Goal: Task Accomplishment & Management: Use online tool/utility

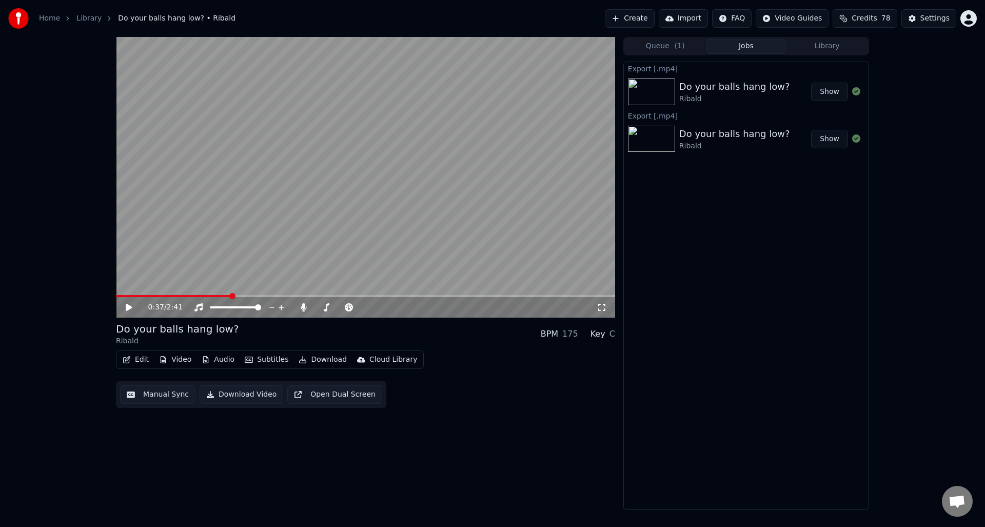
click at [44, 18] on link "Home" at bounding box center [49, 18] width 21 height 10
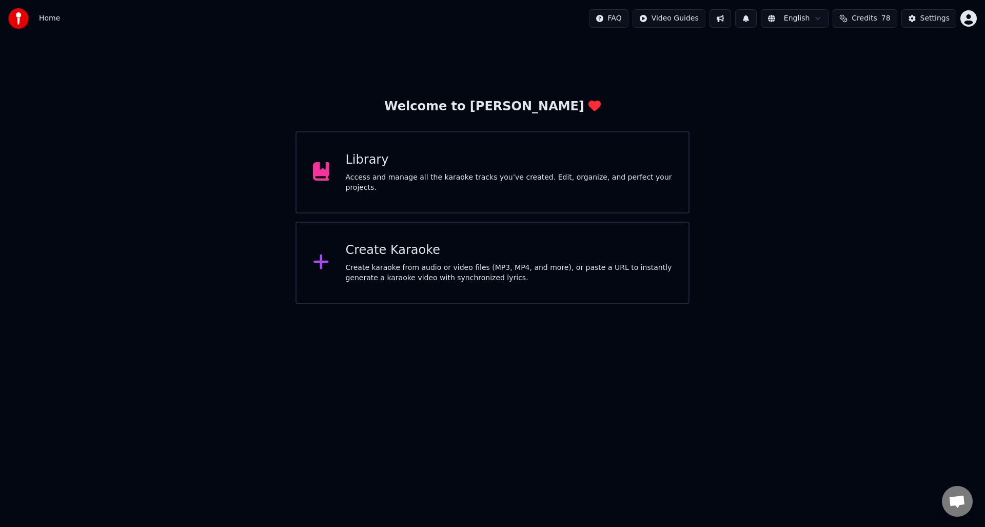
click at [390, 251] on div "Create Karaoke" at bounding box center [509, 250] width 327 height 16
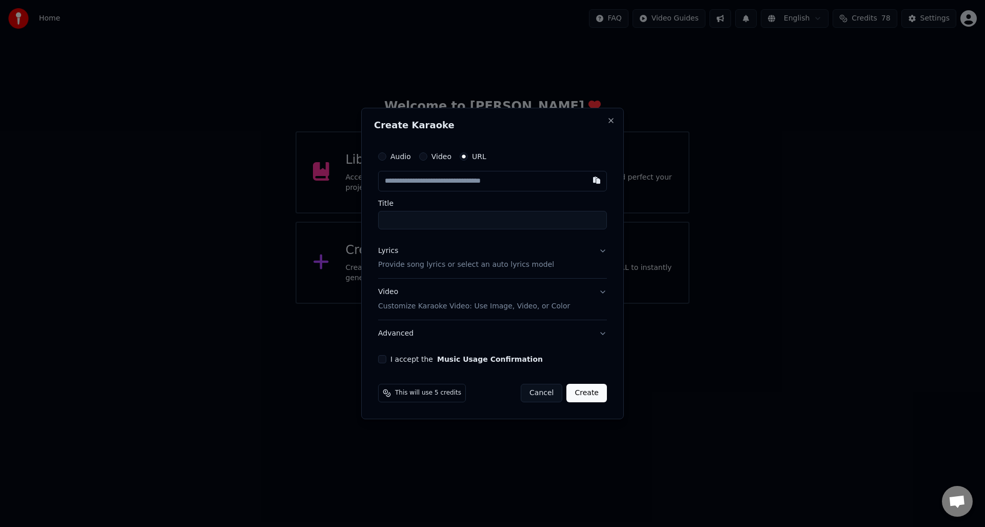
click at [379, 156] on button "Audio" at bounding box center [382, 156] width 8 height 8
click at [404, 180] on div "Choose File" at bounding box center [407, 181] width 57 height 18
click at [417, 220] on input "**********" at bounding box center [492, 219] width 233 height 18
type input "**********"
click at [408, 263] on p "Provide song lyrics or select an auto lyrics model" at bounding box center [464, 265] width 176 height 10
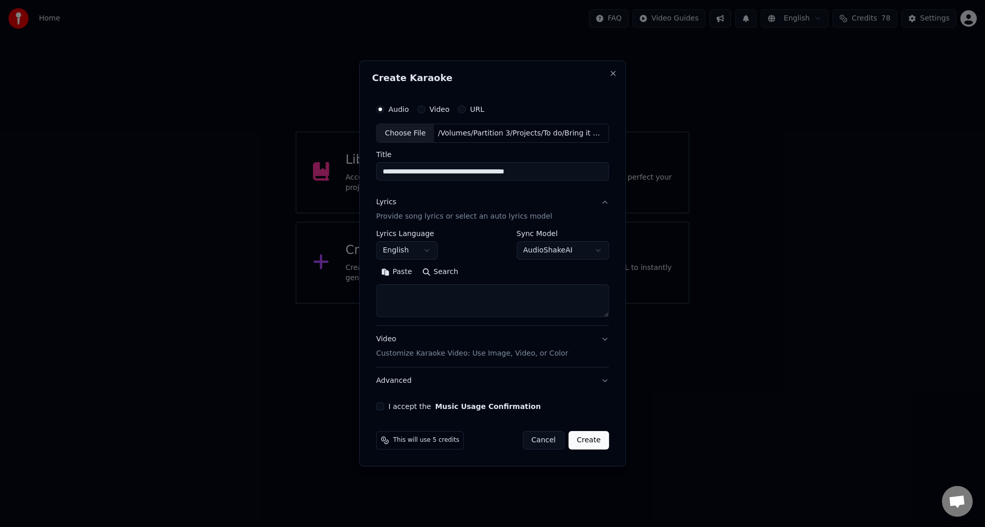
click at [398, 290] on textarea at bounding box center [492, 301] width 233 height 33
paste textarea "**********"
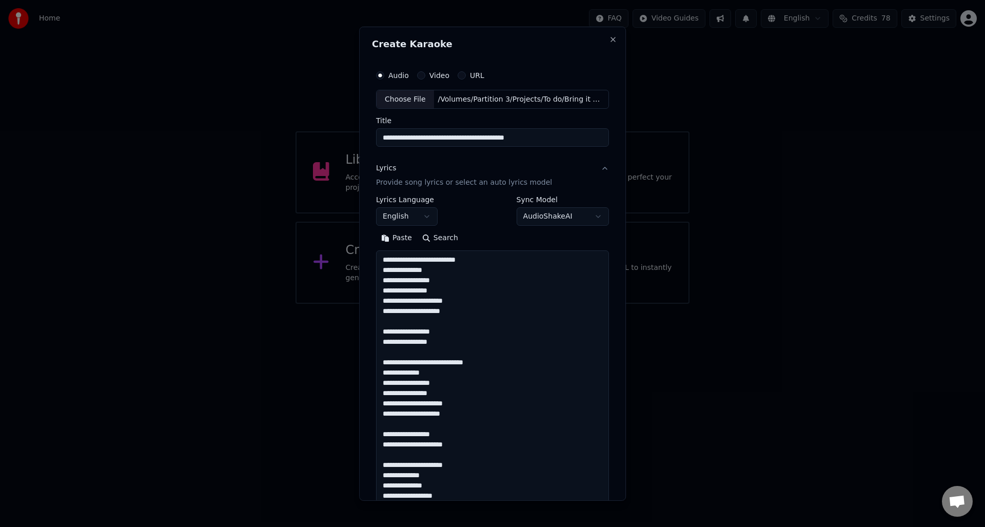
scroll to position [628, 0]
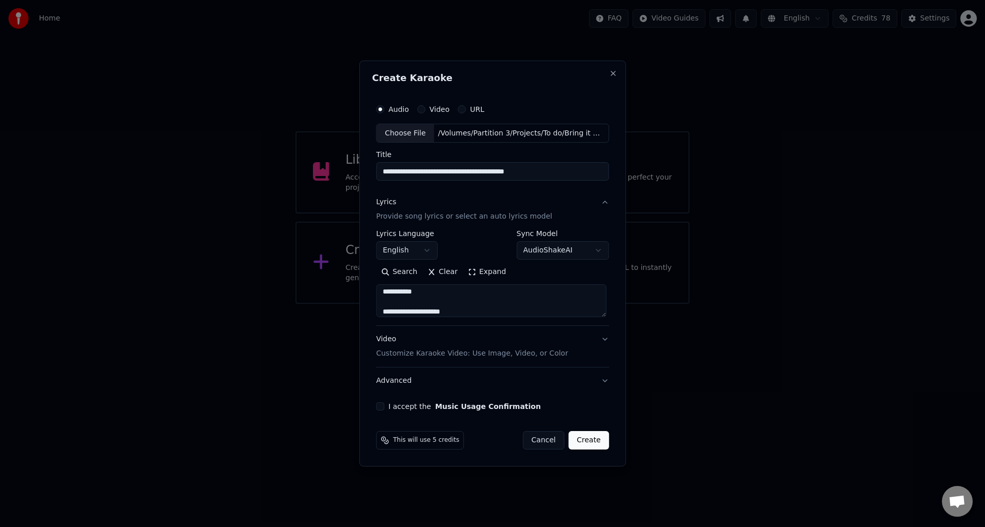
type textarea "**********"
click at [384, 406] on button "I accept the Music Usage Confirmation" at bounding box center [380, 406] width 8 height 8
click at [590, 439] on button "Create" at bounding box center [589, 440] width 41 height 18
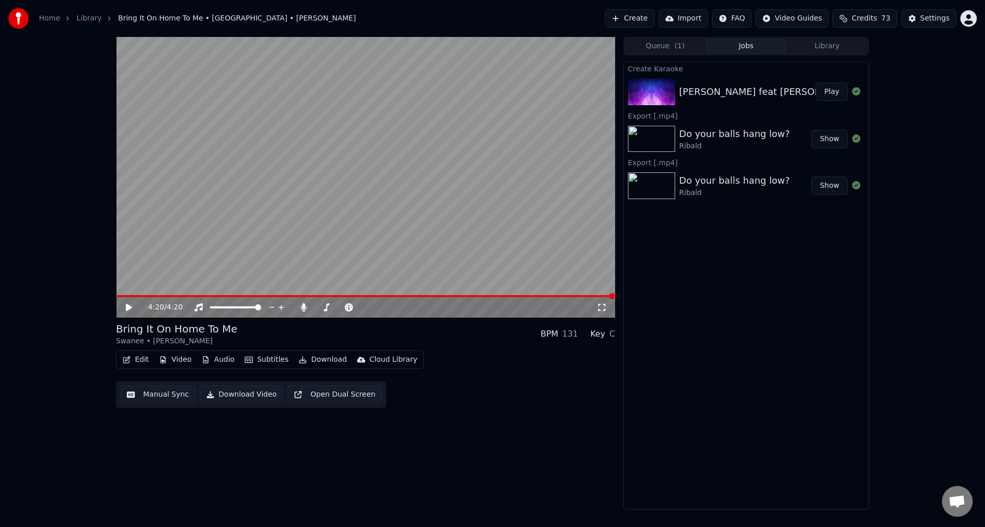
click at [161, 396] on button "Manual Sync" at bounding box center [157, 394] width 75 height 18
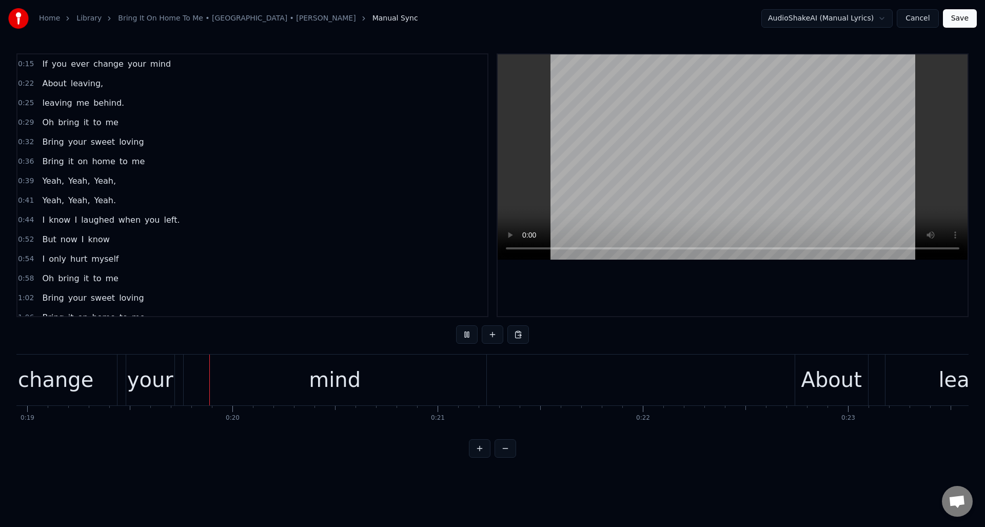
scroll to position [0, 3890]
click at [804, 374] on div "About" at bounding box center [831, 379] width 61 height 31
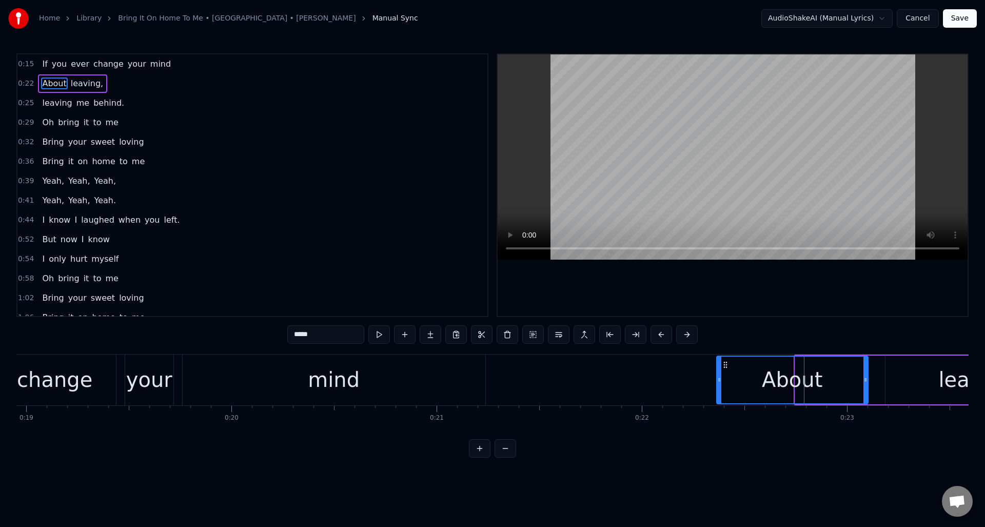
drag, startPoint x: 798, startPoint y: 382, endPoint x: 720, endPoint y: 386, distance: 78.6
click at [720, 386] on div at bounding box center [719, 380] width 4 height 47
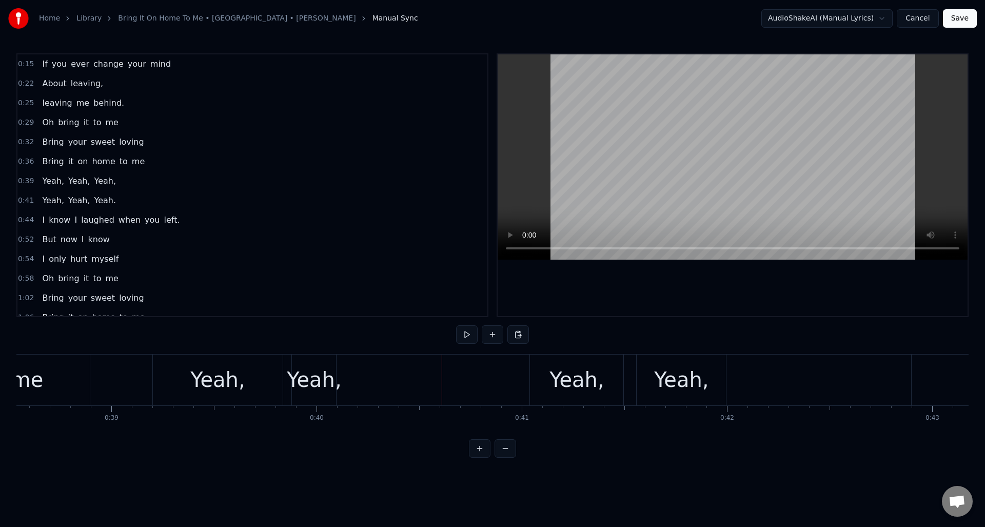
scroll to position [0, 7853]
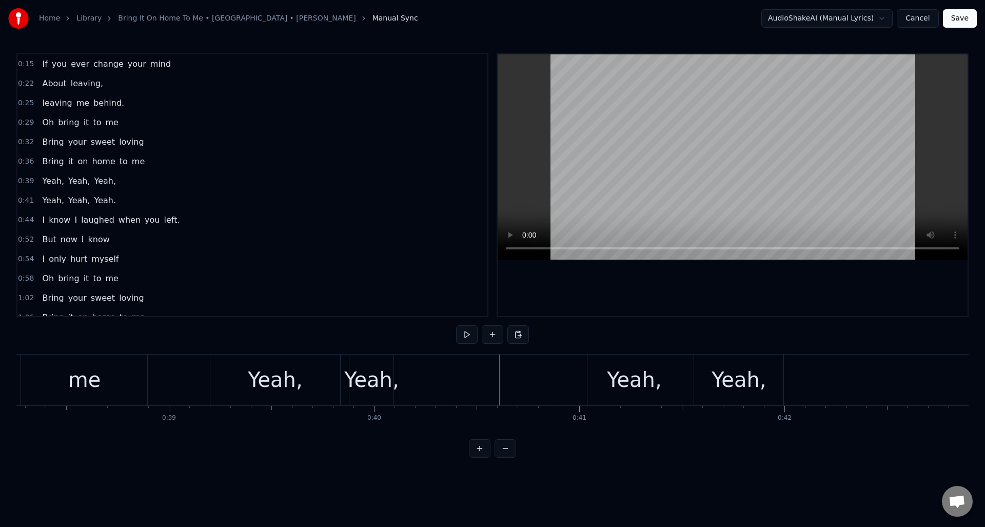
click at [612, 390] on div "Yeah," at bounding box center [634, 379] width 54 height 31
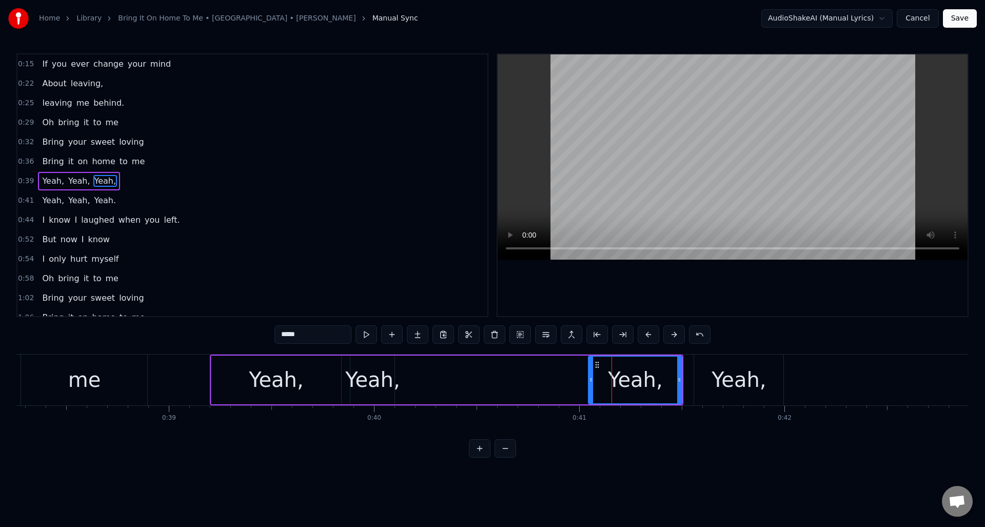
scroll to position [15, 0]
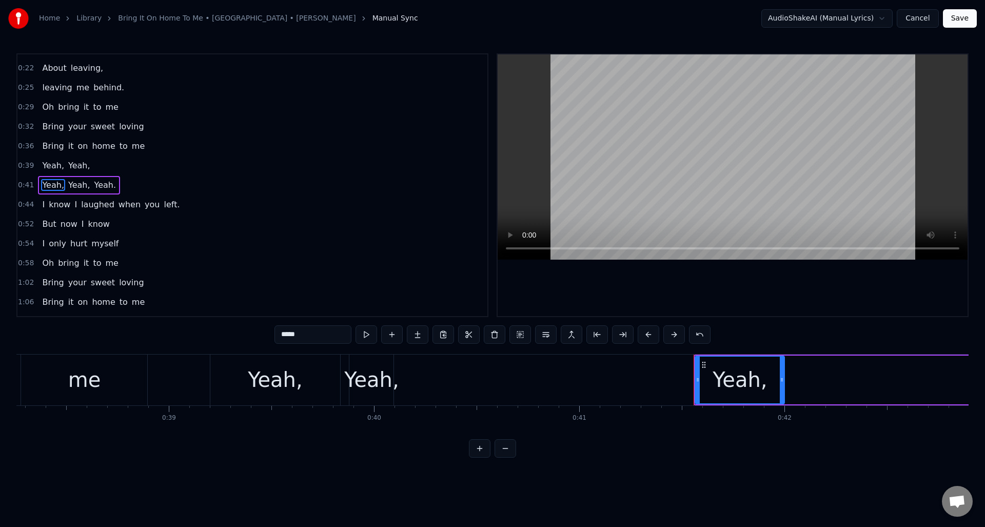
click at [391, 368] on div "Yeah," at bounding box center [371, 379] width 54 height 31
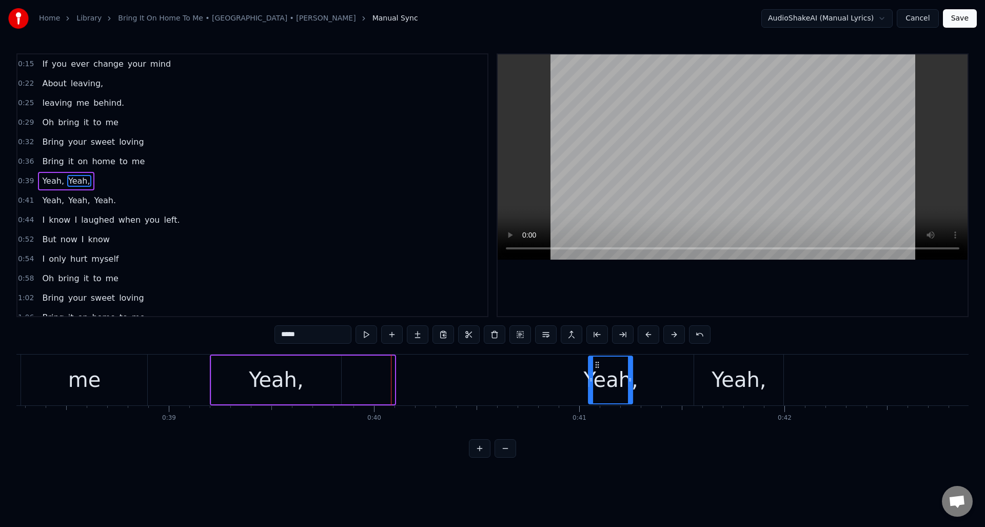
drag, startPoint x: 359, startPoint y: 363, endPoint x: 612, endPoint y: 377, distance: 253.4
click at [598, 377] on div "Yeah," at bounding box center [611, 380] width 43 height 47
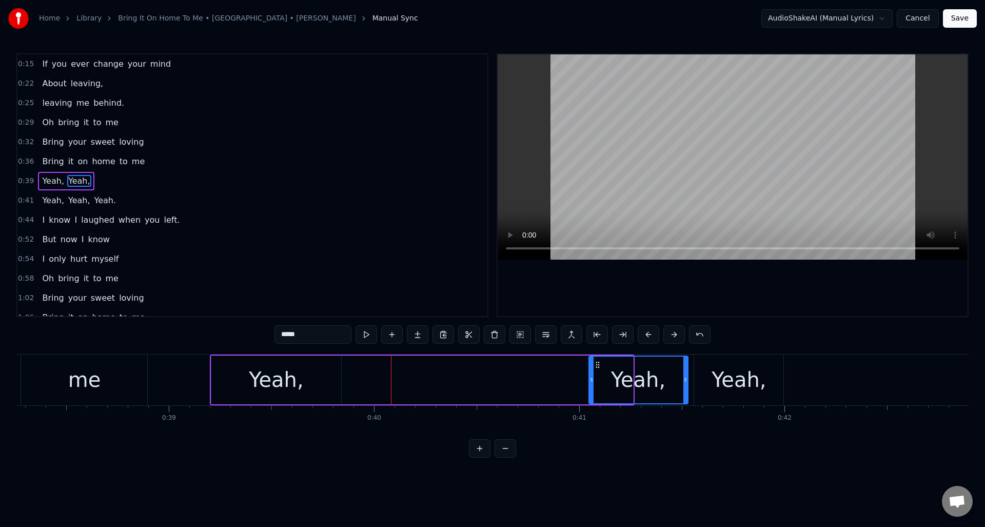
drag, startPoint x: 631, startPoint y: 375, endPoint x: 686, endPoint y: 373, distance: 54.9
click at [686, 373] on div at bounding box center [686, 380] width 4 height 47
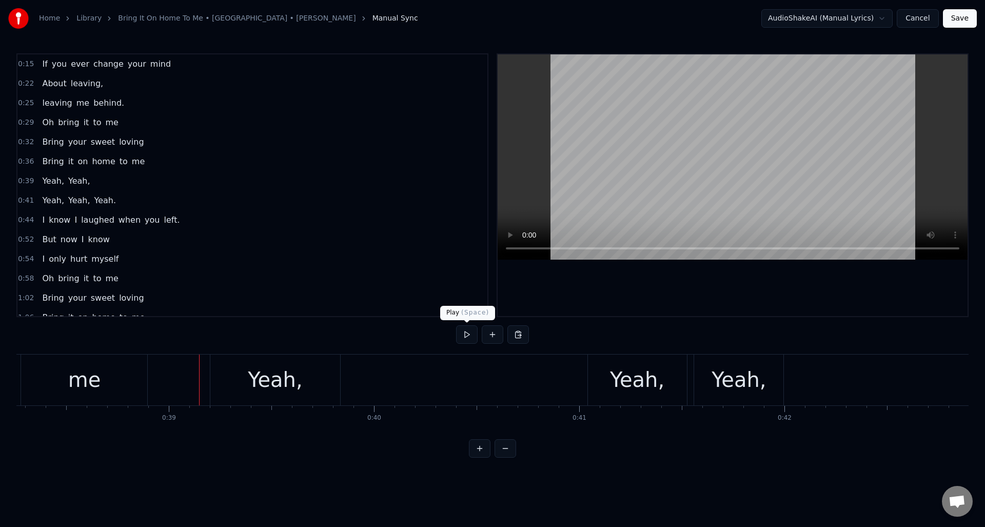
click at [468, 337] on button at bounding box center [467, 334] width 22 height 18
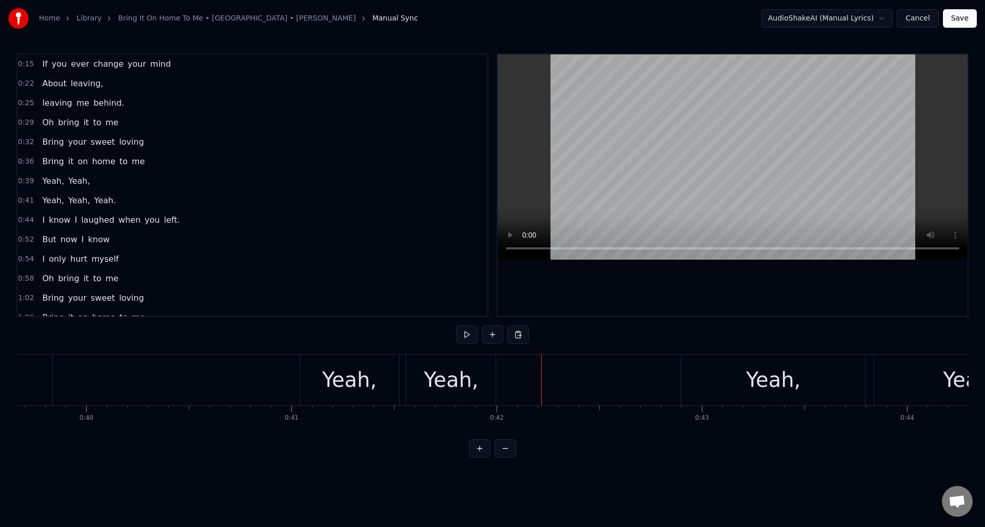
scroll to position [0, 8256]
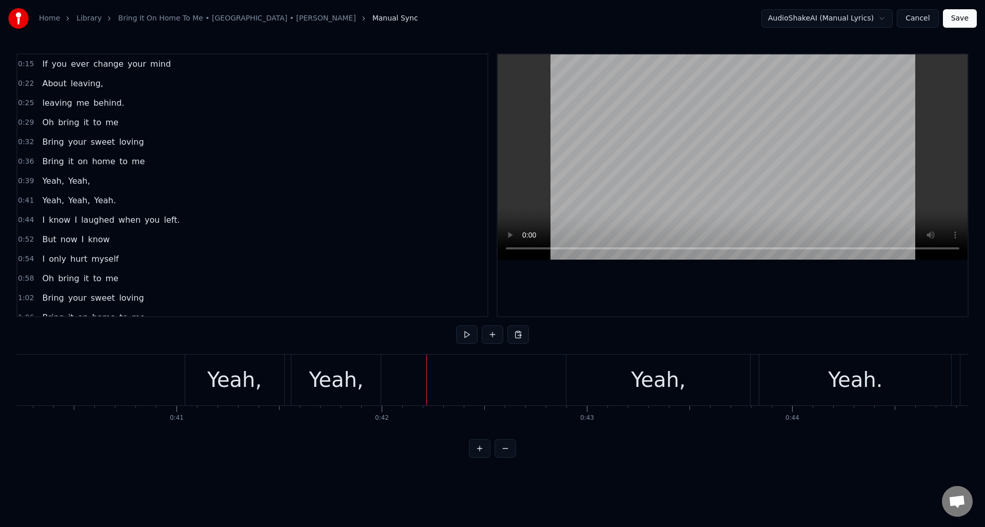
click at [344, 385] on div "Yeah," at bounding box center [336, 379] width 54 height 31
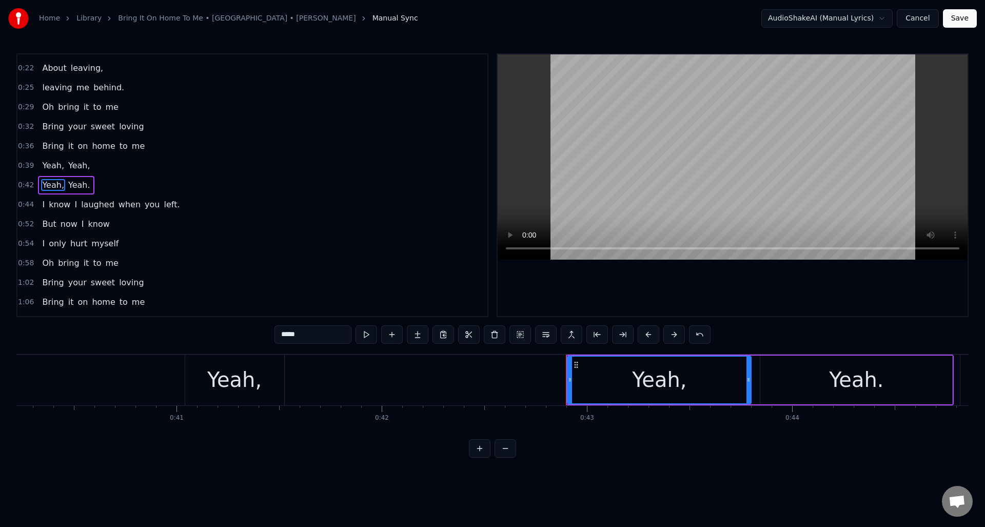
click at [250, 367] on div "Yeah," at bounding box center [234, 379] width 54 height 31
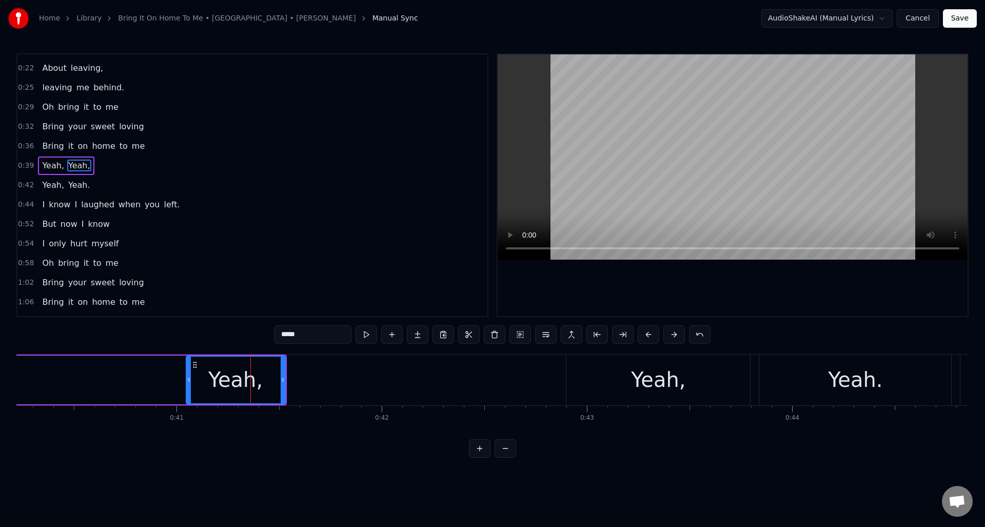
scroll to position [0, 0]
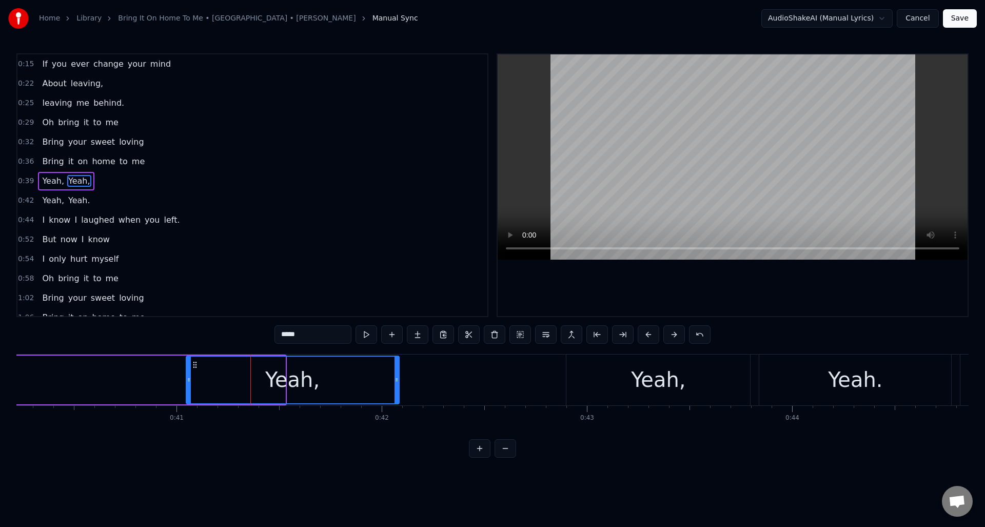
drag, startPoint x: 283, startPoint y: 379, endPoint x: 399, endPoint y: 387, distance: 116.3
click at [397, 387] on div at bounding box center [397, 380] width 4 height 47
click at [148, 371] on div "Yeah, Yeah," at bounding box center [104, 380] width 594 height 51
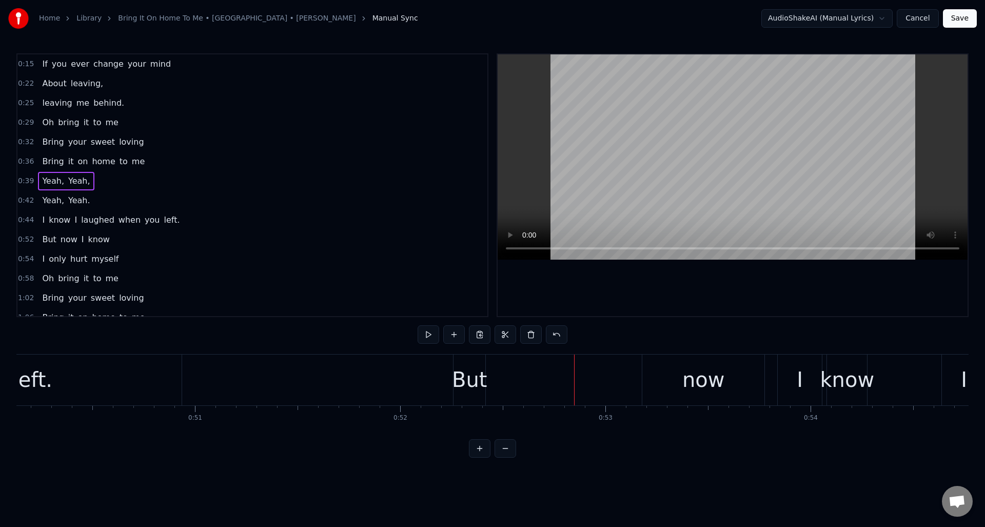
scroll to position [0, 10318]
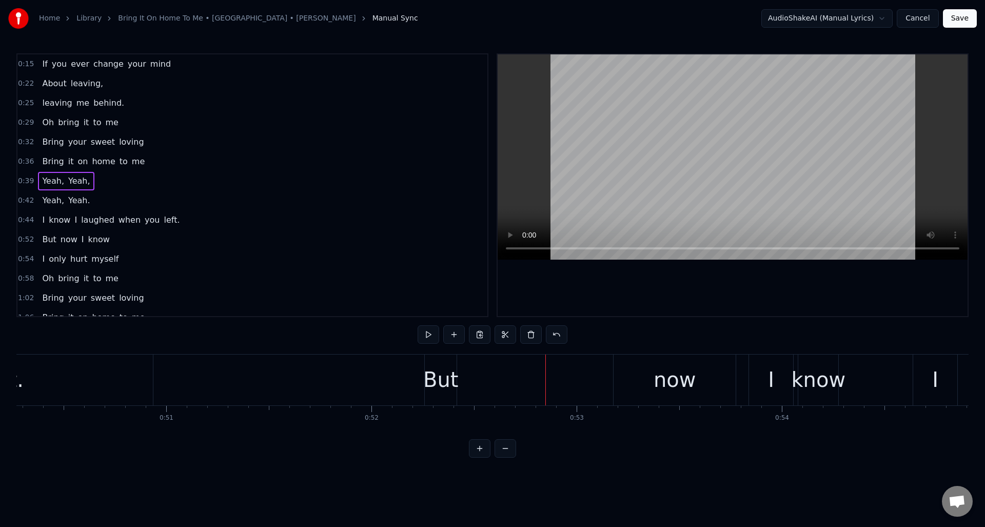
click at [773, 385] on div "I" at bounding box center [771, 379] width 6 height 31
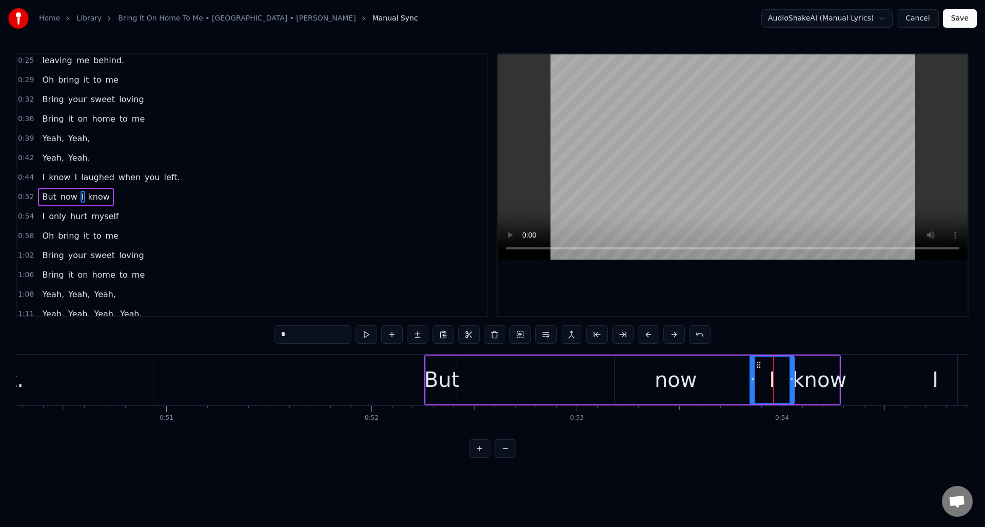
scroll to position [54, 0]
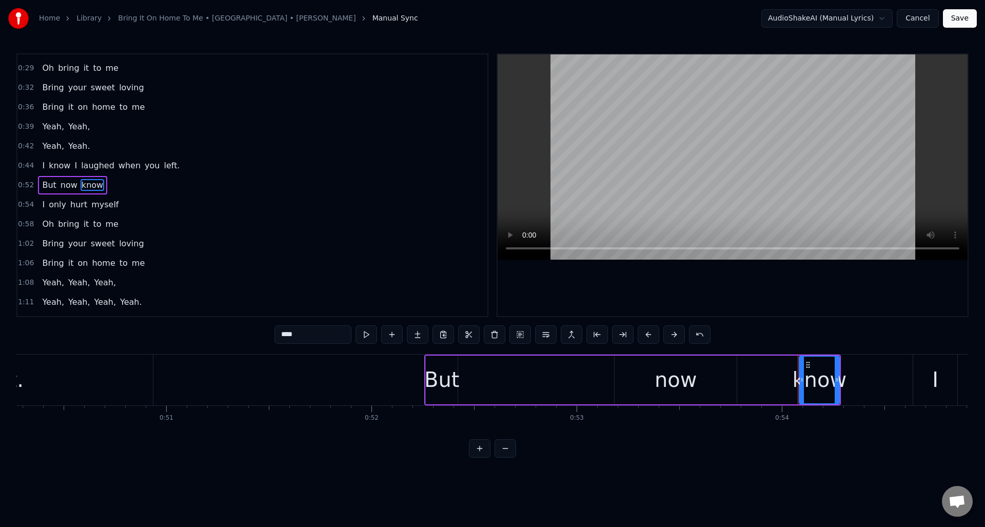
click at [451, 366] on div "But" at bounding box center [441, 379] width 35 height 31
type input "***"
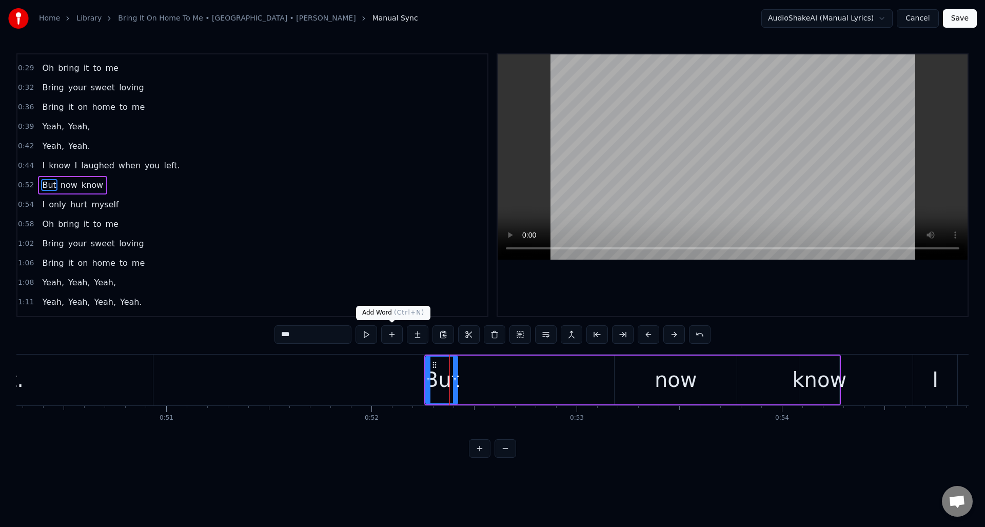
click at [395, 336] on button at bounding box center [392, 334] width 22 height 18
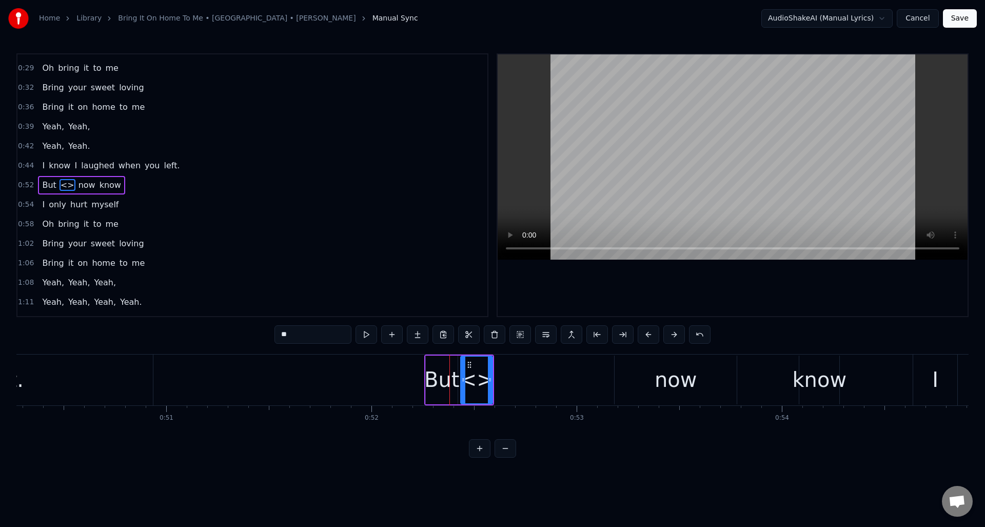
drag, startPoint x: 313, startPoint y: 331, endPoint x: 266, endPoint y: 334, distance: 46.3
click at [266, 334] on div "0:15 If you ever change your mind 0:22 About leaving, 0:25 leaving me behind. 0…" at bounding box center [492, 255] width 952 height 404
type input "*"
drag, startPoint x: 285, startPoint y: 335, endPoint x: 270, endPoint y: 333, distance: 14.5
click at [270, 333] on div "0:15 If you ever change your mind 0:22 About leaving, 0:25 leaving me behind. 0…" at bounding box center [492, 255] width 952 height 404
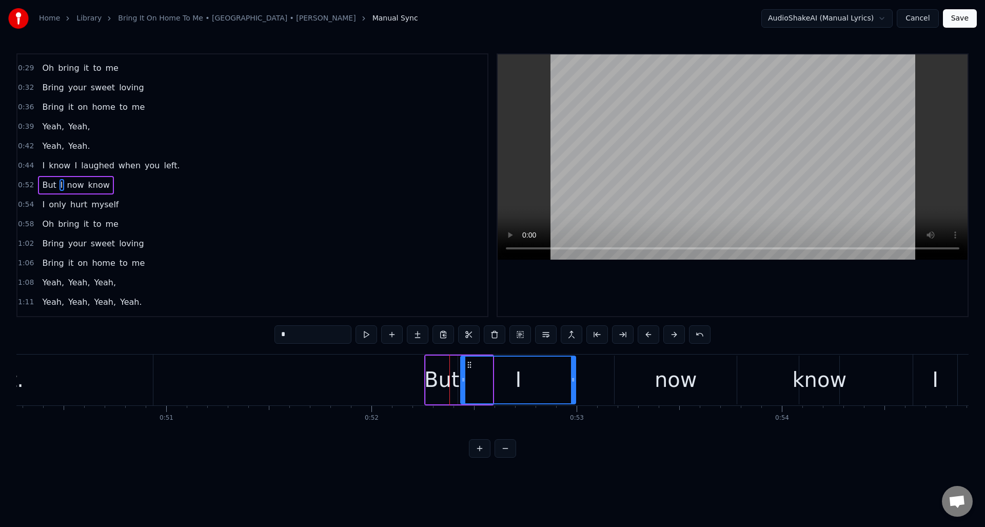
drag, startPoint x: 491, startPoint y: 391, endPoint x: 574, endPoint y: 388, distance: 83.2
click at [574, 388] on div at bounding box center [573, 380] width 4 height 47
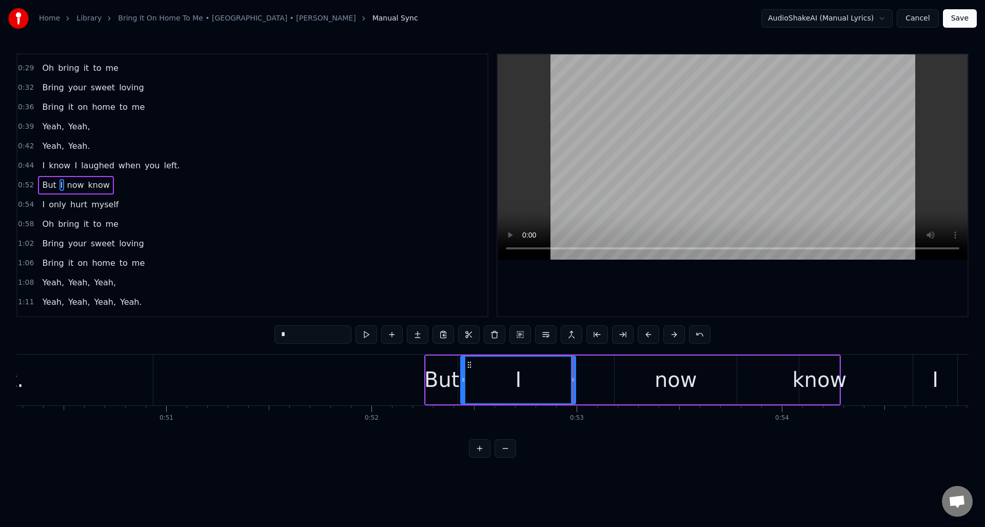
type input "*"
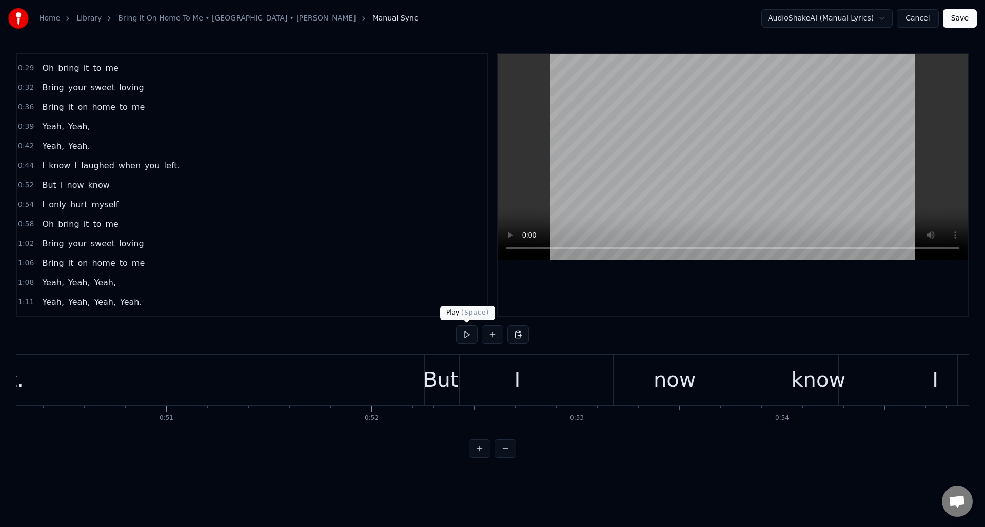
click at [465, 336] on button at bounding box center [467, 334] width 22 height 18
click at [668, 387] on div "now" at bounding box center [675, 379] width 43 height 31
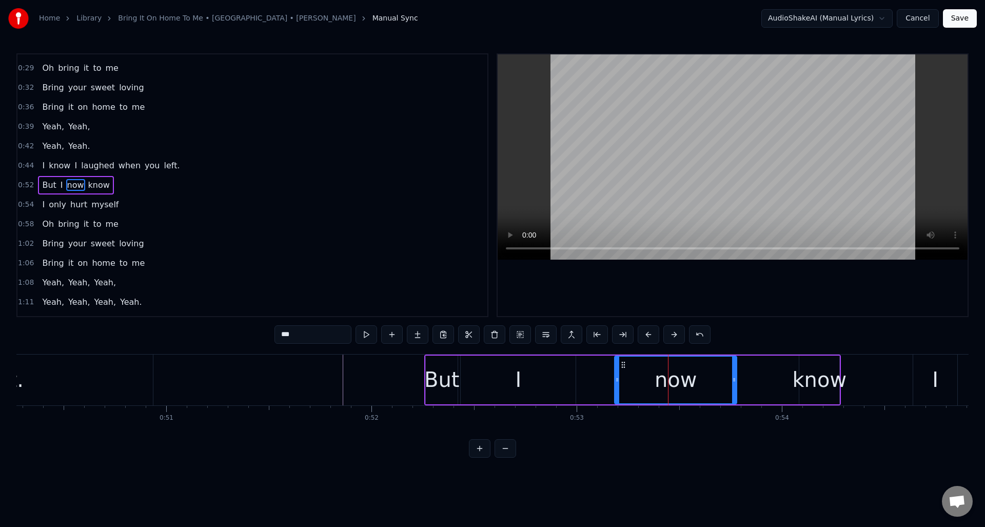
click at [282, 337] on input "***" at bounding box center [313, 334] width 77 height 18
click at [813, 383] on div "know" at bounding box center [819, 379] width 54 height 31
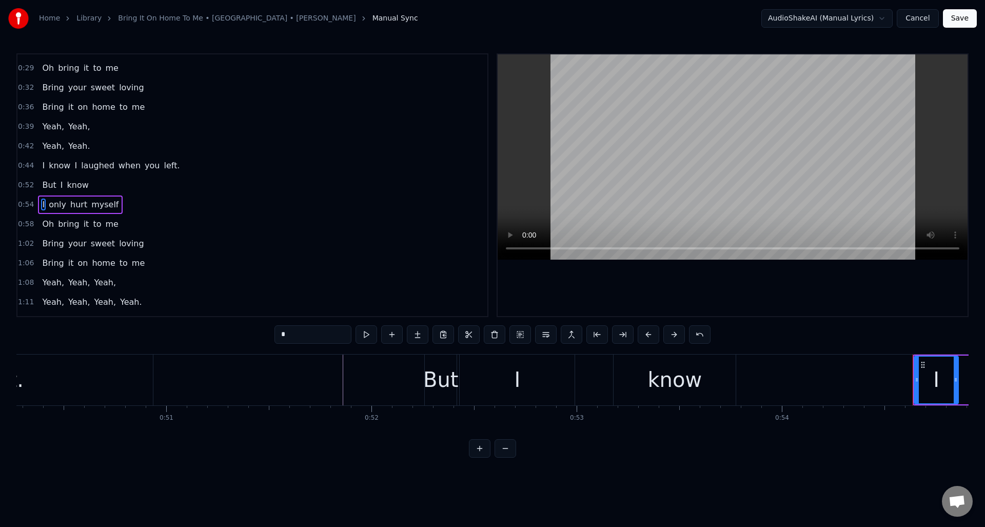
scroll to position [74, 0]
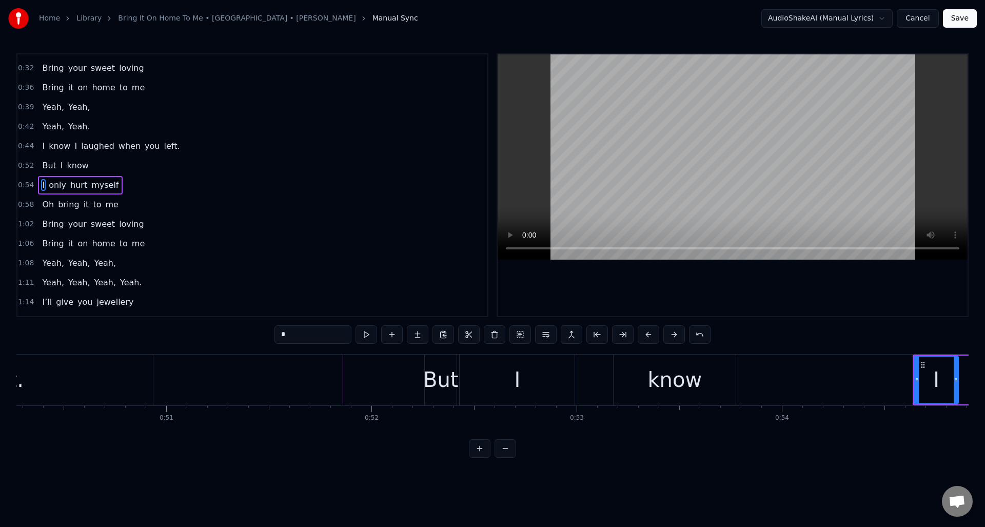
click at [708, 374] on div "know" at bounding box center [675, 380] width 122 height 51
type input "****"
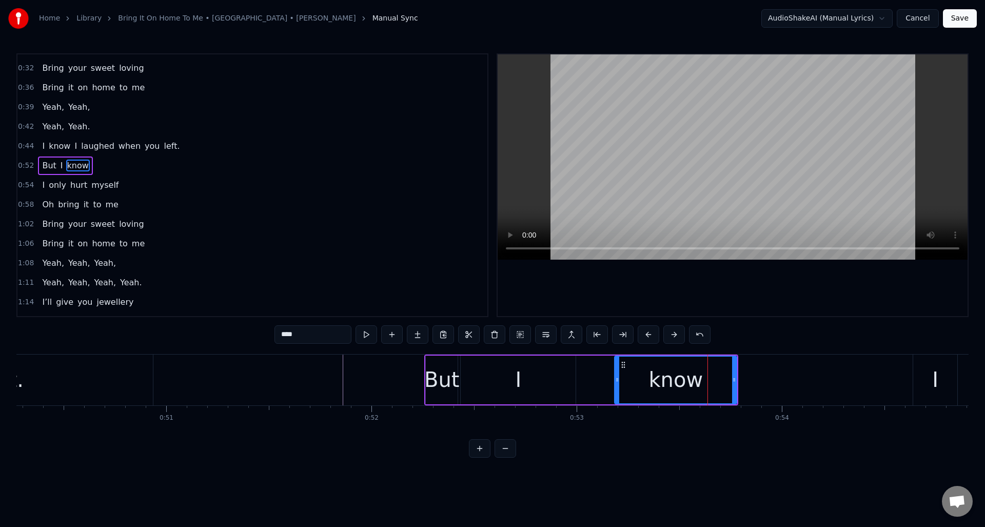
scroll to position [54, 0]
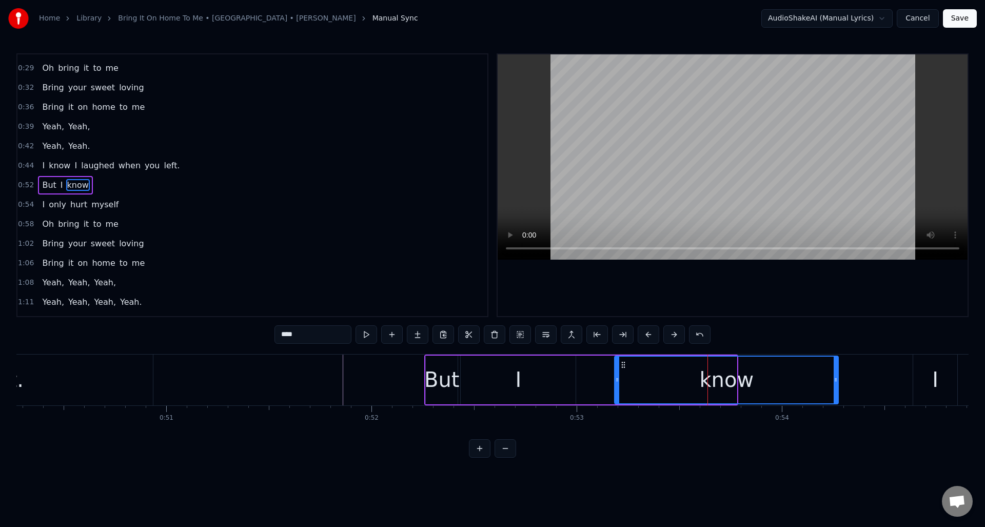
drag, startPoint x: 736, startPoint y: 375, endPoint x: 834, endPoint y: 379, distance: 98.6
click at [837, 378] on icon at bounding box center [836, 380] width 4 height 8
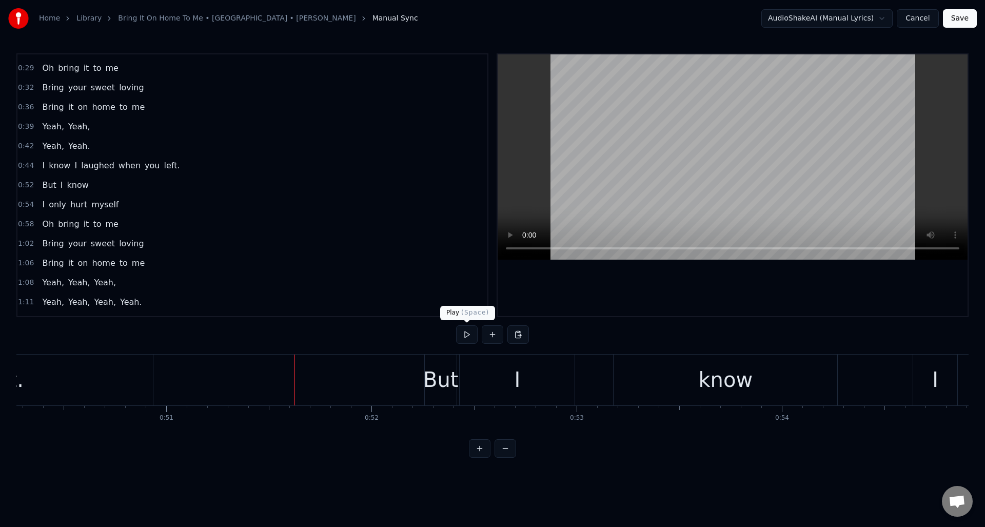
click at [468, 334] on button at bounding box center [467, 334] width 22 height 18
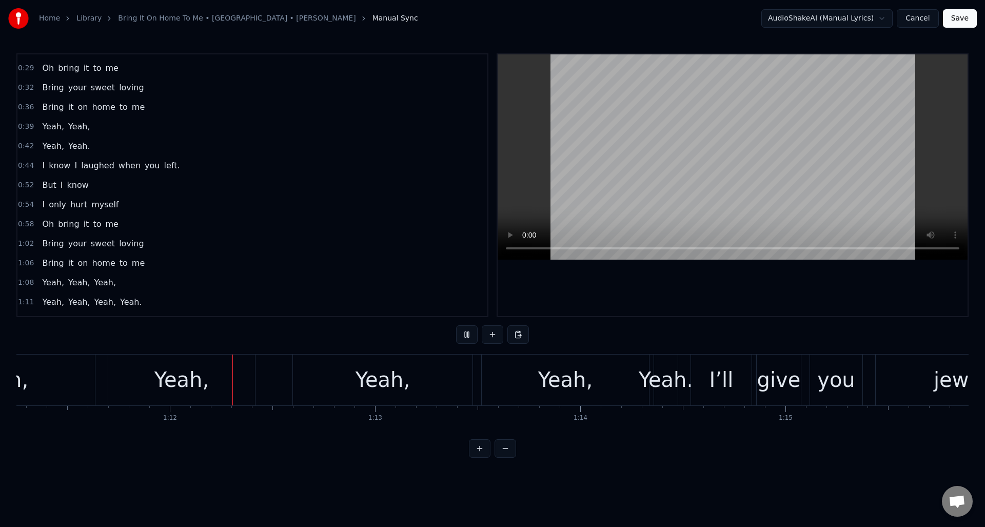
scroll to position [0, 14665]
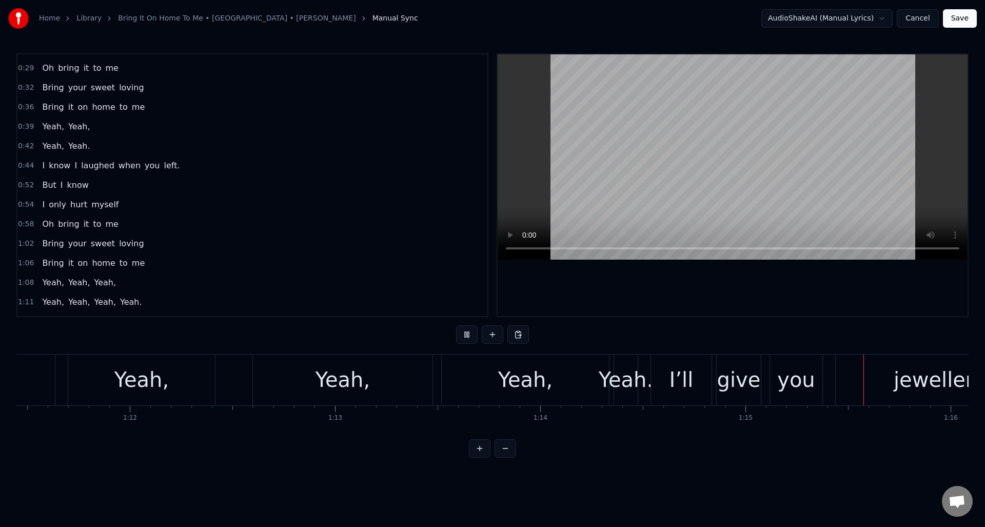
click at [468, 334] on button at bounding box center [467, 334] width 22 height 18
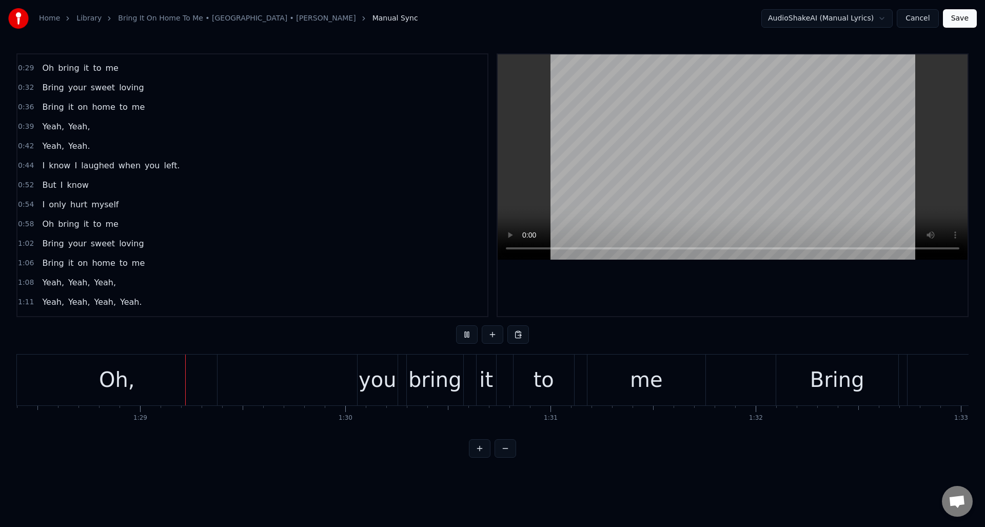
scroll to position [0, 18150]
click at [375, 382] on div "you" at bounding box center [373, 379] width 38 height 31
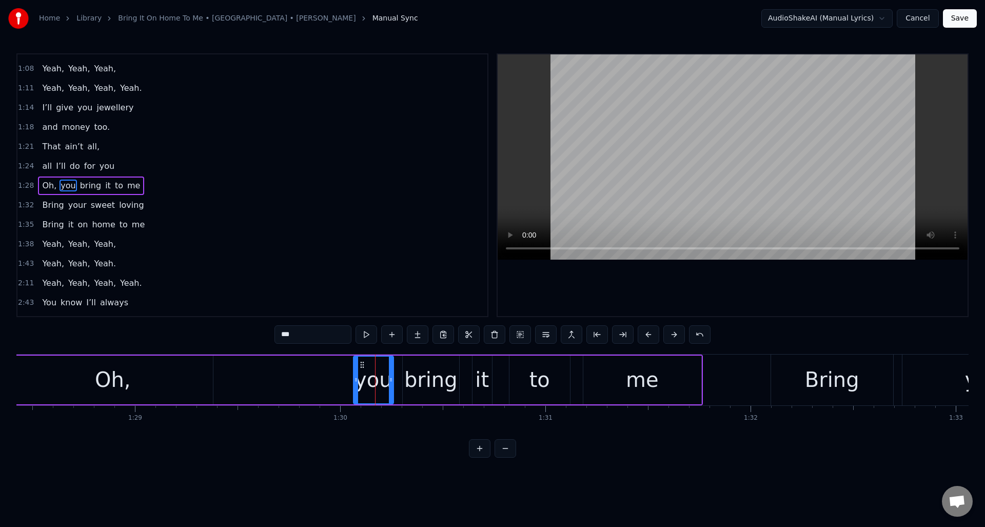
scroll to position [269, 0]
type input "*****"
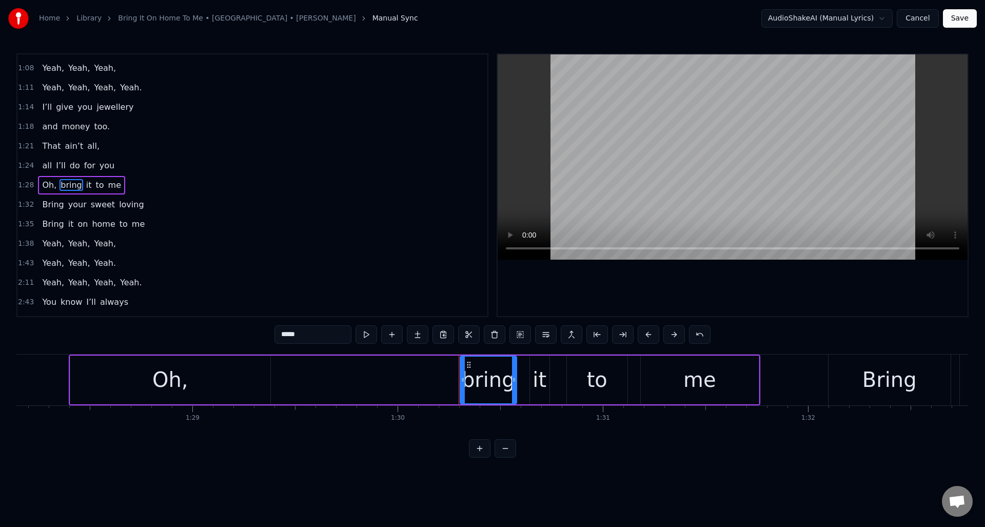
scroll to position [0, 18080]
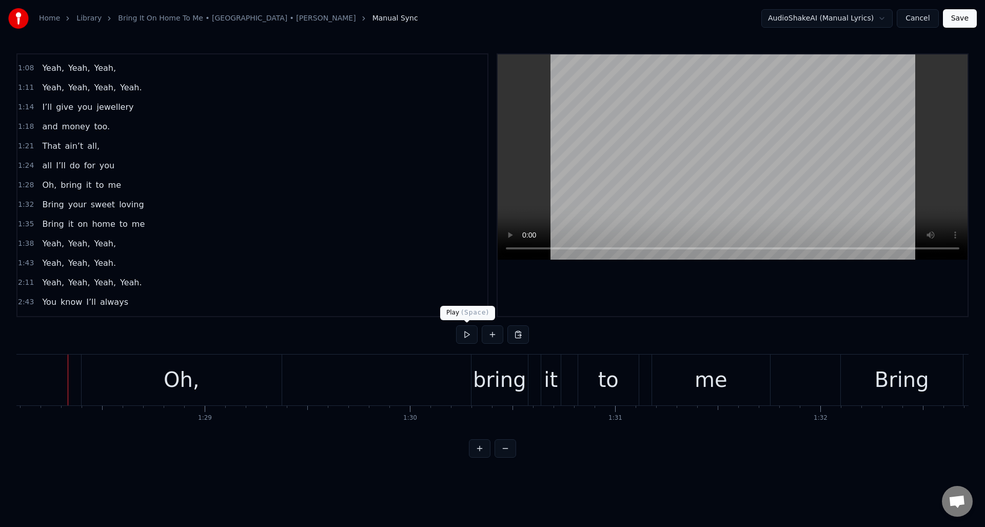
click at [468, 335] on button at bounding box center [467, 334] width 22 height 18
click at [258, 380] on div "Oh," at bounding box center [182, 380] width 200 height 51
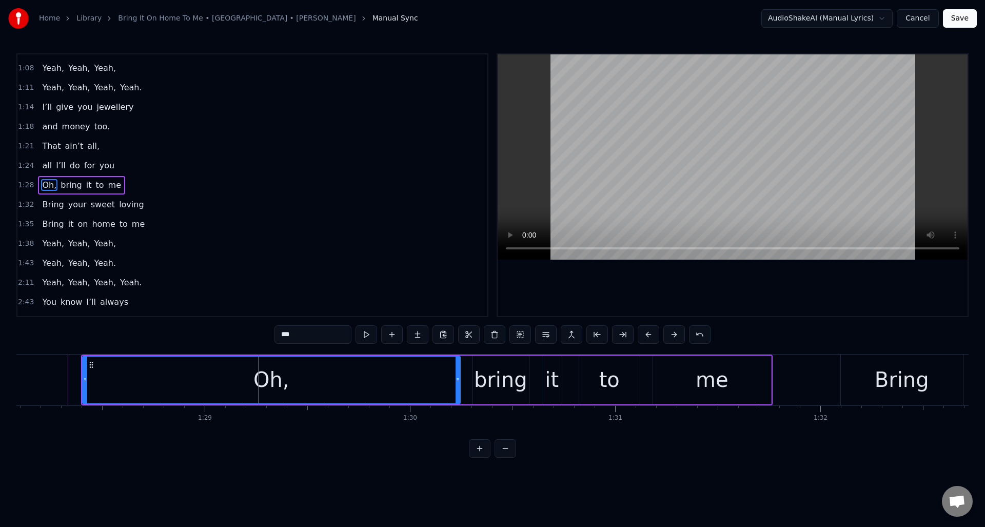
drag, startPoint x: 279, startPoint y: 379, endPoint x: 457, endPoint y: 374, distance: 177.6
click at [457, 374] on div at bounding box center [458, 380] width 4 height 47
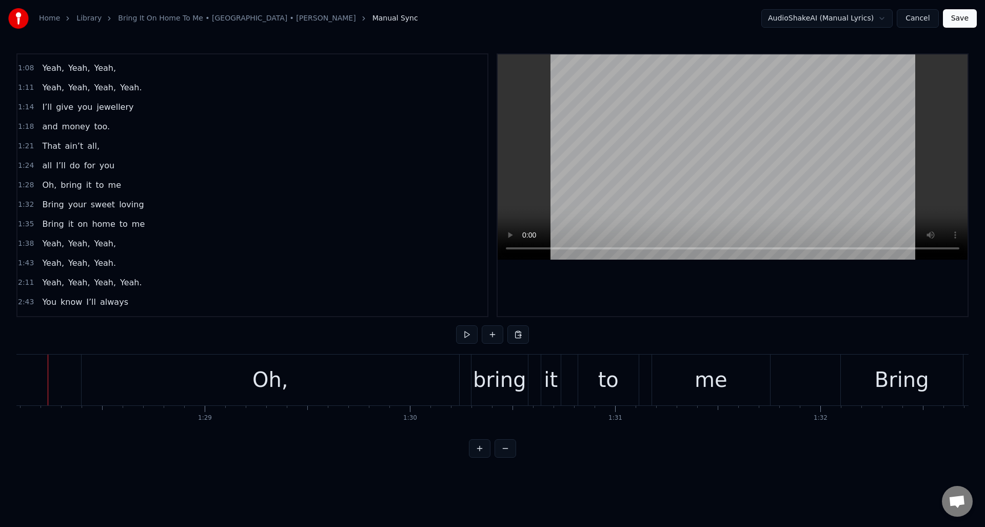
scroll to position [0, 18060]
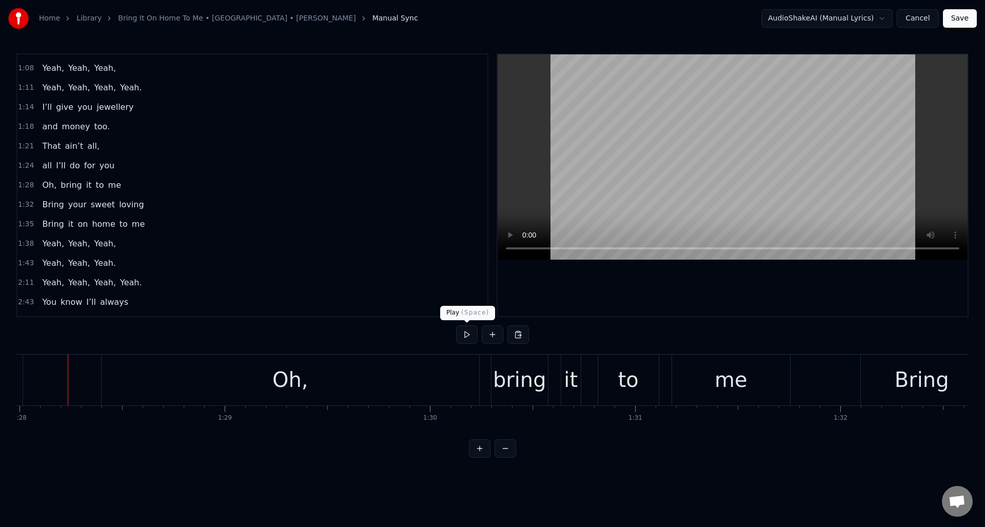
click at [463, 337] on button at bounding box center [467, 334] width 22 height 18
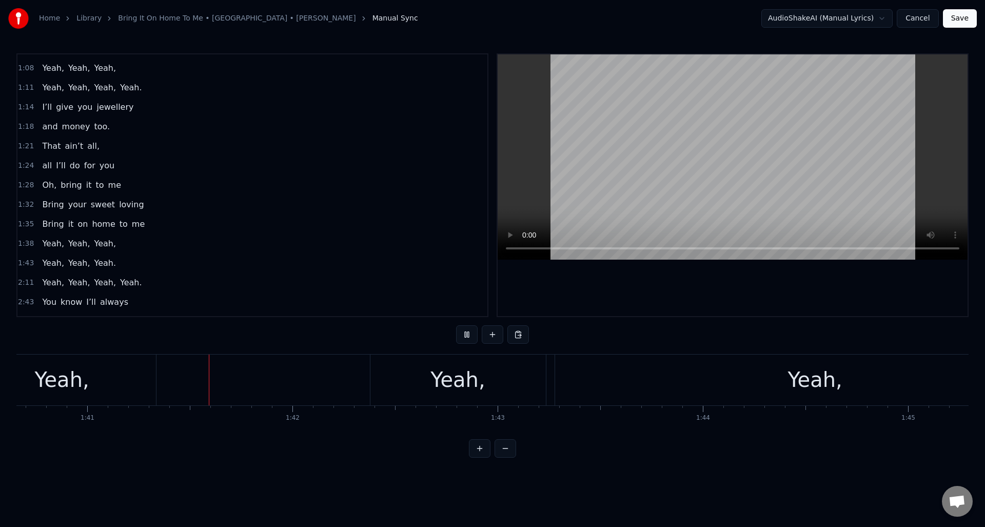
scroll to position [0, 20666]
click at [462, 338] on button at bounding box center [467, 334] width 22 height 18
click at [206, 365] on div "Yeah, Yeah, Yeah," at bounding box center [70, 380] width 946 height 51
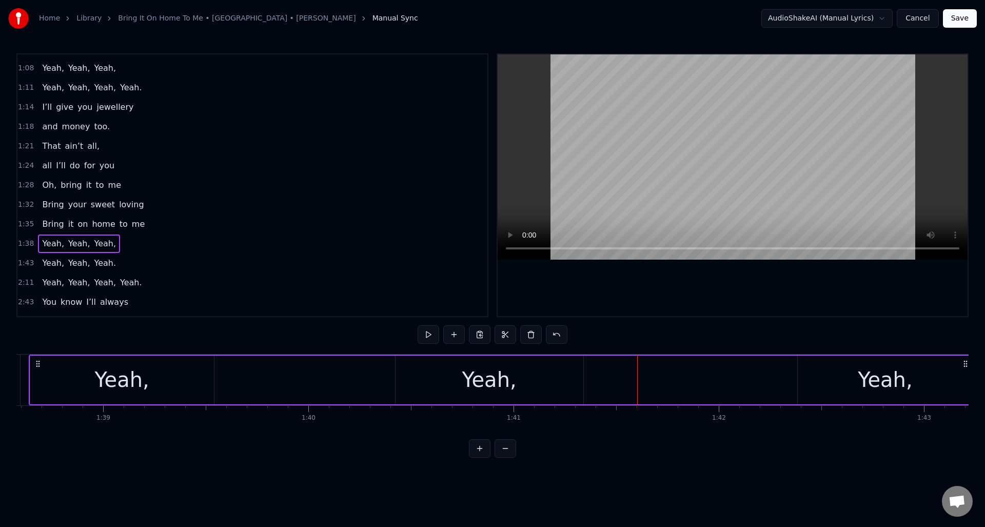
scroll to position [0, 20148]
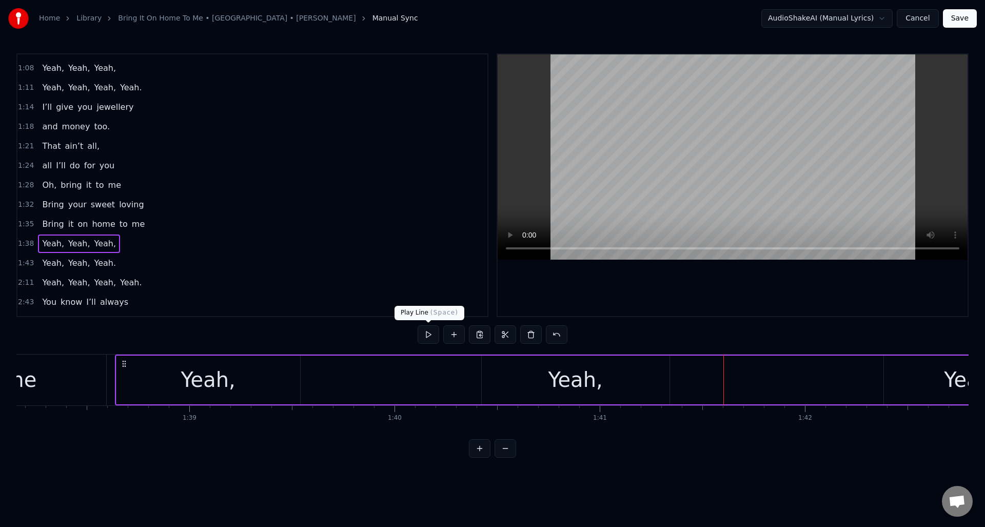
click at [430, 334] on button at bounding box center [429, 334] width 22 height 18
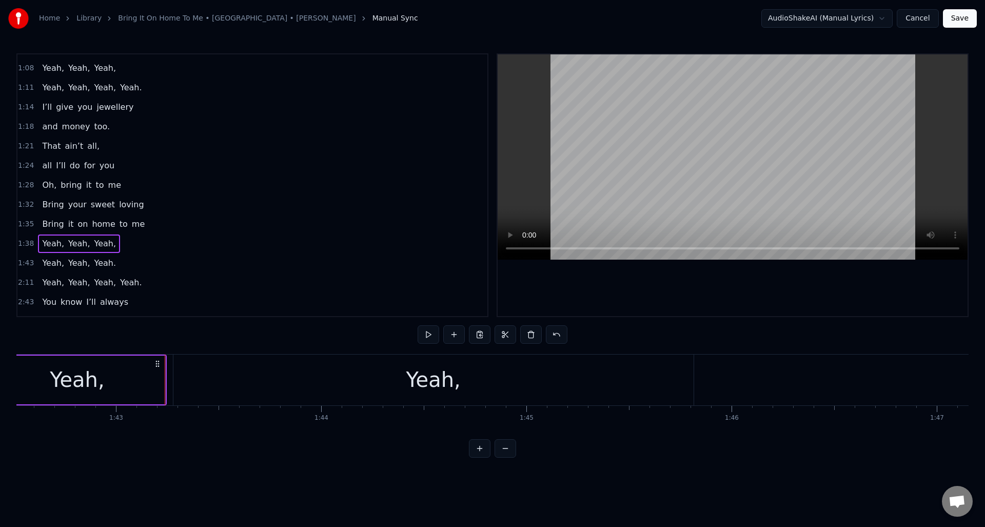
scroll to position [0, 21043]
click at [346, 393] on div "Yeah," at bounding box center [433, 380] width 520 height 51
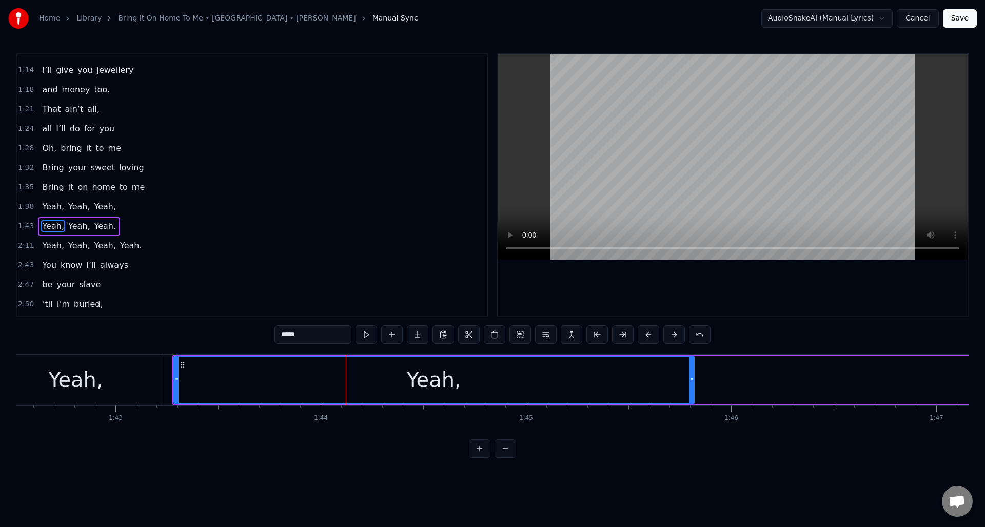
scroll to position [347, 0]
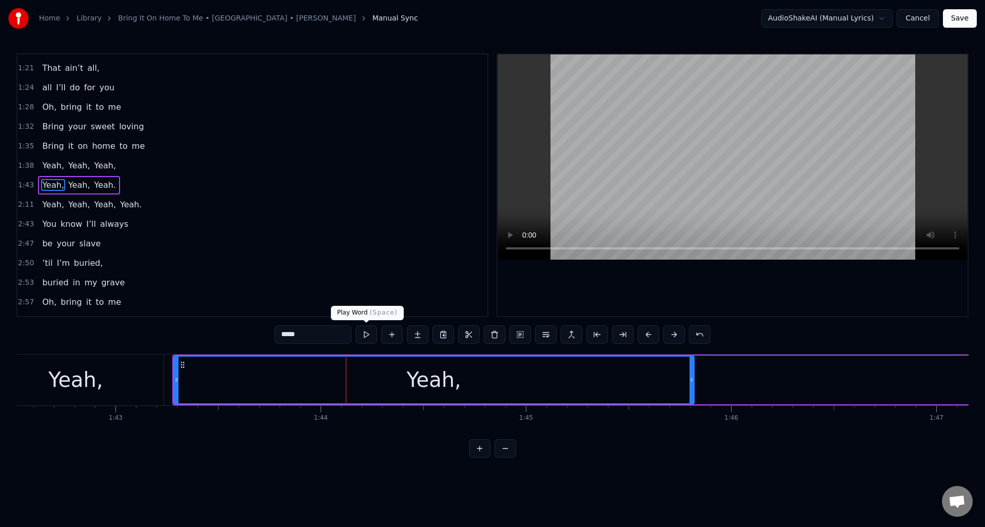
click at [365, 337] on button at bounding box center [367, 334] width 22 height 18
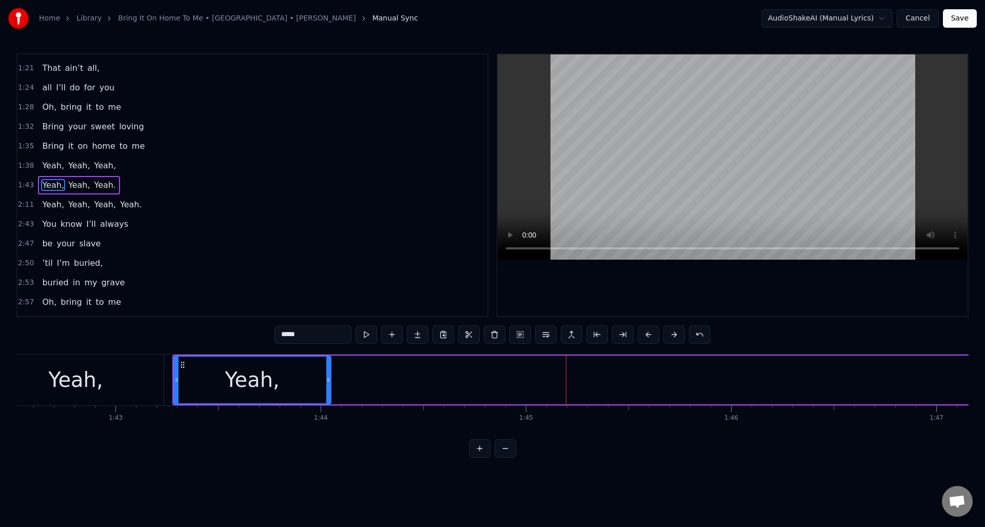
drag, startPoint x: 692, startPoint y: 379, endPoint x: 347, endPoint y: 369, distance: 345.0
click at [328, 379] on icon at bounding box center [328, 380] width 4 height 8
click at [365, 336] on button at bounding box center [367, 334] width 22 height 18
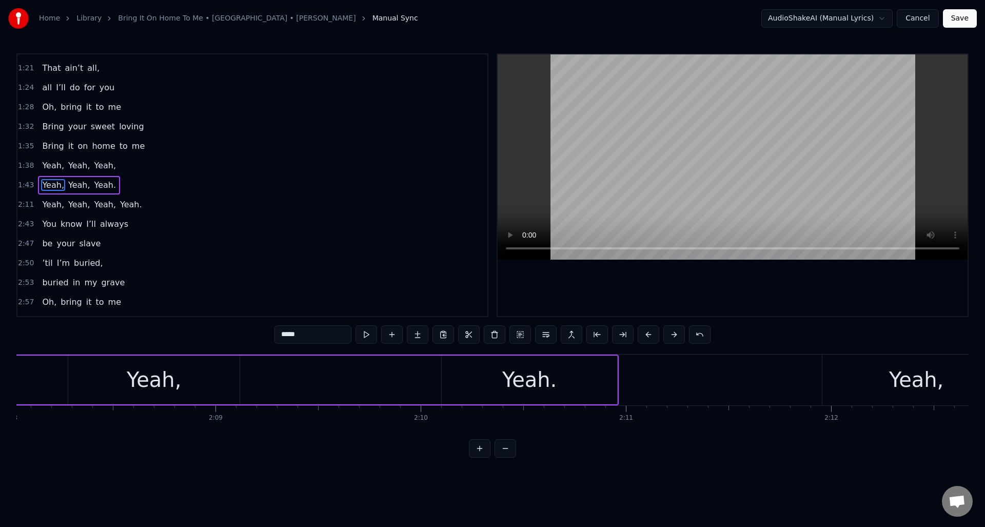
scroll to position [0, 26078]
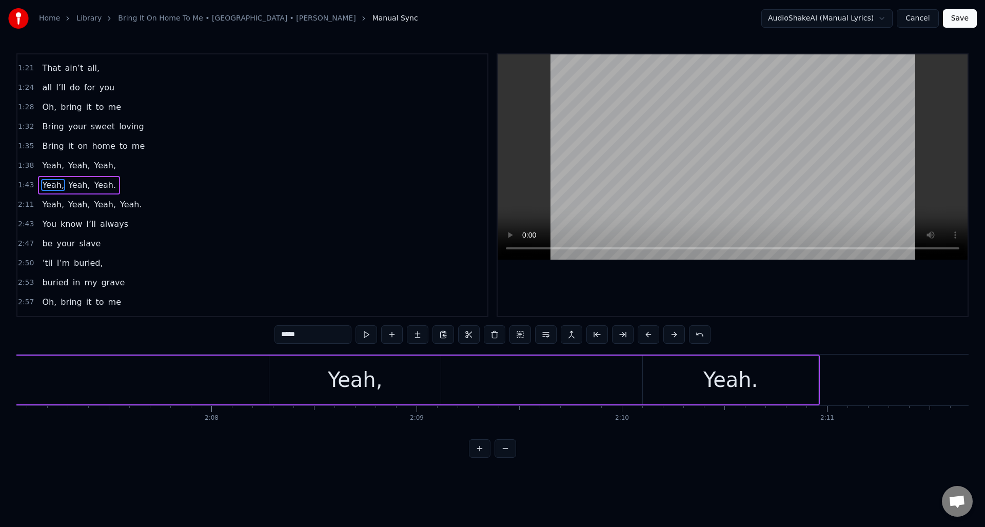
click at [289, 366] on div "Yeah," at bounding box center [354, 380] width 171 height 49
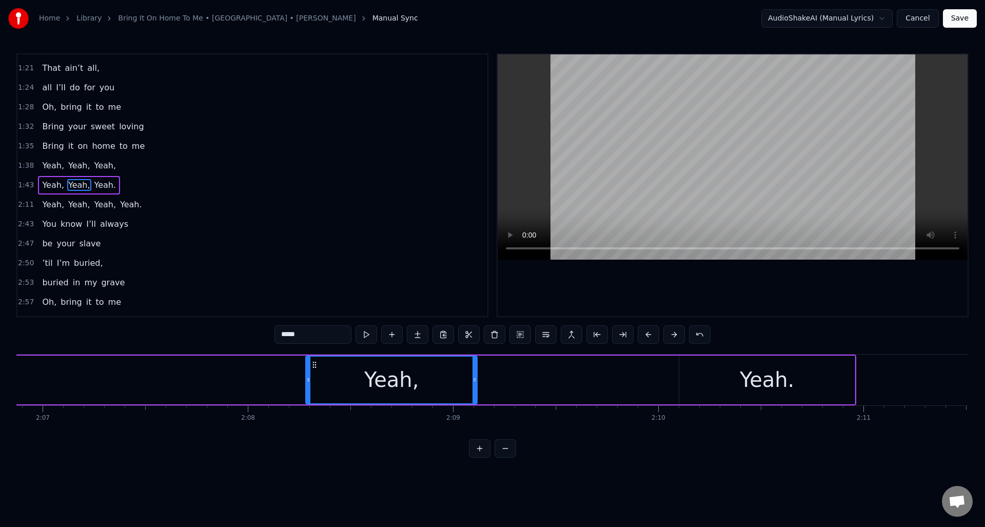
scroll to position [0, 26013]
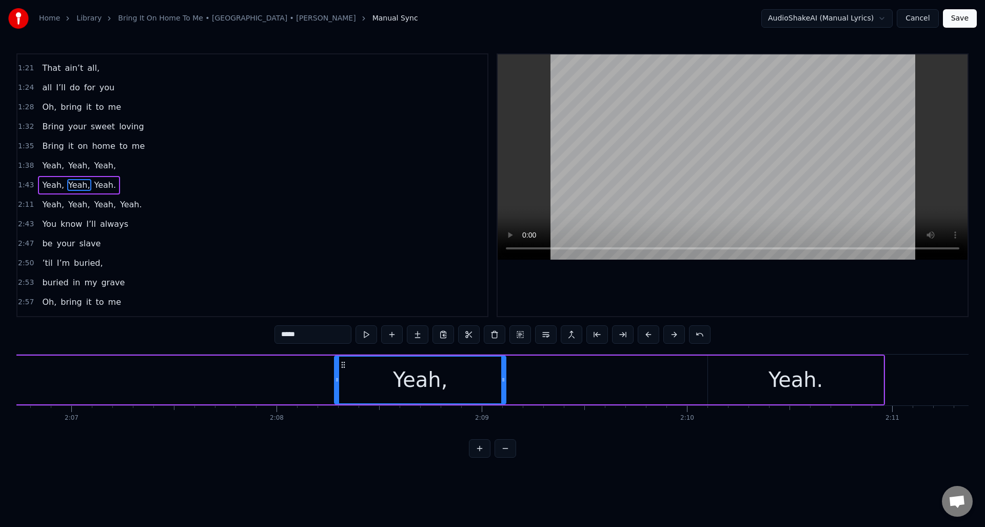
click at [365, 372] on div "Yeah," at bounding box center [420, 380] width 170 height 47
click at [364, 339] on button at bounding box center [367, 334] width 22 height 18
click at [717, 378] on div "Yeah." at bounding box center [795, 380] width 175 height 49
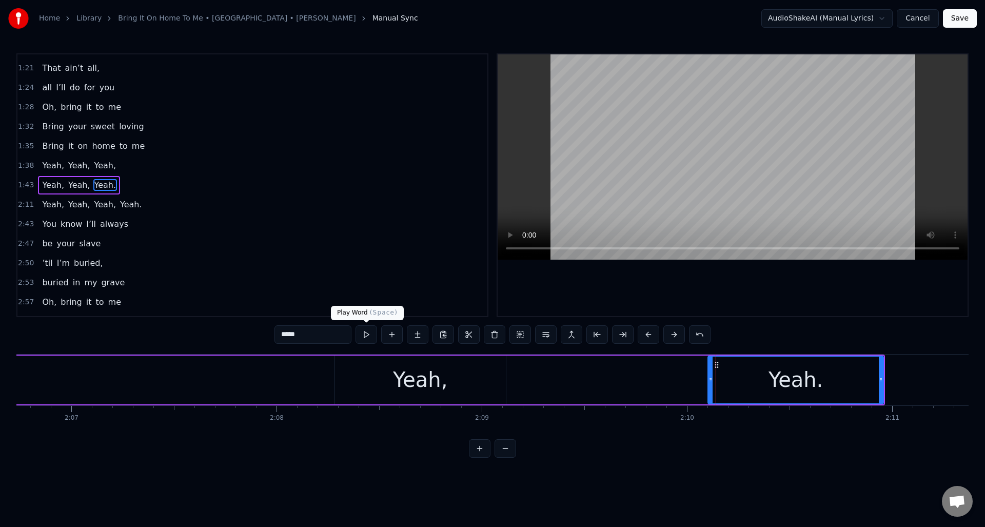
click at [367, 339] on button at bounding box center [367, 334] width 22 height 18
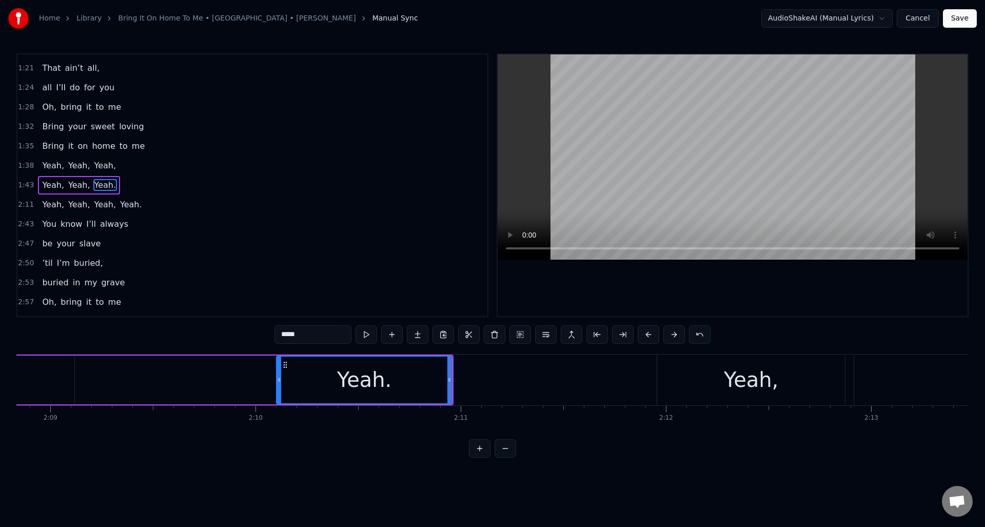
scroll to position [0, 26675]
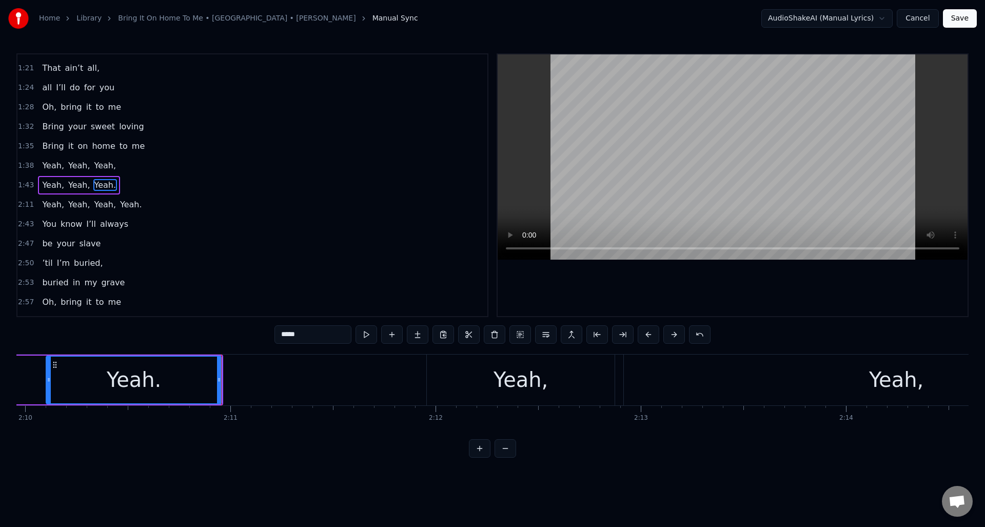
click at [477, 368] on div "Yeah," at bounding box center [521, 380] width 188 height 51
type input "*****"
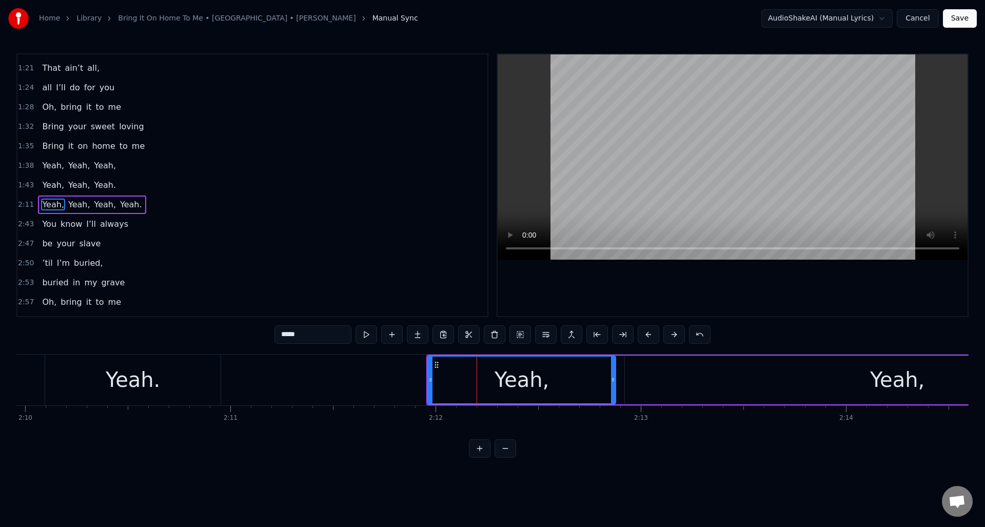
scroll to position [366, 0]
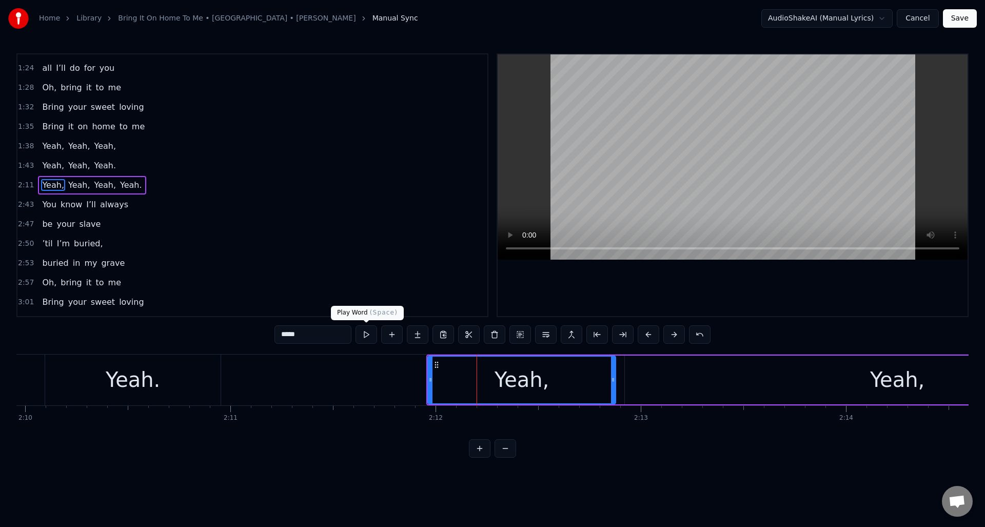
click at [365, 336] on button at bounding box center [367, 334] width 22 height 18
click at [644, 367] on div "Yeah," at bounding box center [897, 380] width 545 height 49
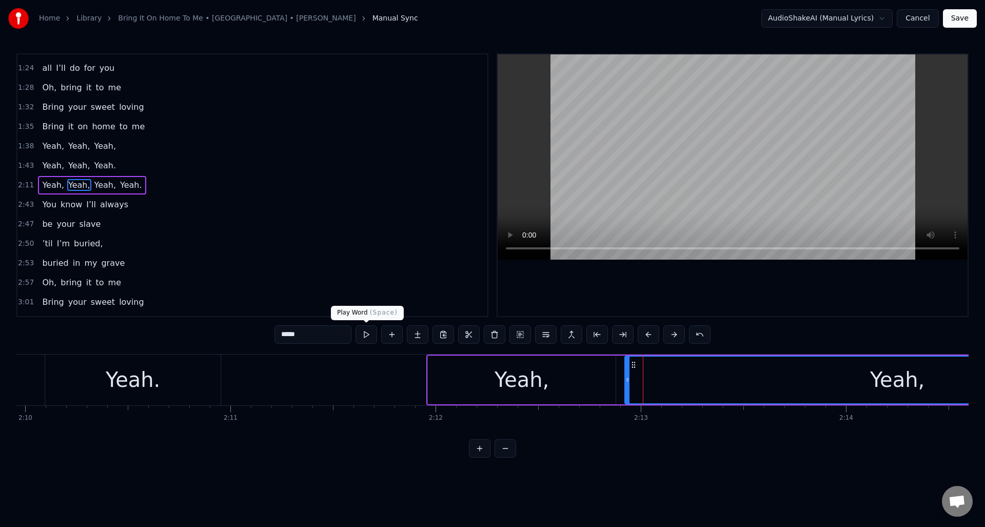
click at [361, 333] on button at bounding box center [367, 334] width 22 height 18
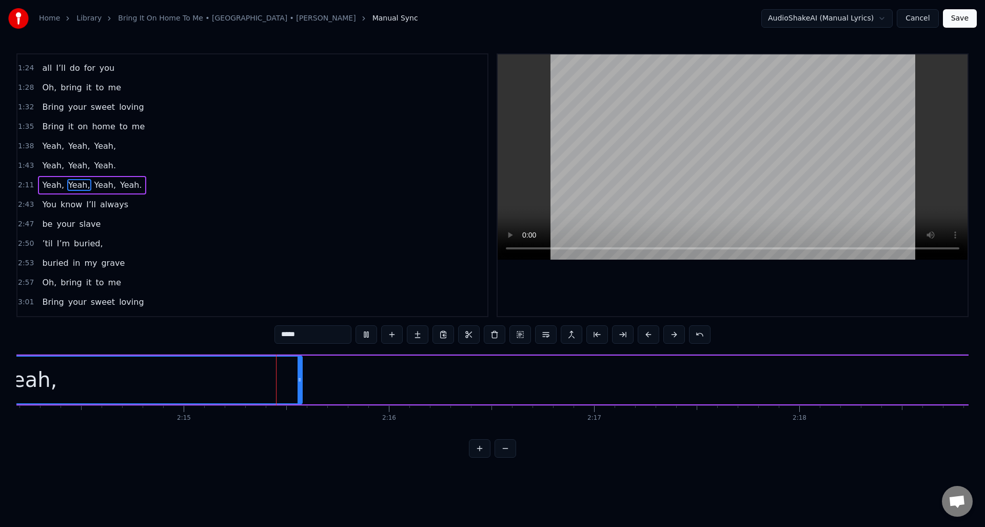
click at [363, 333] on button at bounding box center [367, 334] width 22 height 18
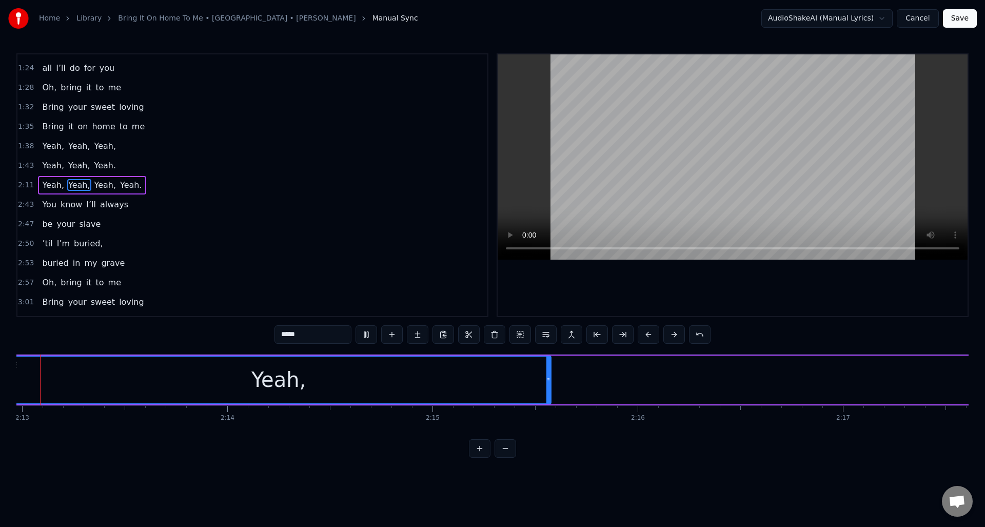
scroll to position [0, 27270]
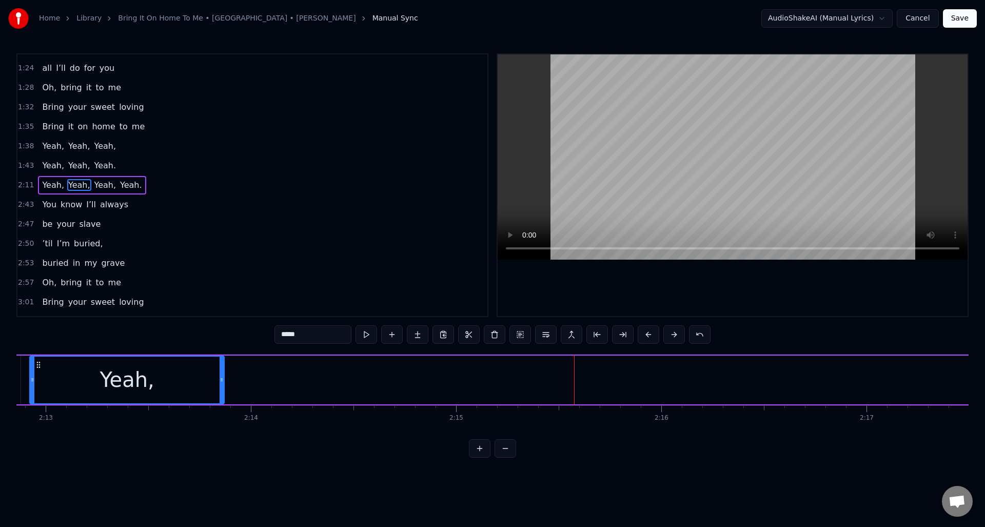
drag, startPoint x: 571, startPoint y: 389, endPoint x: 220, endPoint y: 371, distance: 351.0
click at [220, 371] on div at bounding box center [222, 380] width 4 height 47
click at [392, 337] on button at bounding box center [392, 334] width 22 height 18
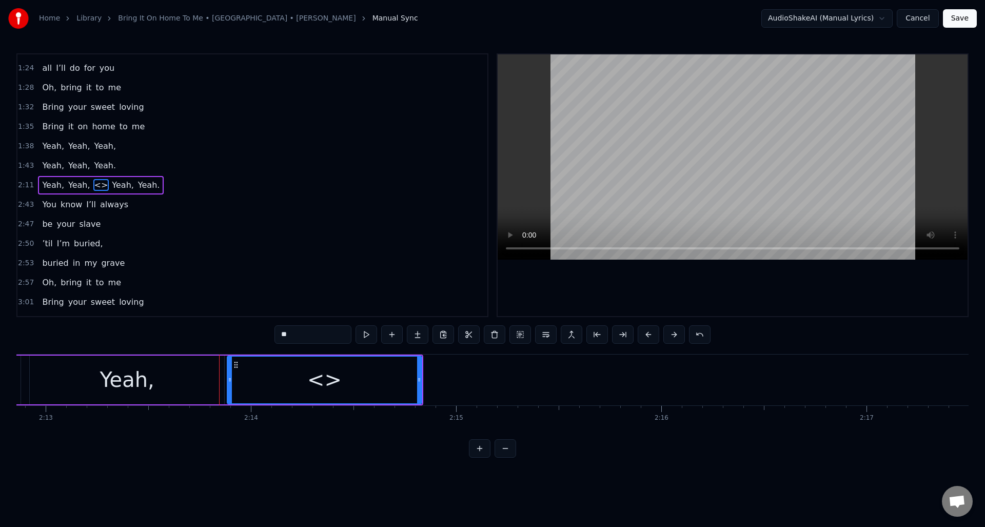
click at [155, 384] on div "Yeah," at bounding box center [127, 380] width 194 height 49
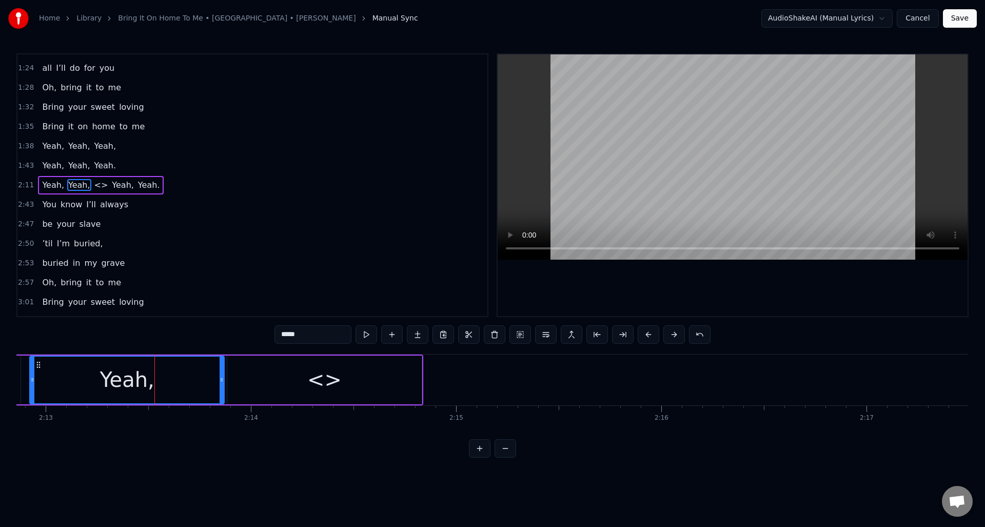
drag, startPoint x: 167, startPoint y: 382, endPoint x: 103, endPoint y: 378, distance: 63.7
click at [103, 378] on div "Yeah," at bounding box center [126, 380] width 193 height 47
drag, startPoint x: 327, startPoint y: 339, endPoint x: 268, endPoint y: 336, distance: 59.6
click at [268, 336] on div "0:15 If you ever change your mind 0:22 About leaving, 0:25 leaving me behind. 0…" at bounding box center [492, 255] width 952 height 404
click at [341, 381] on div "<>" at bounding box center [324, 380] width 194 height 49
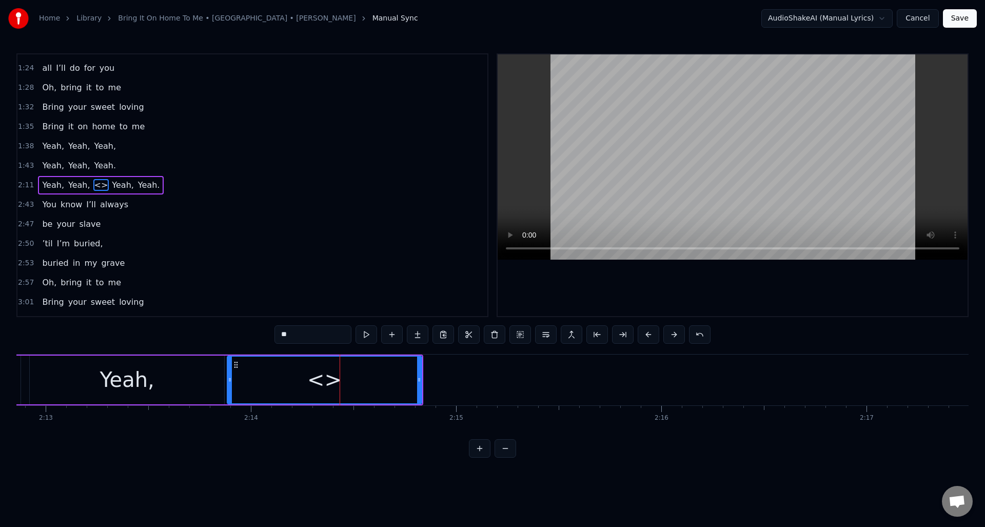
drag, startPoint x: 352, startPoint y: 381, endPoint x: 316, endPoint y: 379, distance: 36.5
click at [316, 379] on div "<>" at bounding box center [324, 380] width 193 height 47
drag, startPoint x: 303, startPoint y: 336, endPoint x: 262, endPoint y: 333, distance: 41.7
click at [262, 333] on div "0:15 If you ever change your mind 0:22 About leaving, 0:25 leaving me behind. 0…" at bounding box center [492, 255] width 952 height 404
paste input "***"
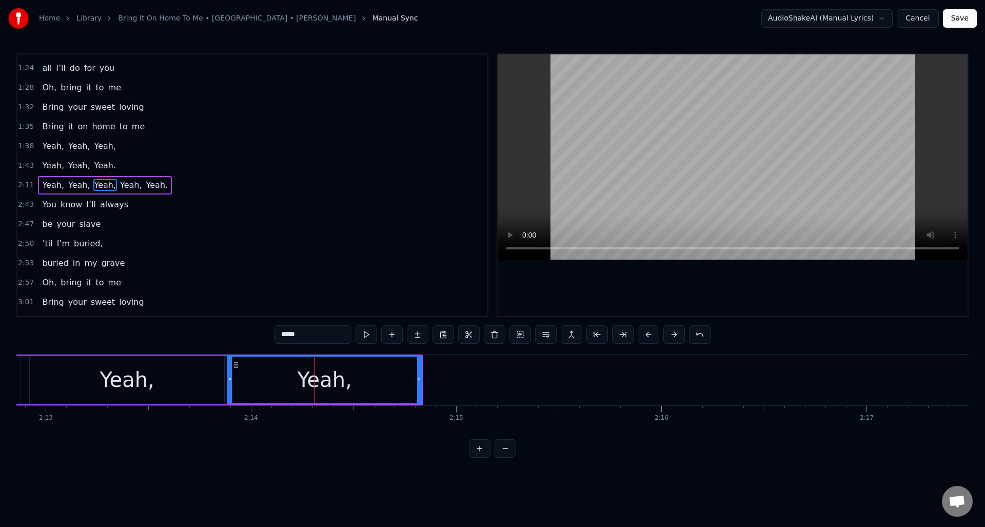
click at [311, 337] on input "*****" at bounding box center [313, 334] width 77 height 18
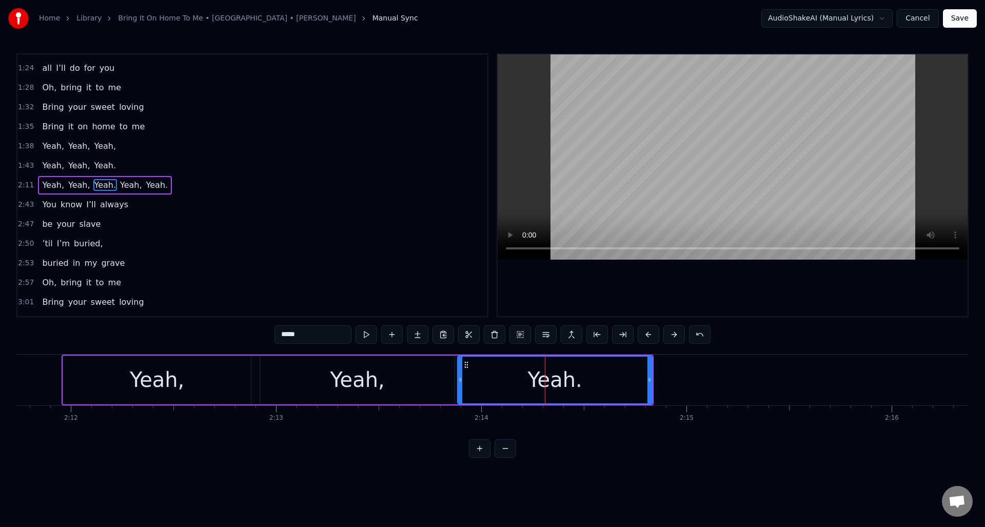
scroll to position [0, 26925]
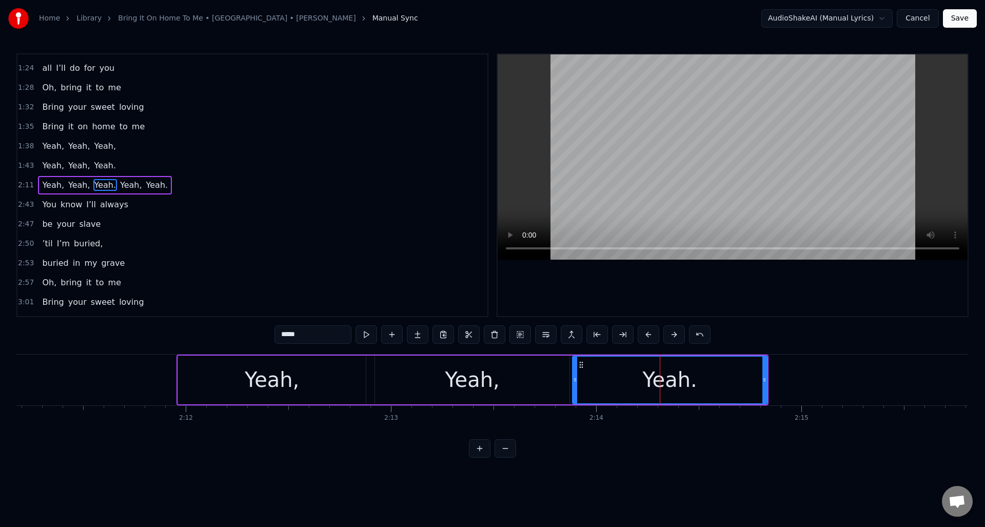
type input "*****"
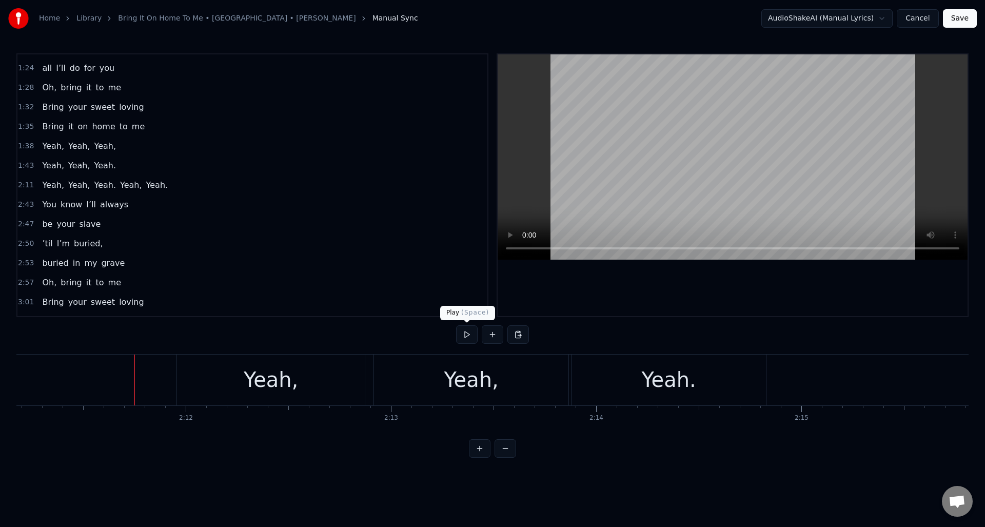
click at [466, 333] on button at bounding box center [467, 334] width 22 height 18
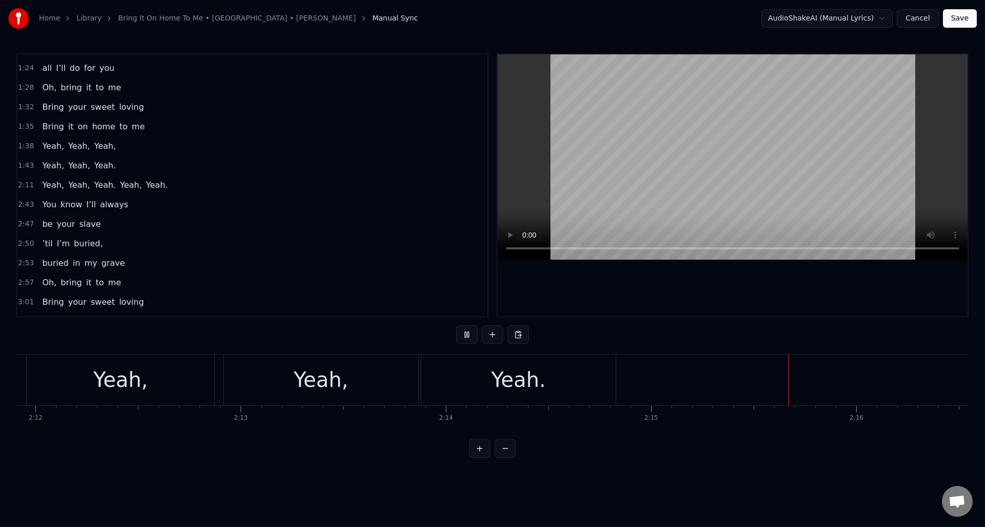
click at [469, 332] on button at bounding box center [467, 334] width 22 height 18
click at [242, 372] on div "Yeah." at bounding box center [183, 380] width 194 height 51
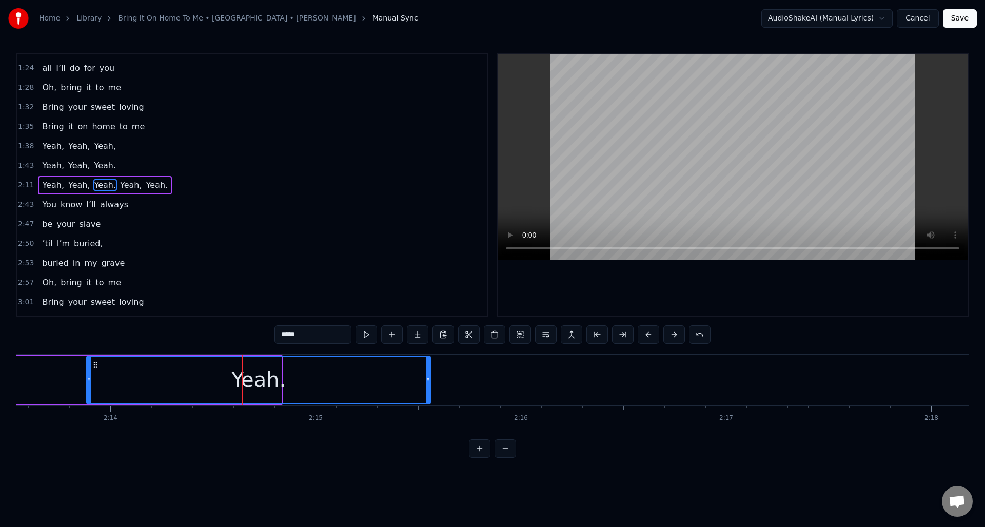
drag, startPoint x: 279, startPoint y: 381, endPoint x: 442, endPoint y: 382, distance: 163.2
click at [430, 377] on icon at bounding box center [428, 380] width 4 height 8
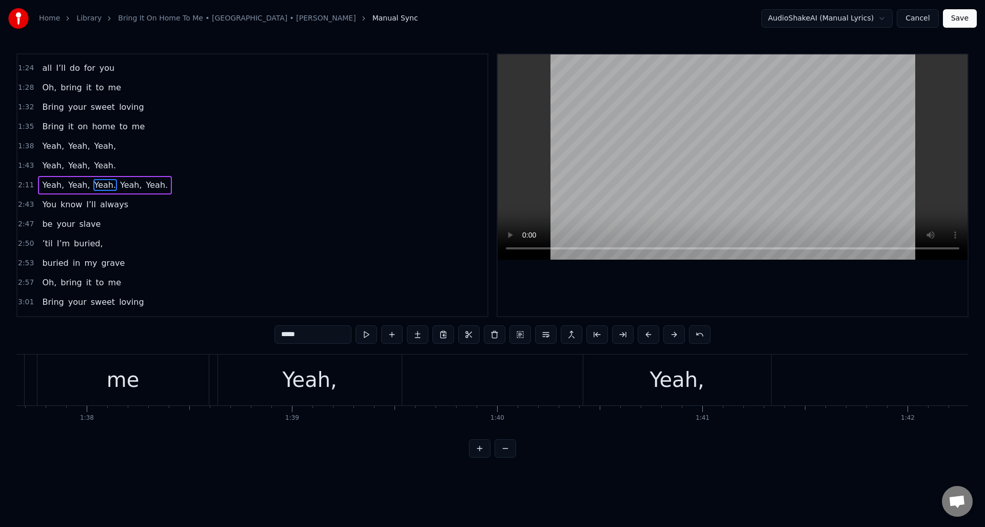
scroll to position [0, 19987]
click at [232, 359] on div "me" at bounding box center [180, 380] width 171 height 51
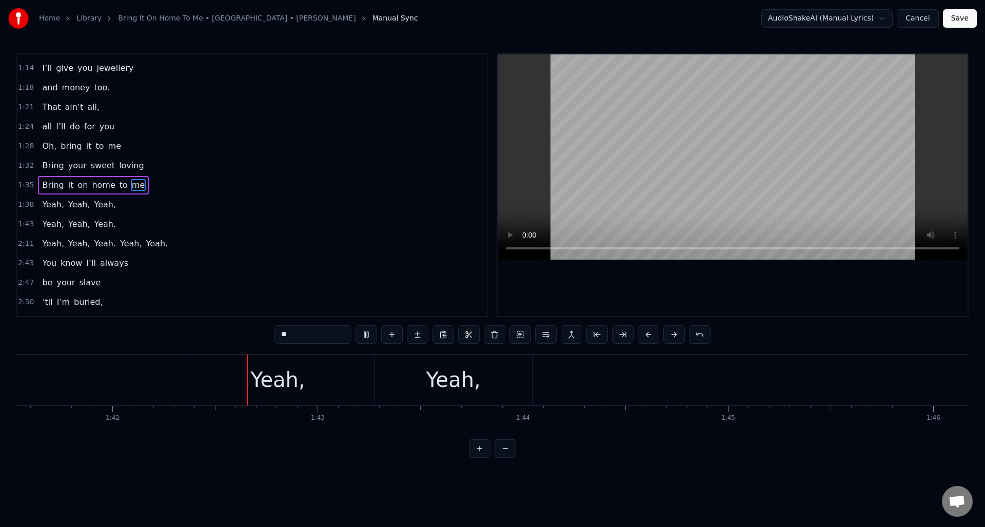
scroll to position [0, 20891]
click at [453, 364] on div "Yeah," at bounding box center [403, 380] width 157 height 51
type input "*****"
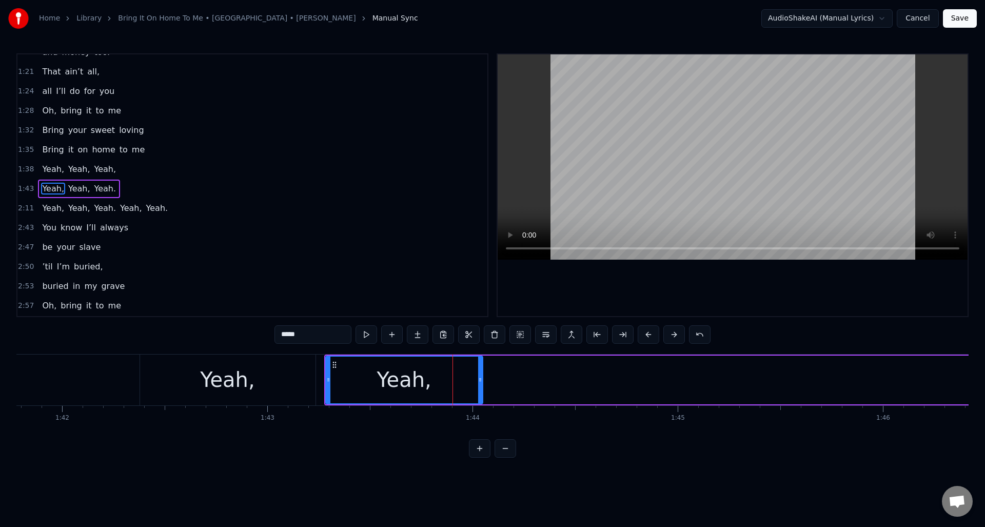
scroll to position [347, 0]
click at [389, 334] on button at bounding box center [392, 334] width 22 height 18
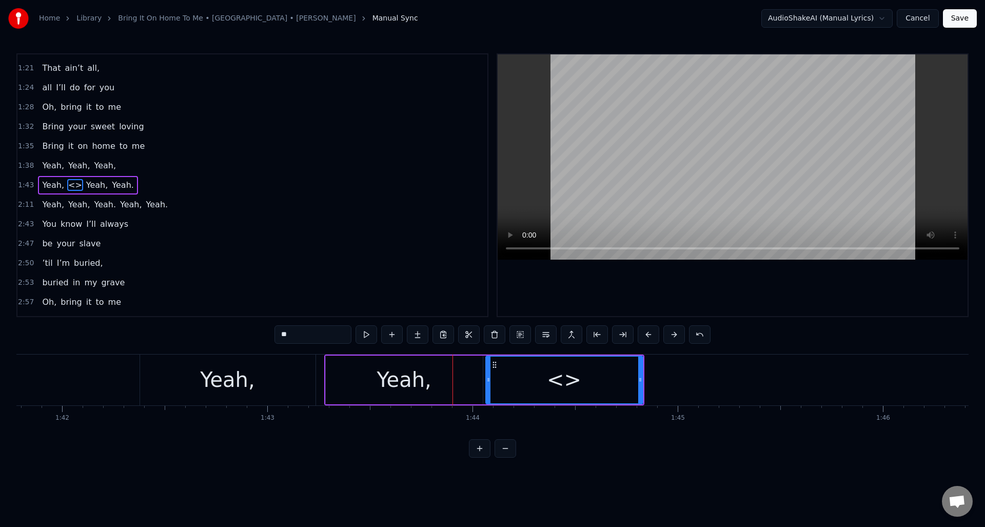
drag, startPoint x: 316, startPoint y: 336, endPoint x: 265, endPoint y: 333, distance: 50.9
click at [264, 333] on div "0:15 If you ever change your mind 0:22 About leaving, 0:25 leaving me behind. 0…" at bounding box center [492, 255] width 952 height 404
paste input "***"
type input "*****"
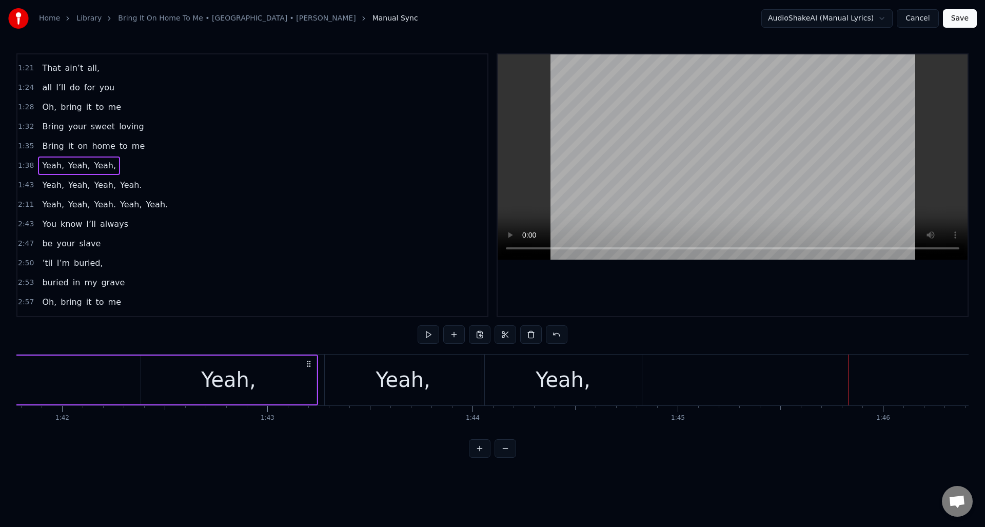
click at [547, 377] on div "Yeah," at bounding box center [563, 379] width 54 height 31
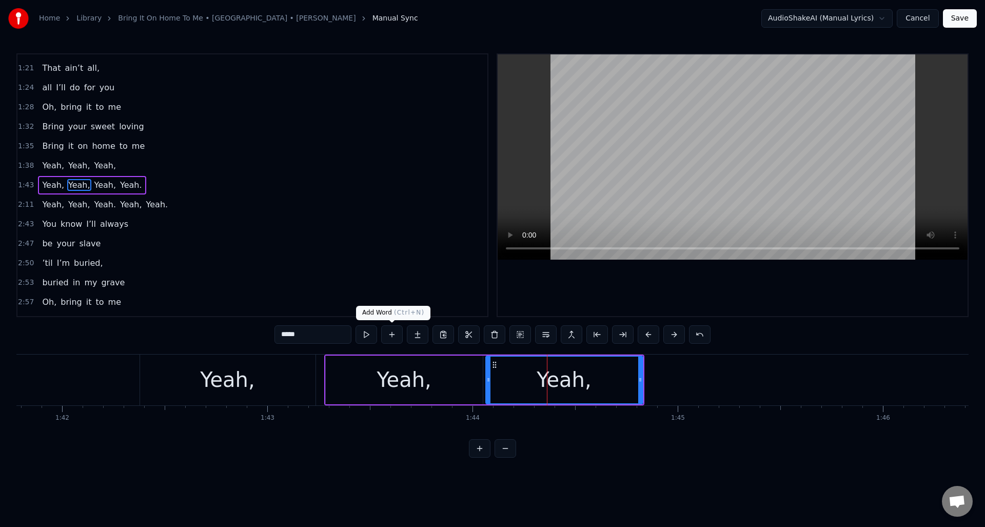
click at [387, 335] on button at bounding box center [392, 334] width 22 height 18
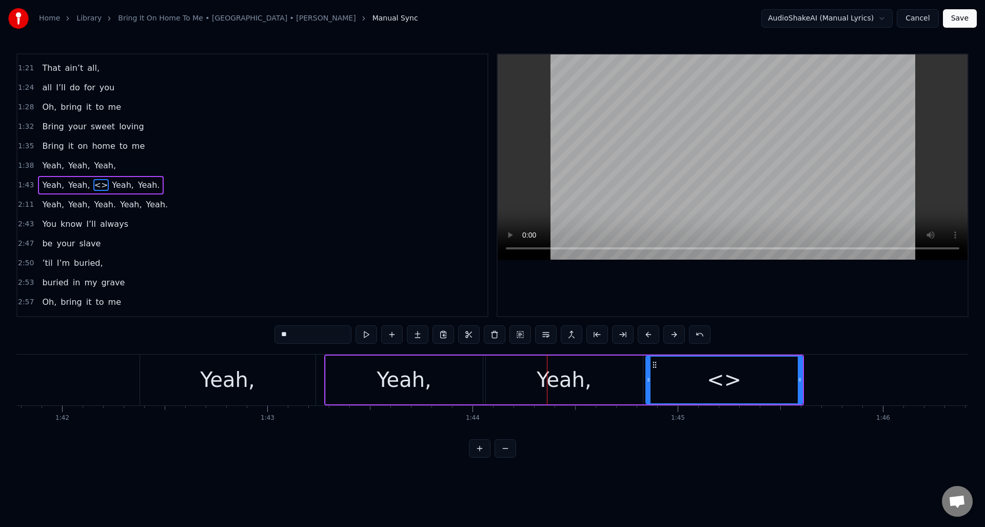
drag, startPoint x: 298, startPoint y: 333, endPoint x: 269, endPoint y: 336, distance: 28.9
click at [269, 336] on div "0:15 If you ever change your mind 0:22 About leaving, 0:25 leaving me behind. 0…" at bounding box center [492, 255] width 952 height 404
paste input "***"
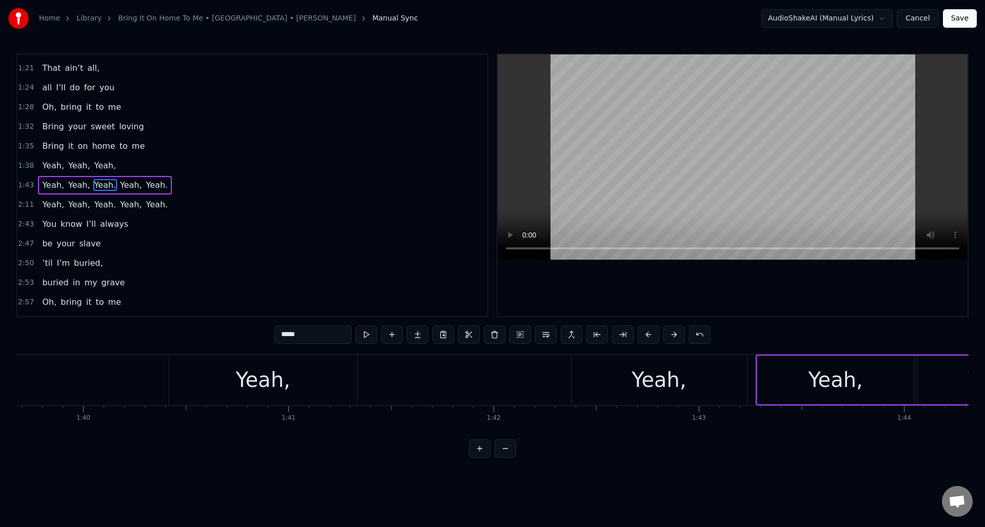
scroll to position [0, 20316]
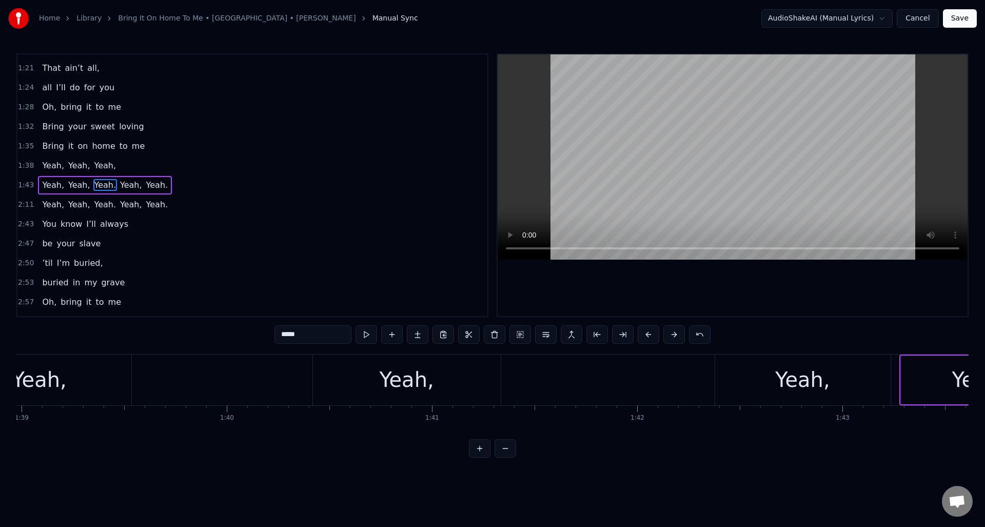
type input "*****"
click at [217, 371] on div "Yeah, Yeah, Yeah," at bounding box center [420, 380] width 946 height 51
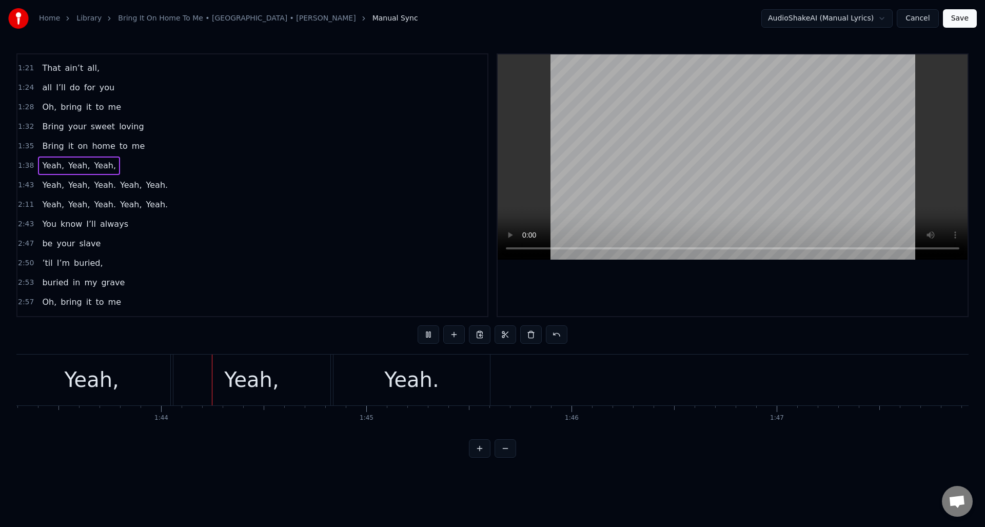
scroll to position [0, 21205]
click at [474, 366] on div "Yeah." at bounding box center [409, 380] width 157 height 51
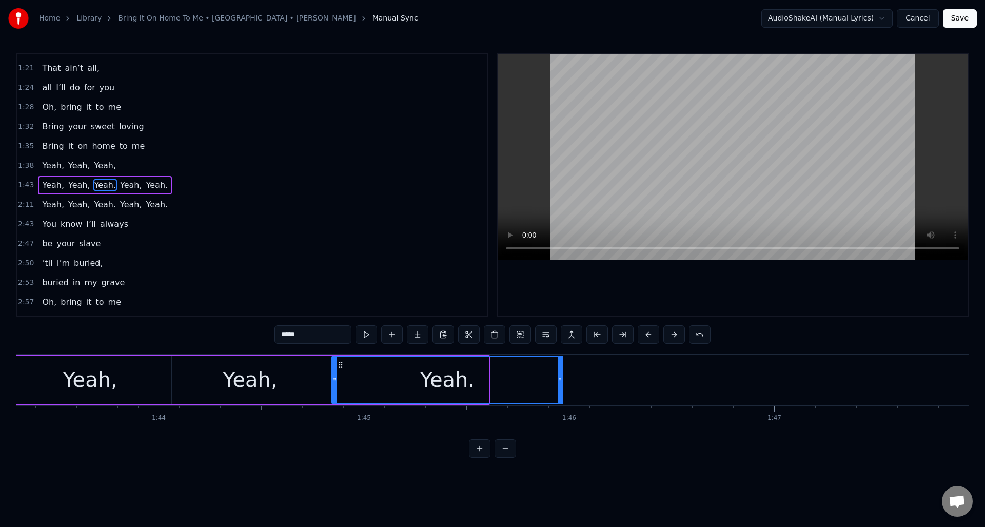
drag, startPoint x: 485, startPoint y: 371, endPoint x: 561, endPoint y: 374, distance: 76.0
click at [561, 374] on div at bounding box center [560, 380] width 4 height 47
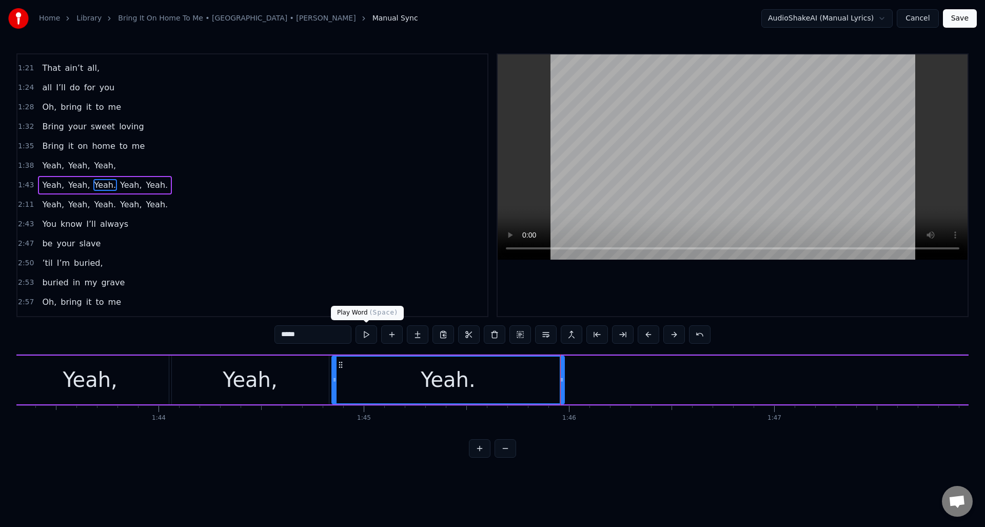
click at [366, 330] on button at bounding box center [367, 334] width 22 height 18
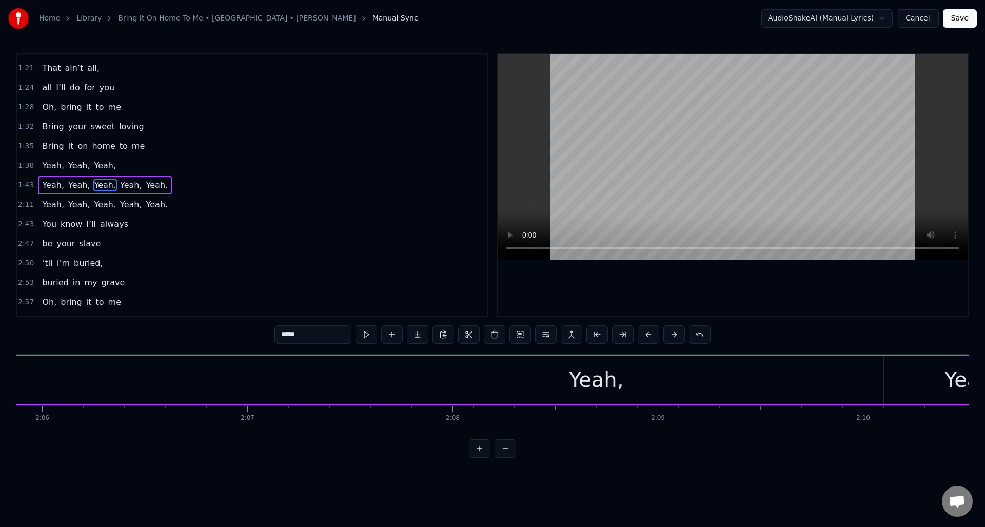
scroll to position [0, 25924]
click at [506, 382] on div "Yeah," at bounding box center [509, 379] width 54 height 31
type input "*****"
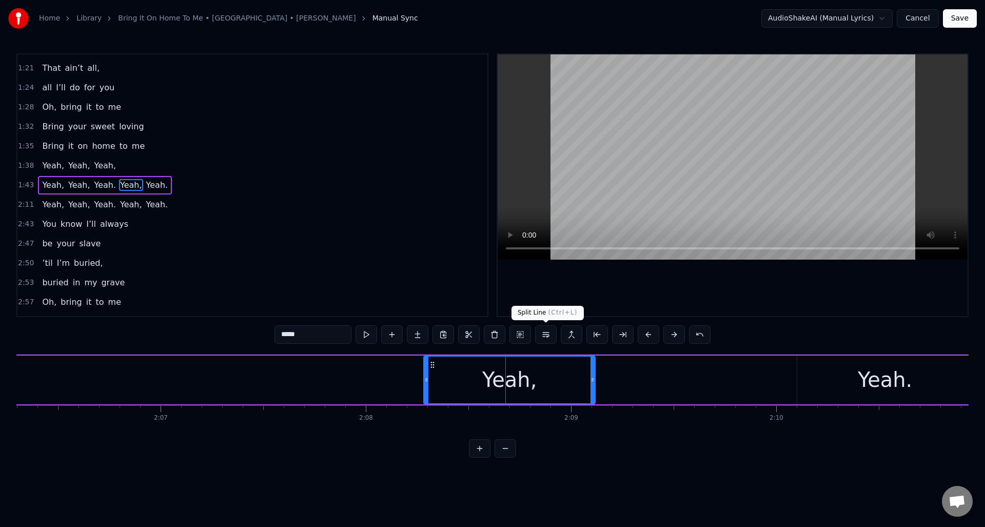
click at [546, 335] on button at bounding box center [546, 334] width 22 height 18
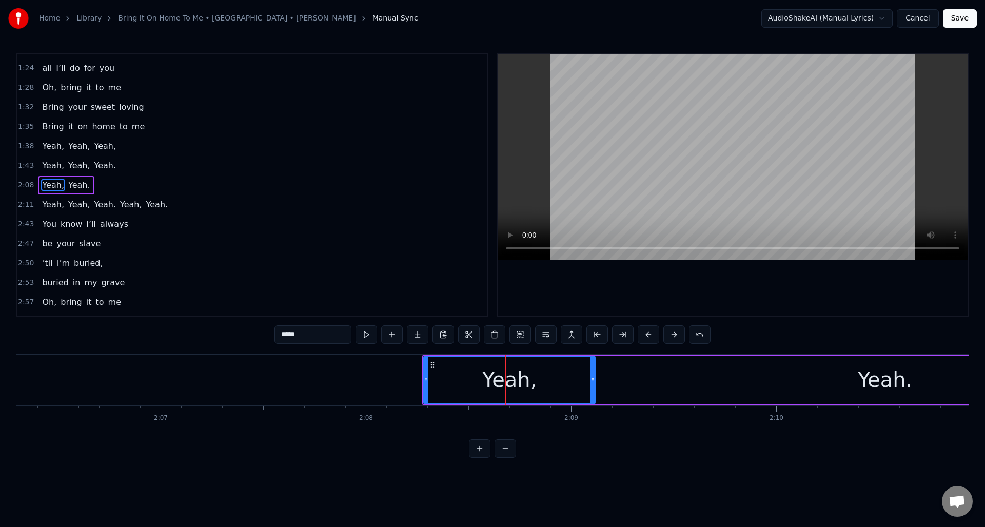
click at [216, 363] on div at bounding box center [794, 380] width 53405 height 51
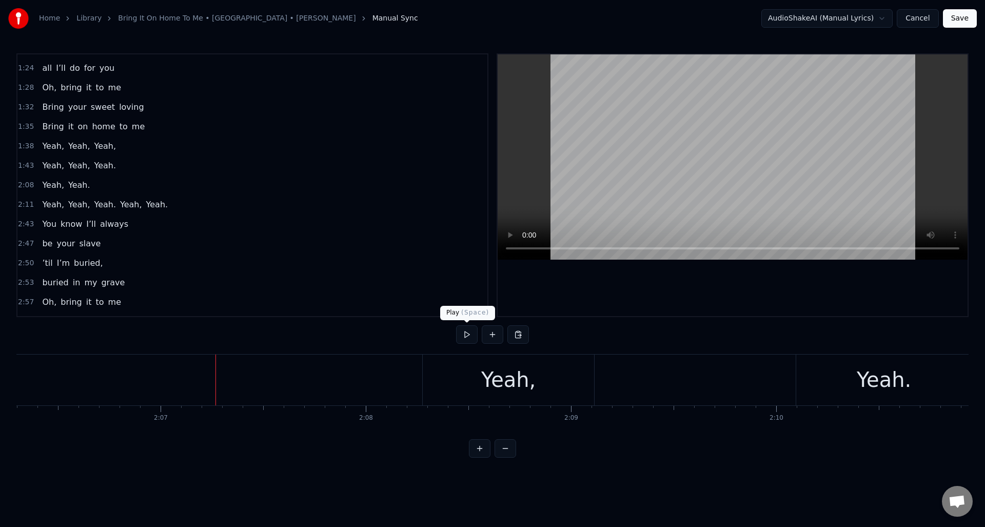
click at [466, 335] on button at bounding box center [467, 334] width 22 height 18
click at [466, 333] on button at bounding box center [467, 334] width 22 height 18
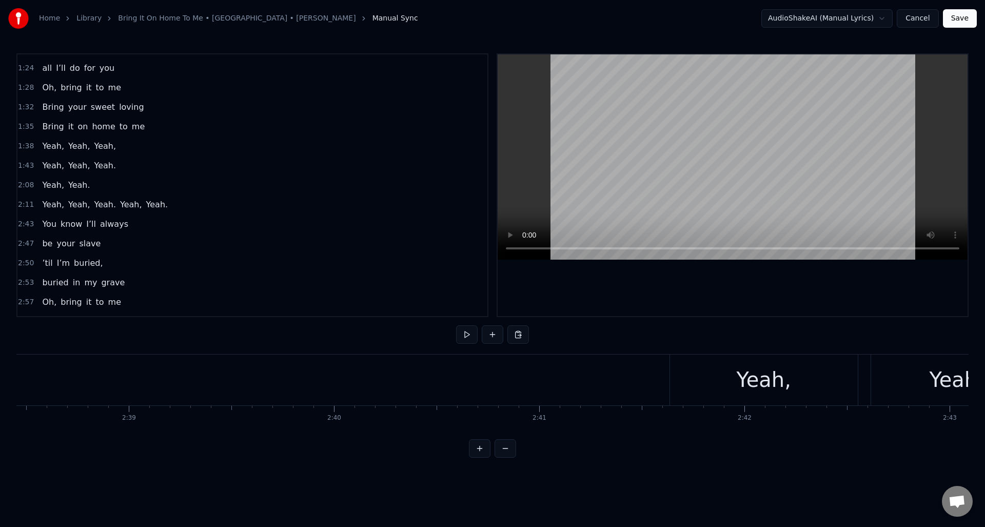
scroll to position [0, 32582]
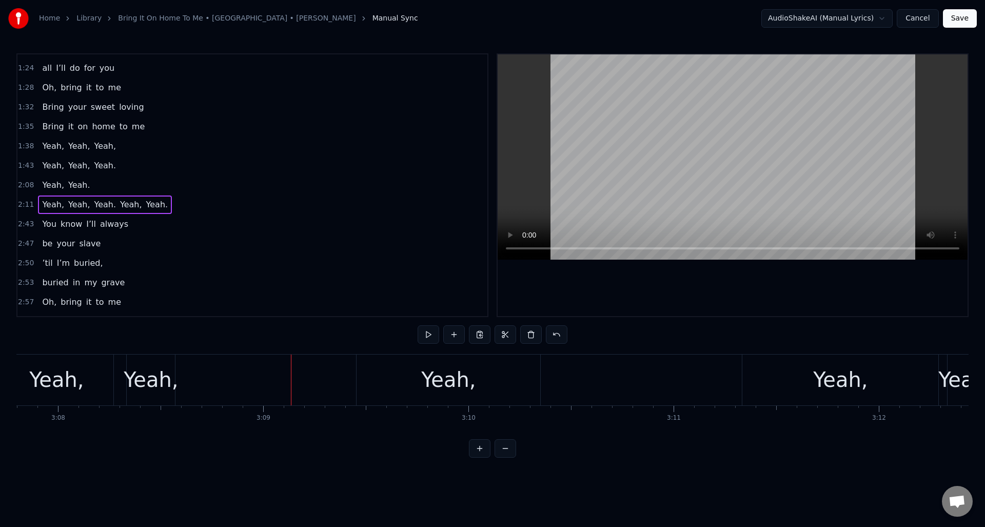
scroll to position [0, 38433]
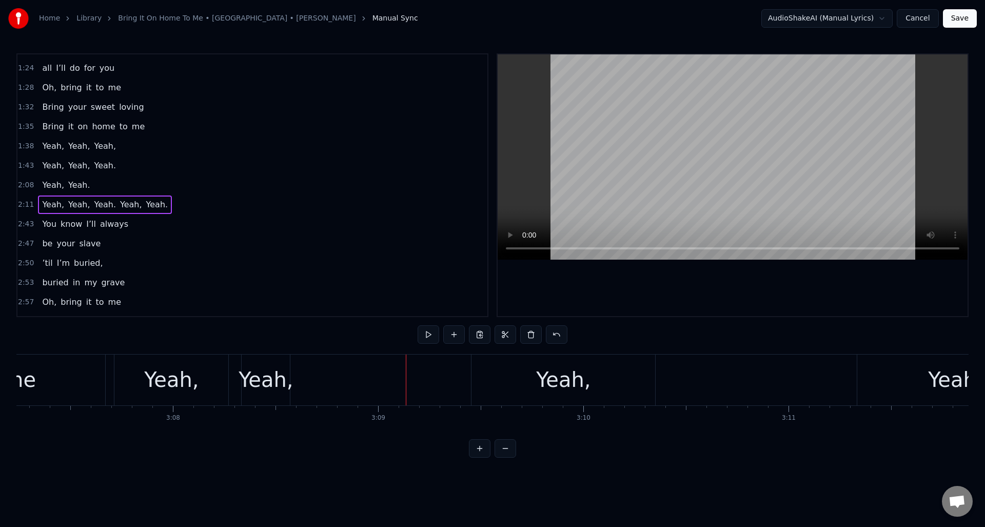
click at [275, 372] on div "Yeah," at bounding box center [266, 379] width 54 height 31
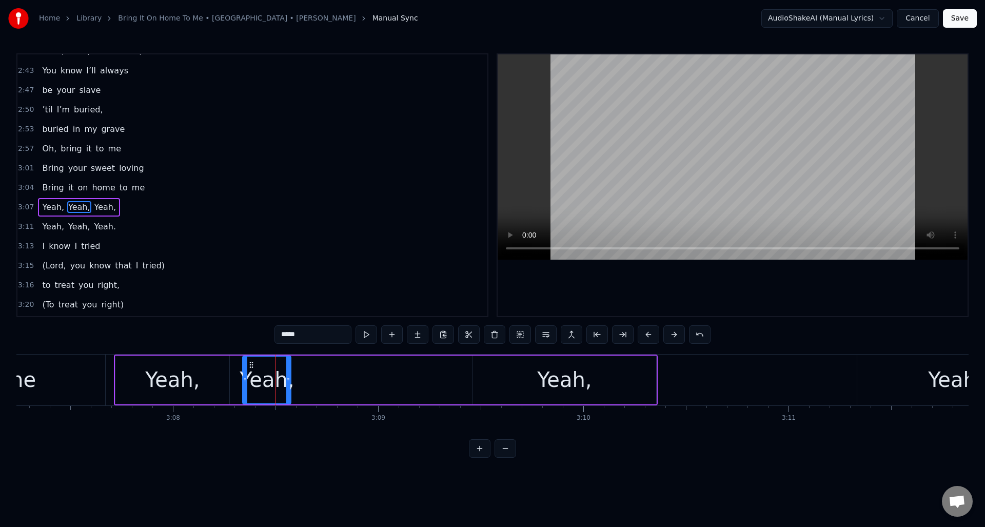
scroll to position [542, 0]
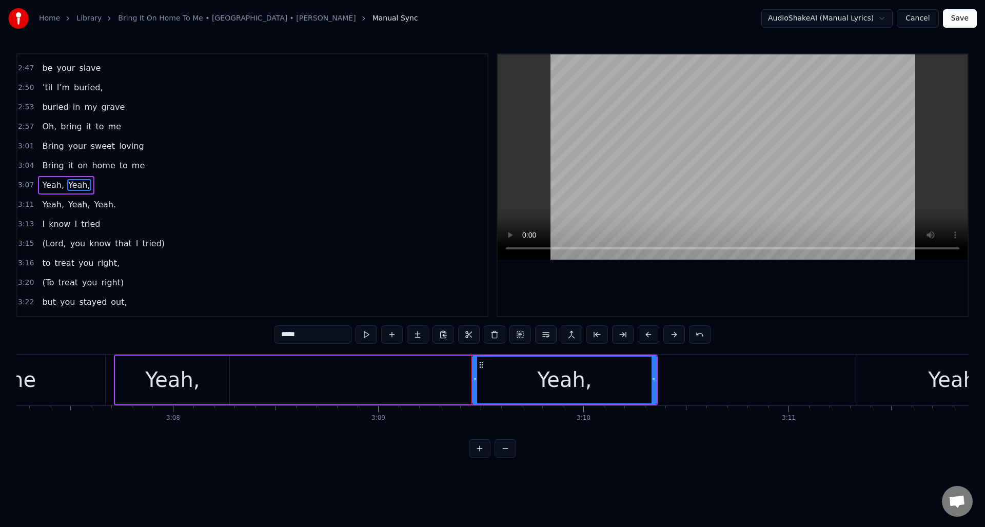
click at [211, 367] on div "Yeah," at bounding box center [172, 380] width 114 height 49
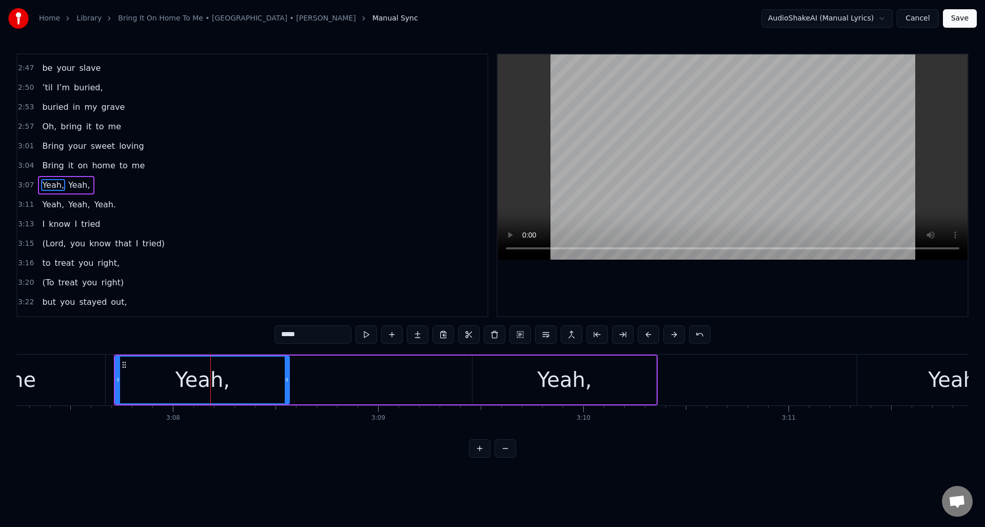
drag, startPoint x: 225, startPoint y: 372, endPoint x: 285, endPoint y: 375, distance: 60.1
click at [285, 375] on div at bounding box center [287, 380] width 4 height 47
click at [367, 335] on button at bounding box center [367, 334] width 22 height 18
click at [309, 366] on div "Yeah, Yeah," at bounding box center [386, 380] width 544 height 51
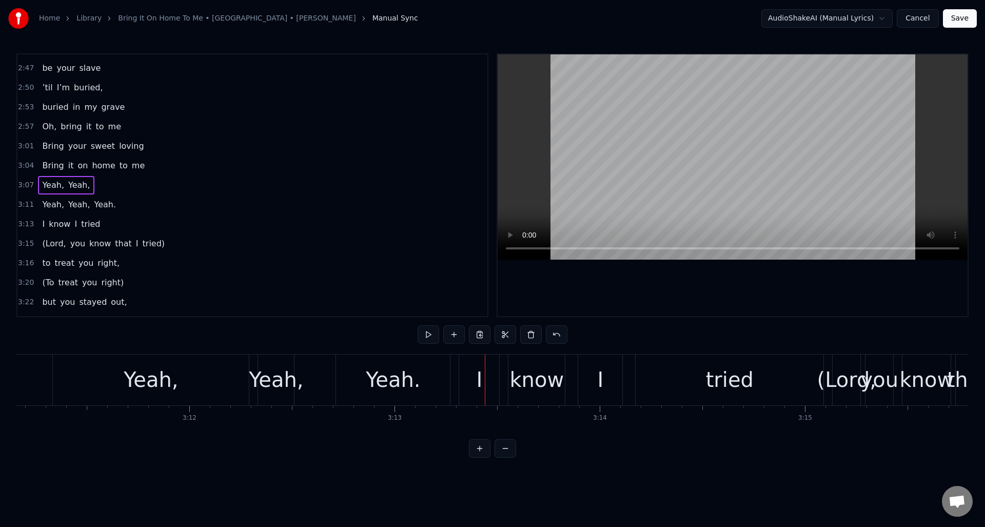
scroll to position [0, 39122]
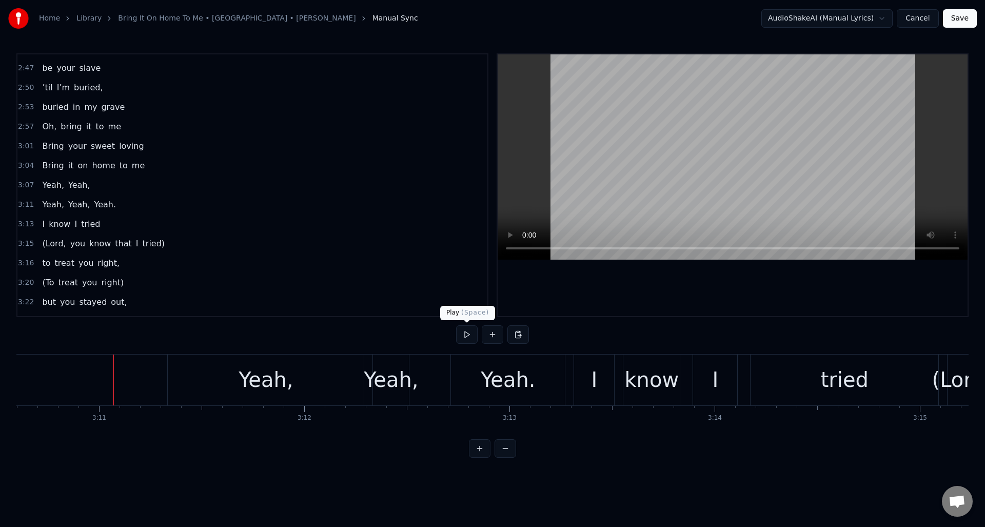
click at [465, 334] on button at bounding box center [467, 334] width 22 height 18
click at [388, 369] on div "Yeah," at bounding box center [391, 379] width 54 height 31
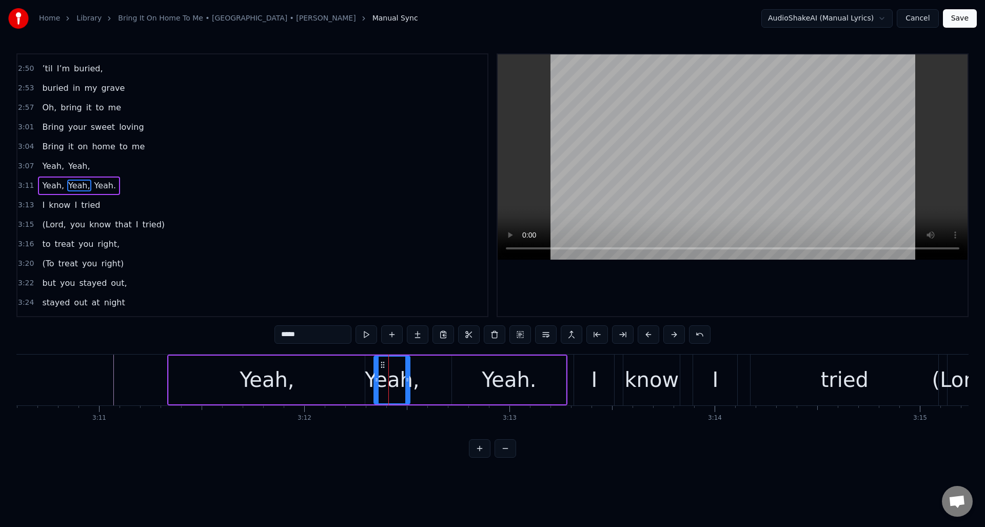
scroll to position [561, 0]
drag, startPoint x: 407, startPoint y: 370, endPoint x: 445, endPoint y: 372, distance: 38.0
click at [445, 372] on div at bounding box center [445, 380] width 4 height 47
click at [190, 366] on div "Yeah," at bounding box center [267, 380] width 196 height 49
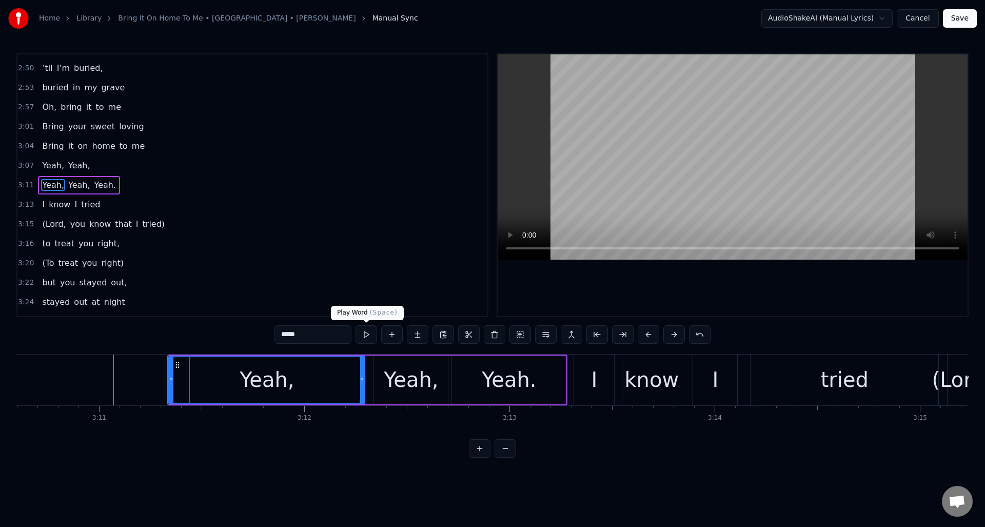
click at [366, 334] on button at bounding box center [367, 334] width 22 height 18
click at [378, 365] on div "Yeah," at bounding box center [411, 380] width 74 height 49
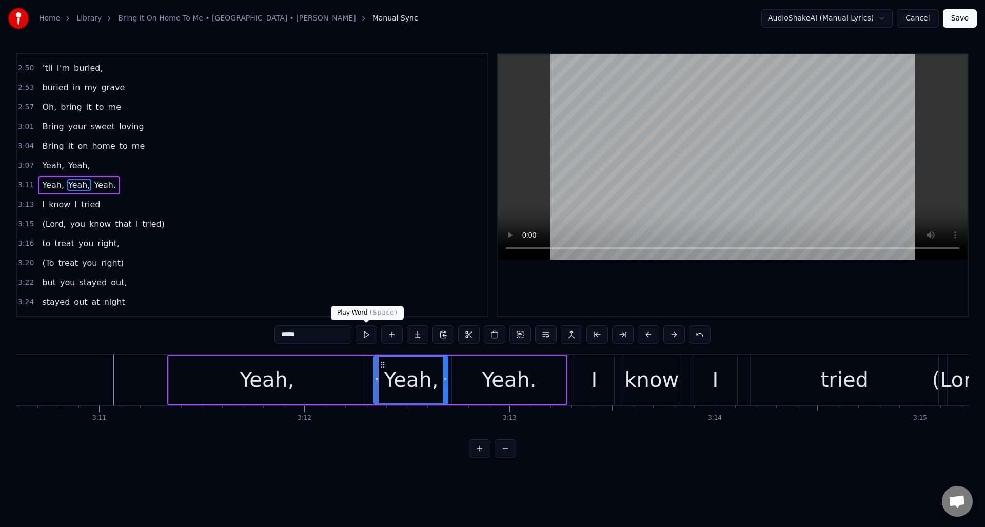
click at [367, 335] on button at bounding box center [367, 334] width 22 height 18
click at [458, 367] on div "Yeah." at bounding box center [509, 380] width 114 height 49
type input "*****"
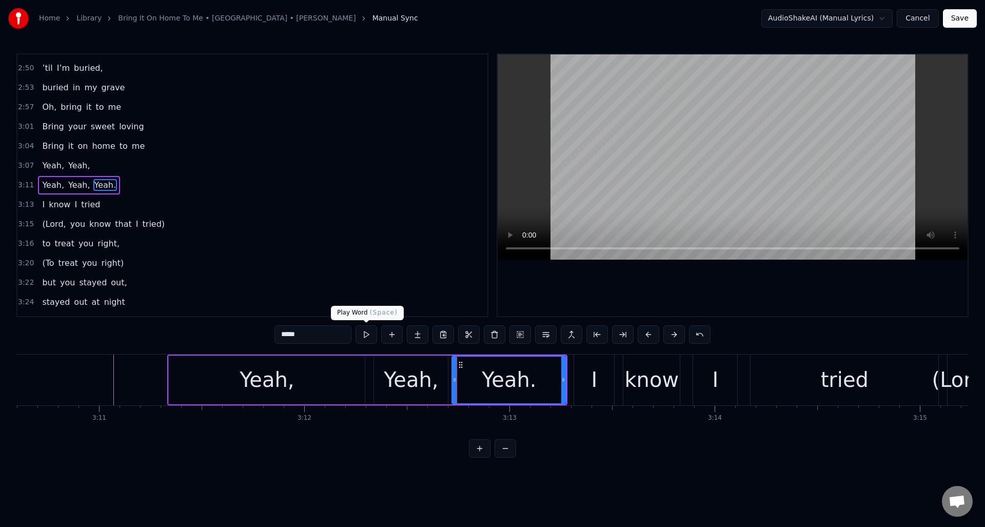
click at [369, 335] on button at bounding box center [367, 334] width 22 height 18
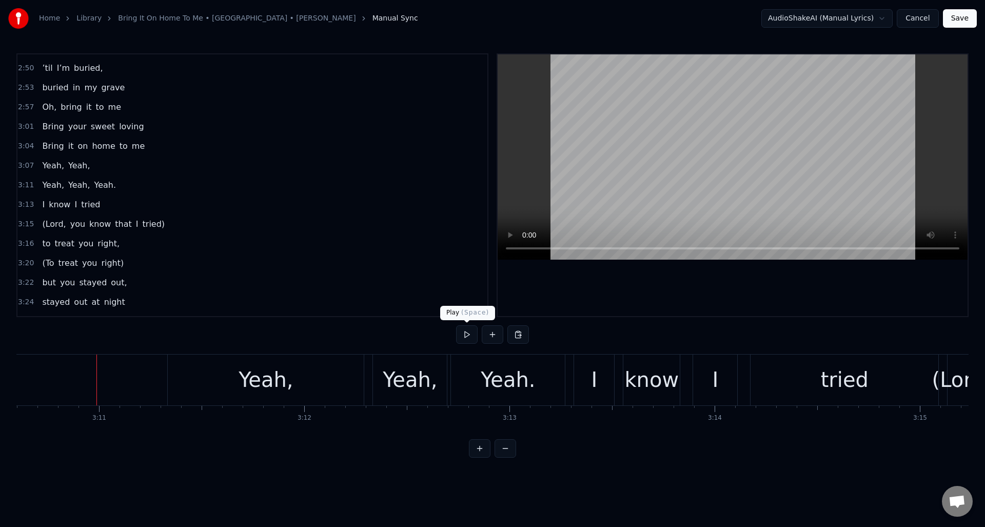
click at [469, 335] on button at bounding box center [467, 334] width 22 height 18
click at [482, 377] on div "Yeah." at bounding box center [508, 380] width 114 height 51
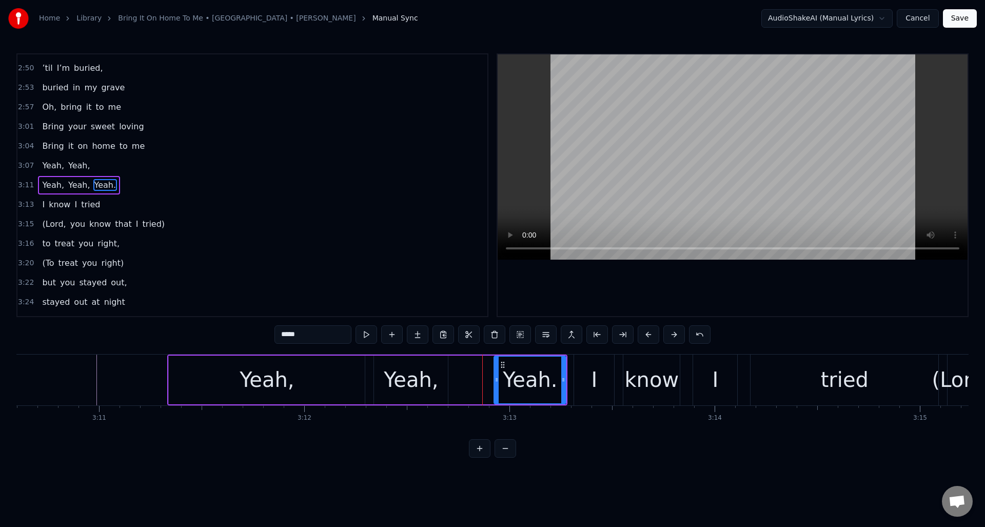
drag, startPoint x: 453, startPoint y: 382, endPoint x: 495, endPoint y: 385, distance: 42.2
click at [495, 385] on div at bounding box center [497, 380] width 4 height 47
click at [422, 372] on div "Yeah," at bounding box center [411, 379] width 54 height 31
type input "*****"
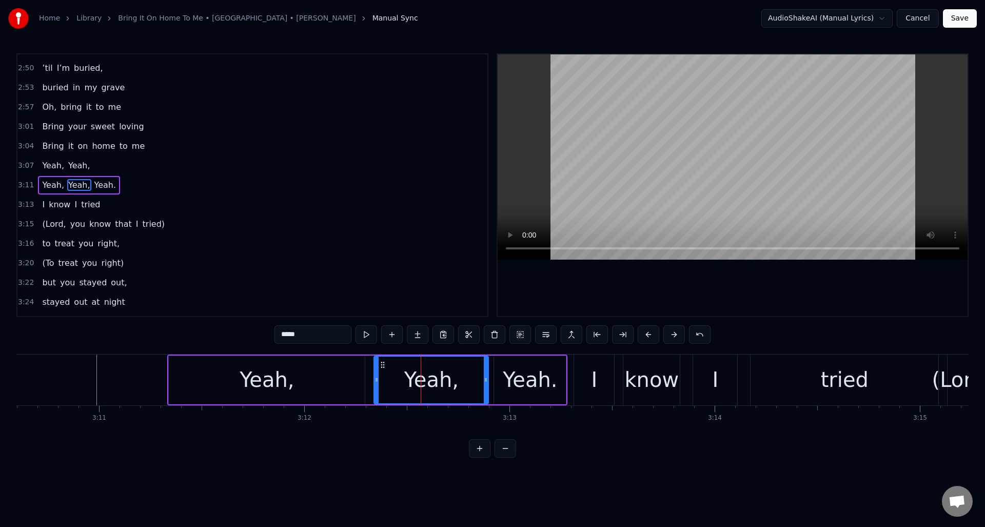
drag, startPoint x: 446, startPoint y: 376, endPoint x: 487, endPoint y: 375, distance: 41.1
click at [487, 375] on div at bounding box center [486, 380] width 4 height 47
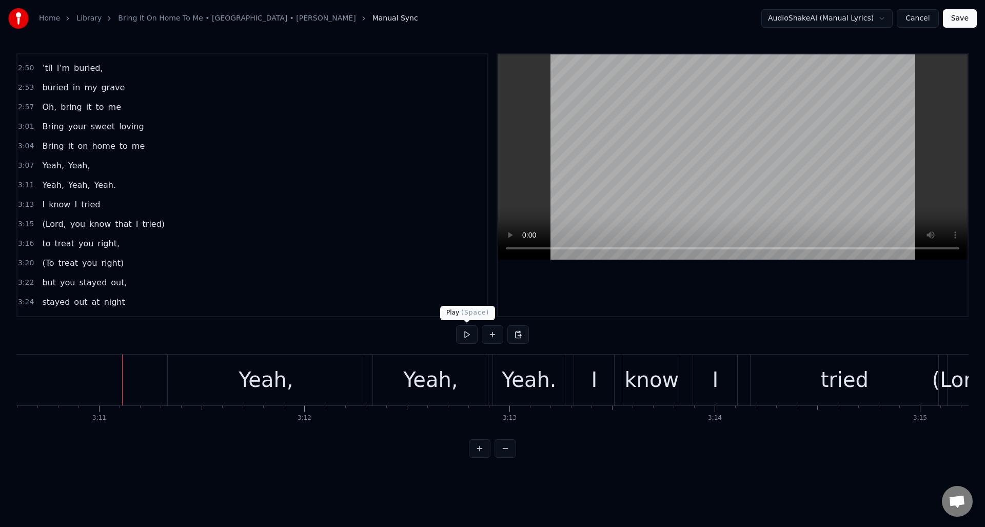
click at [468, 337] on button at bounding box center [467, 334] width 22 height 18
click at [525, 387] on div "Yeah." at bounding box center [529, 379] width 54 height 31
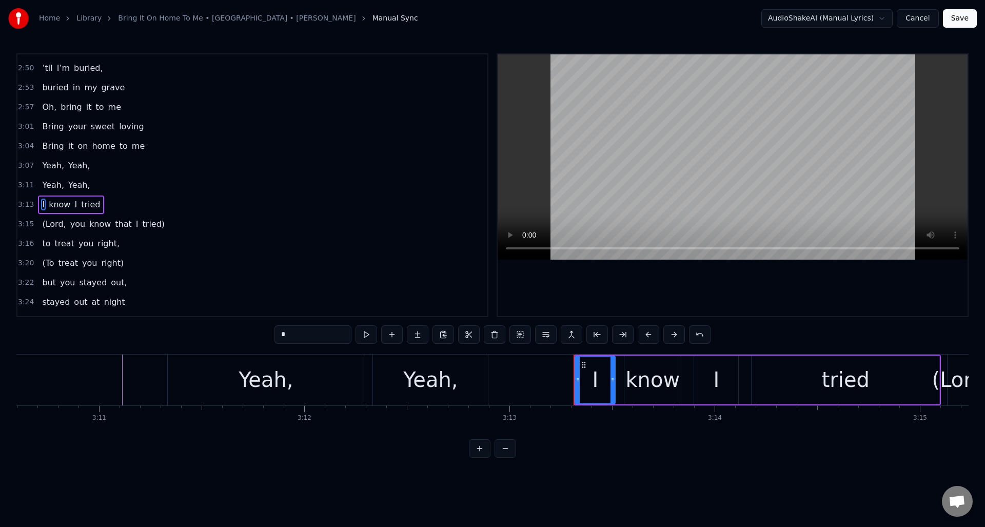
scroll to position [581, 0]
click at [474, 369] on div "Yeah," at bounding box center [430, 380] width 115 height 51
type input "*****"
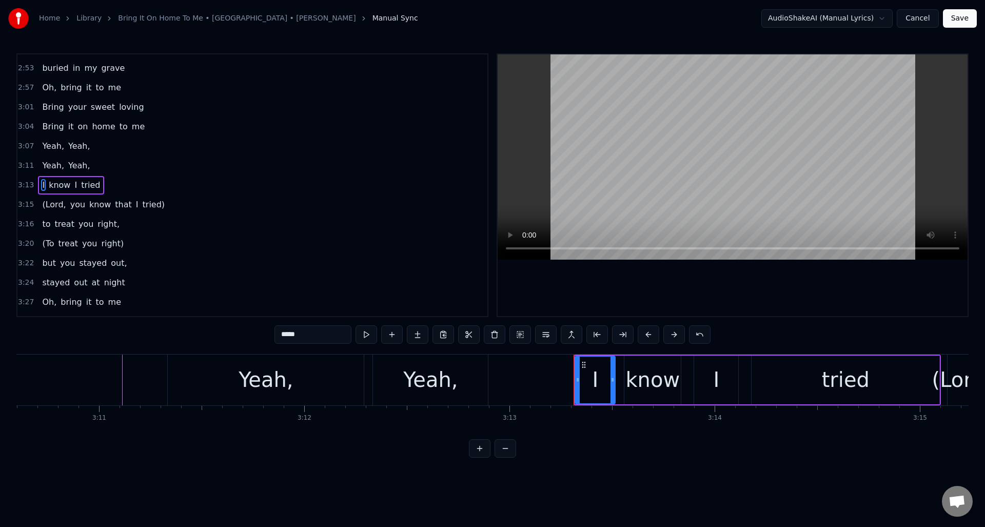
scroll to position [561, 0]
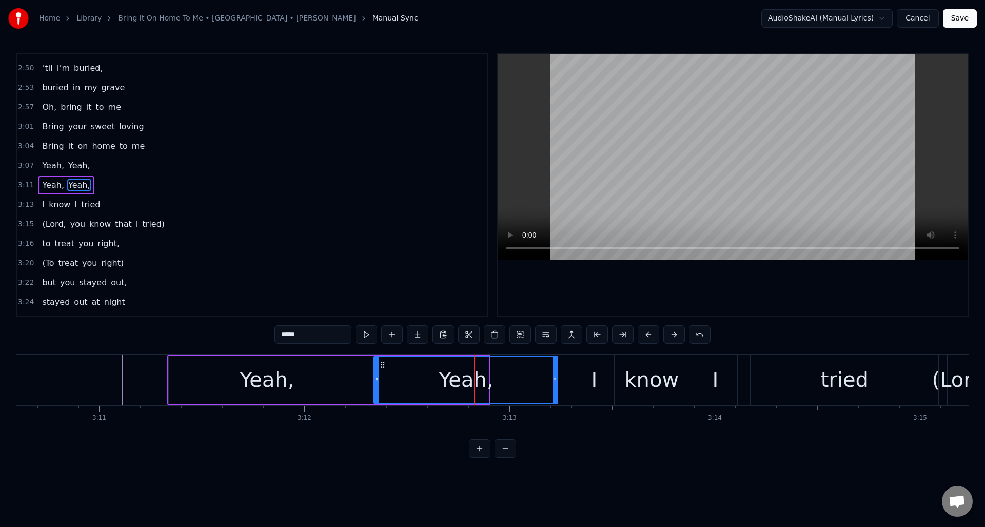
drag, startPoint x: 486, startPoint y: 370, endPoint x: 555, endPoint y: 373, distance: 68.8
click at [555, 373] on div at bounding box center [555, 380] width 4 height 47
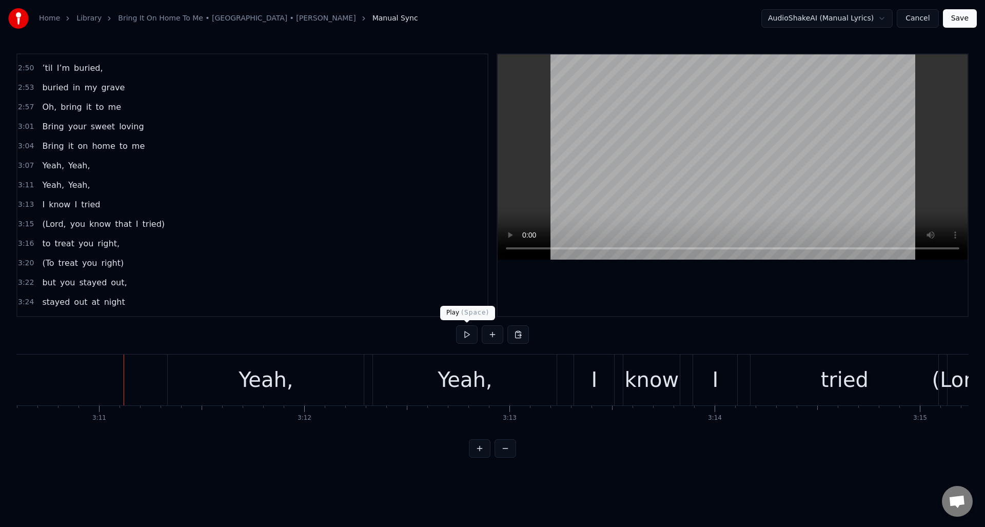
click at [466, 332] on button at bounding box center [467, 334] width 22 height 18
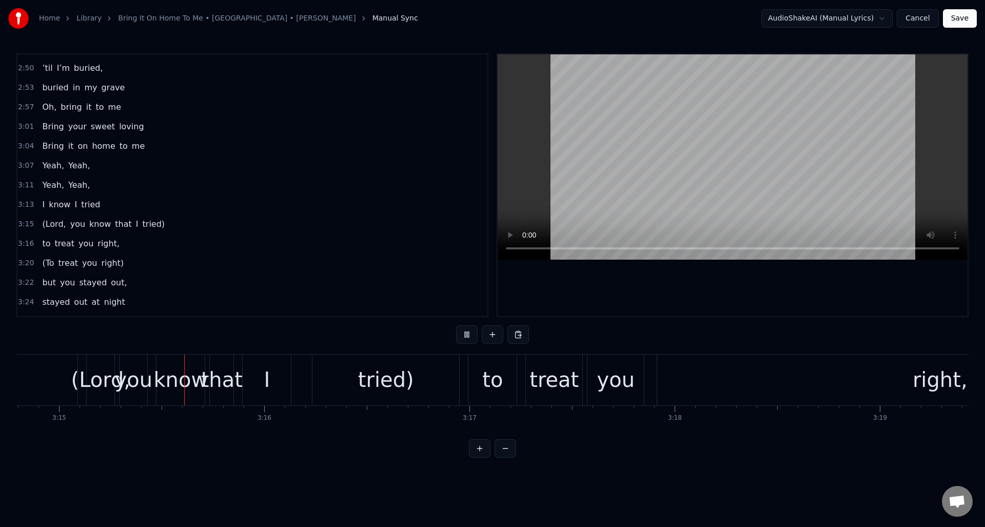
scroll to position [0, 39984]
click at [466, 332] on button at bounding box center [467, 334] width 22 height 18
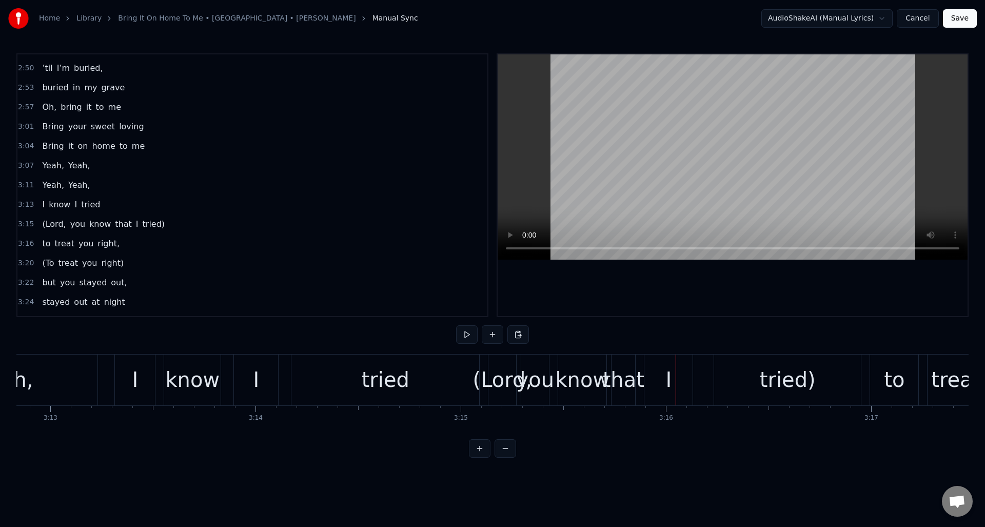
scroll to position [0, 39524]
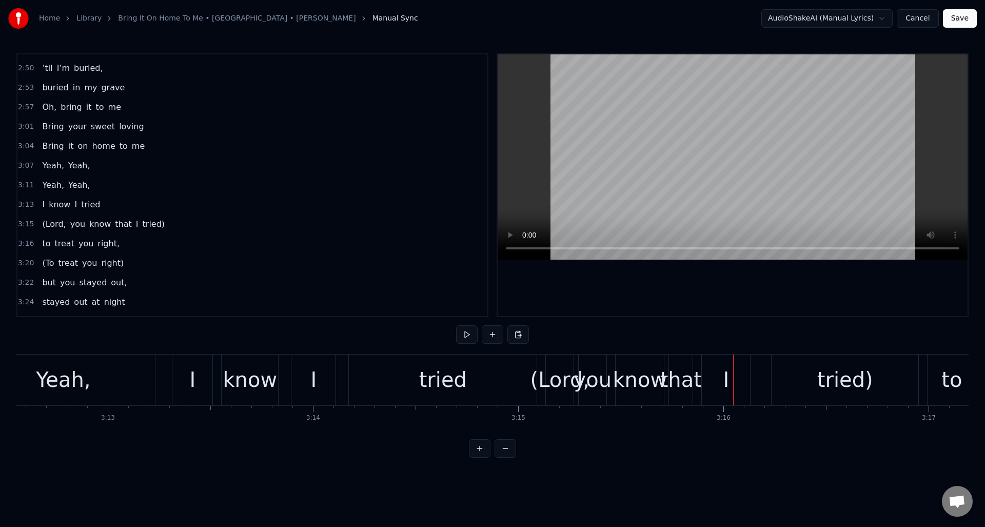
click at [395, 379] on div "tried" at bounding box center [443, 380] width 188 height 51
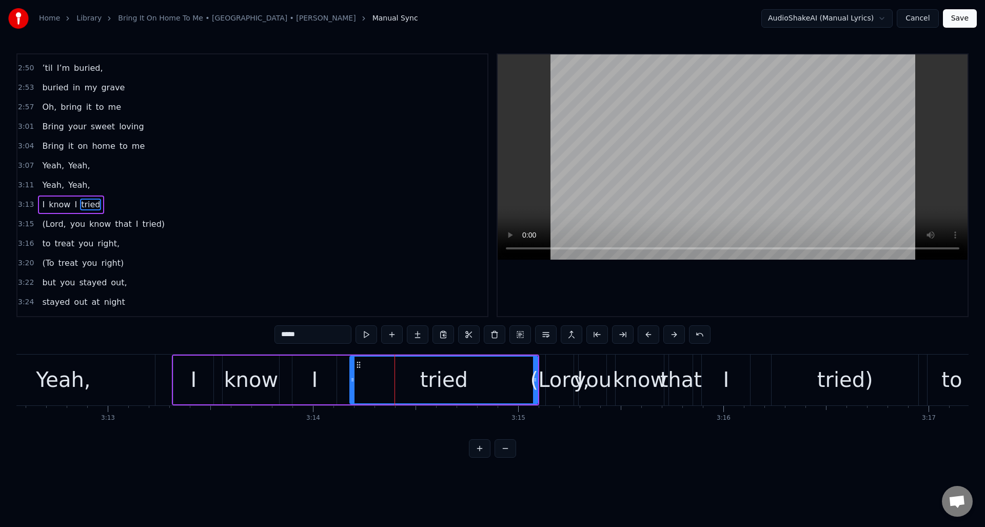
scroll to position [581, 0]
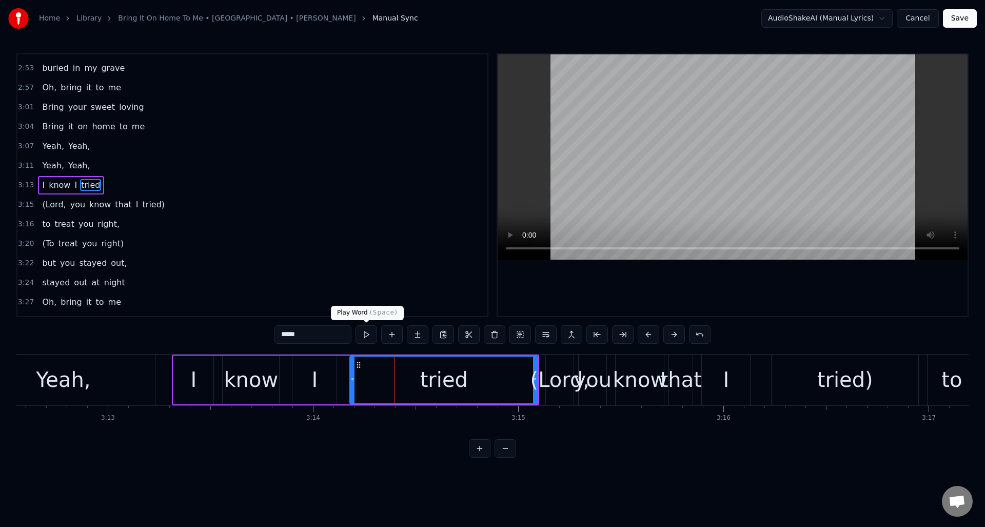
click at [364, 333] on button at bounding box center [367, 334] width 22 height 18
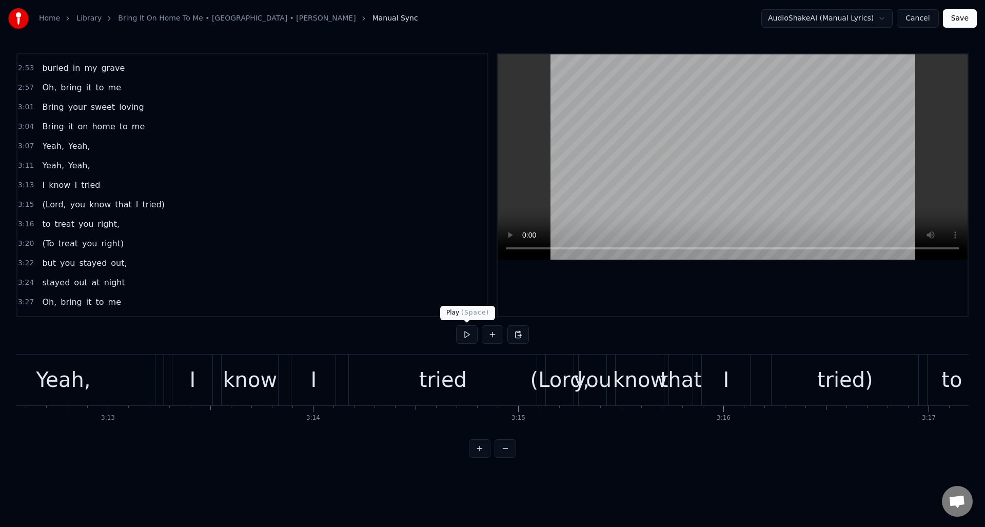
click at [467, 333] on button at bounding box center [467, 334] width 22 height 18
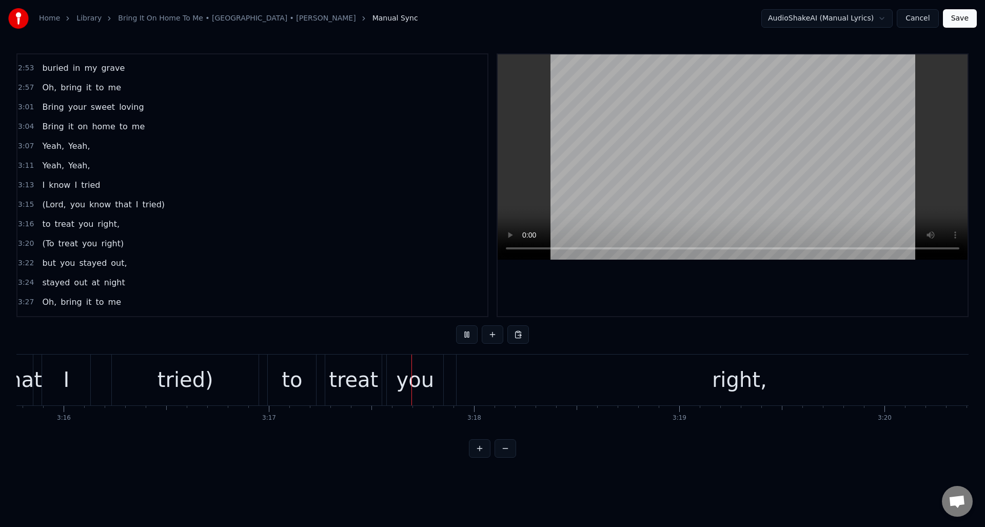
scroll to position [0, 40413]
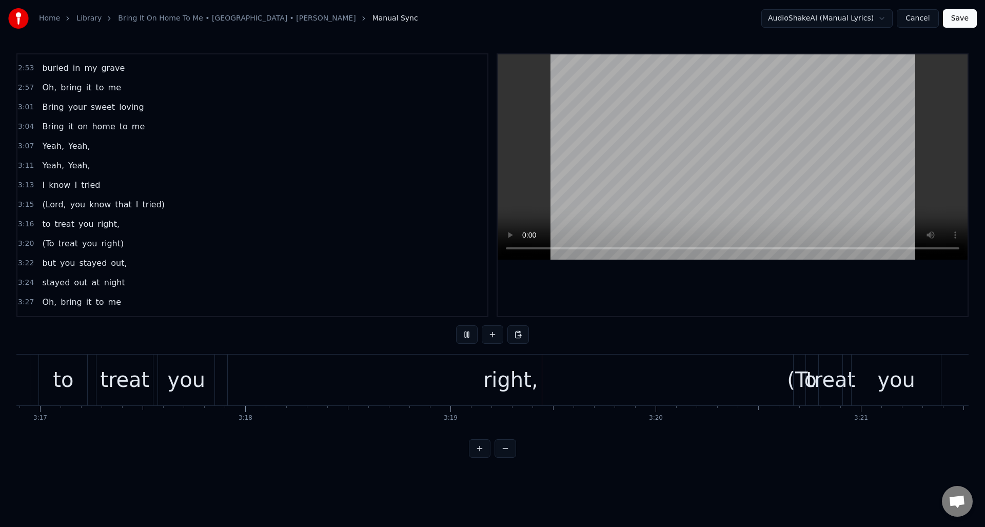
click at [467, 333] on button at bounding box center [467, 334] width 22 height 18
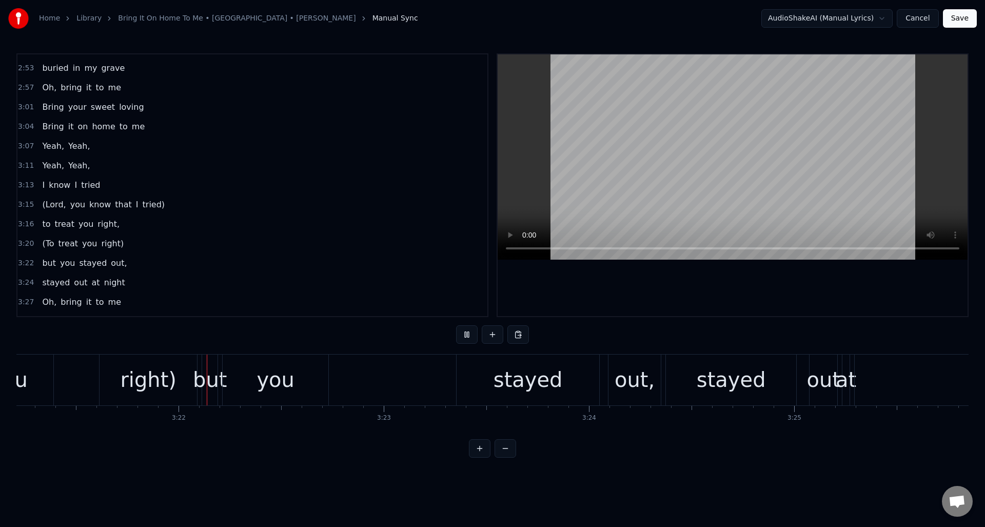
scroll to position [0, 41303]
click at [467, 333] on button at bounding box center [467, 334] width 22 height 18
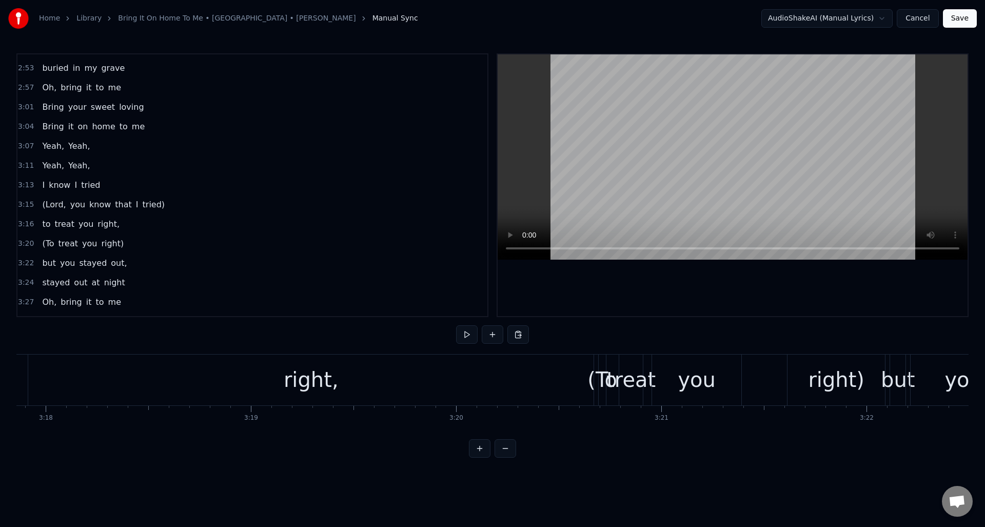
scroll to position [0, 40555]
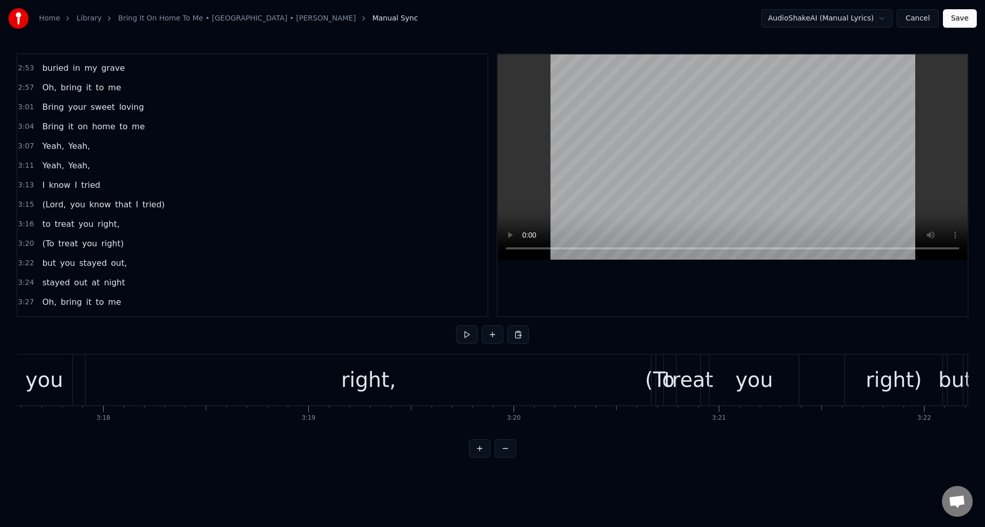
click at [414, 377] on div "right," at bounding box center [368, 380] width 565 height 51
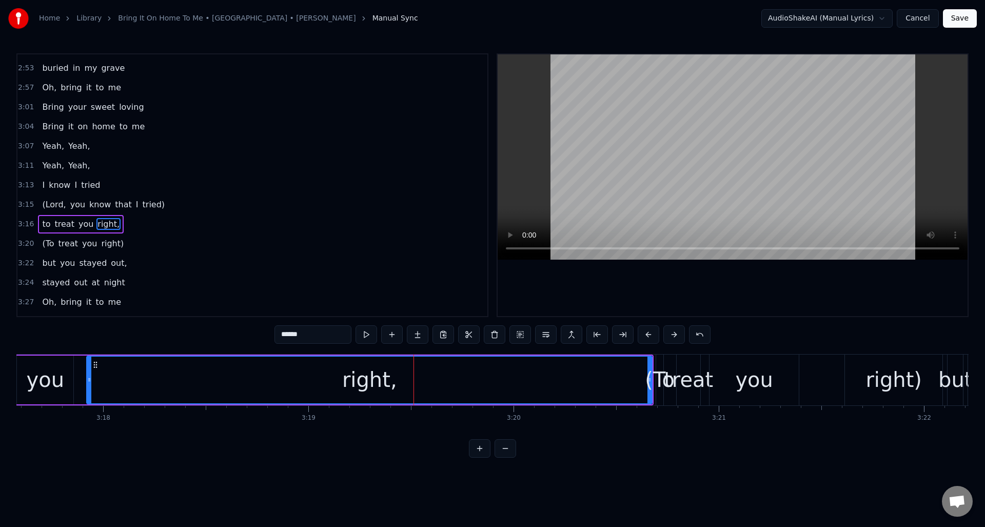
scroll to position [620, 0]
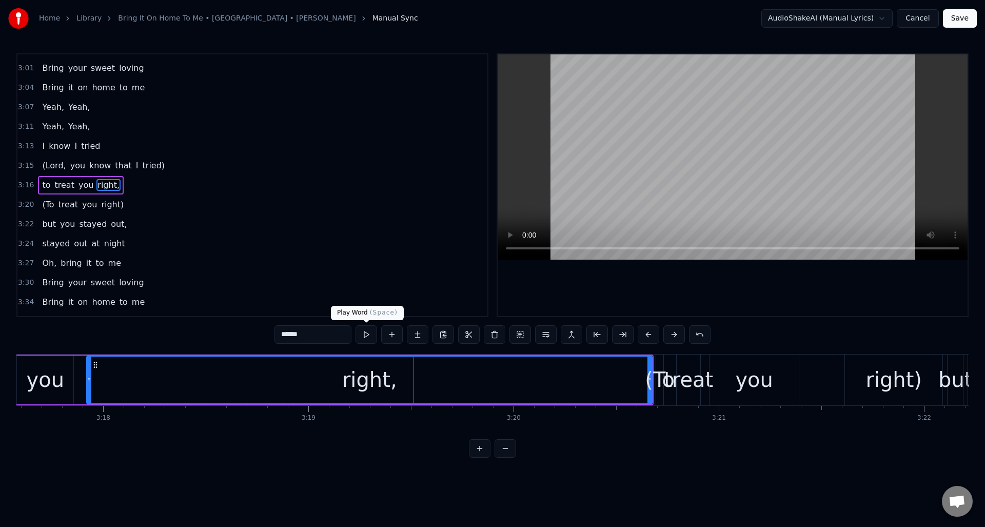
click at [364, 336] on button at bounding box center [367, 334] width 22 height 18
drag, startPoint x: 364, startPoint y: 336, endPoint x: 387, endPoint y: 345, distance: 24.2
click at [364, 336] on button at bounding box center [367, 334] width 22 height 18
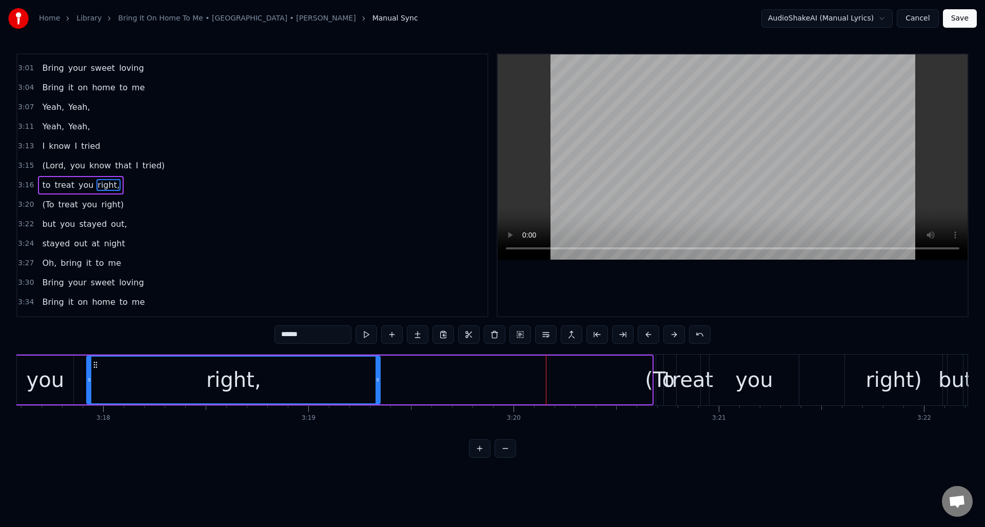
drag, startPoint x: 649, startPoint y: 361, endPoint x: 372, endPoint y: 369, distance: 276.7
click at [376, 371] on div at bounding box center [378, 380] width 4 height 47
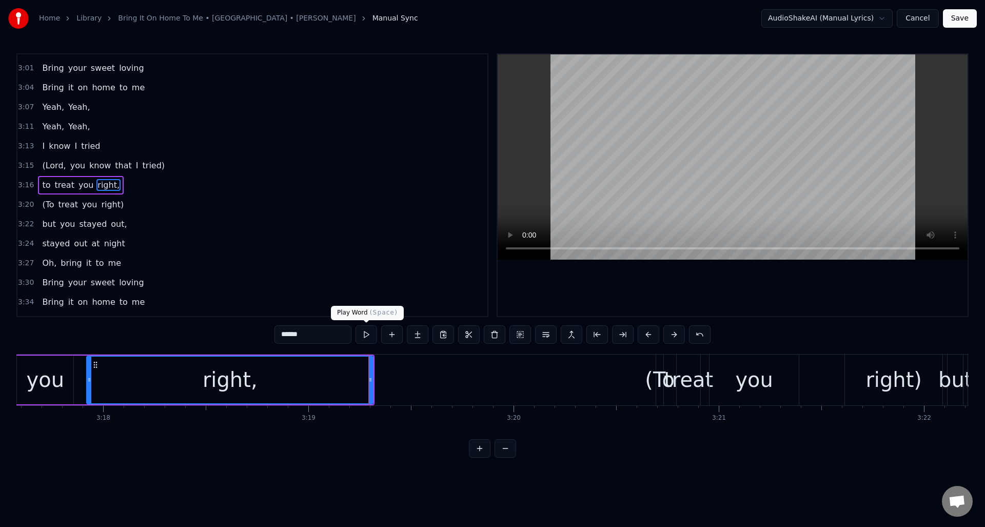
click at [368, 336] on button at bounding box center [367, 334] width 22 height 18
click at [660, 365] on div "(To" at bounding box center [660, 379] width 30 height 31
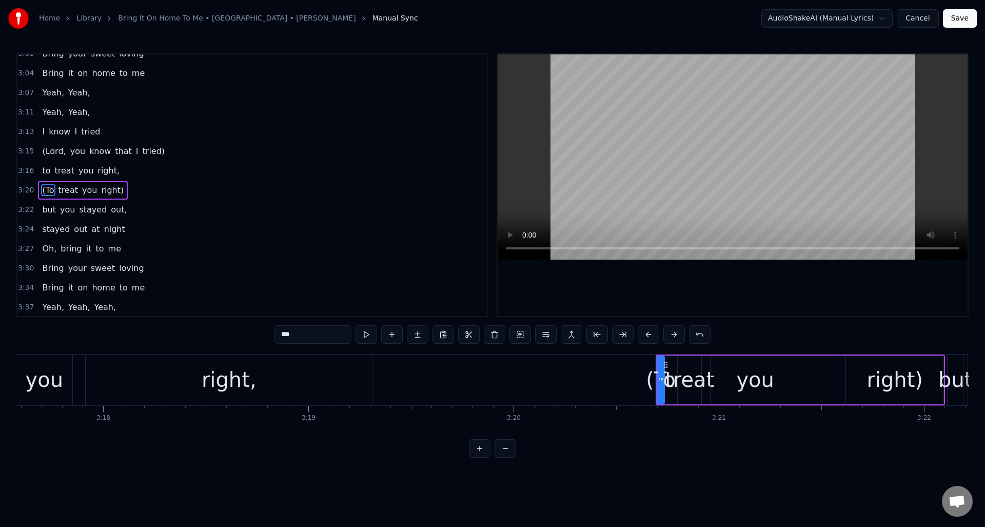
scroll to position [639, 0]
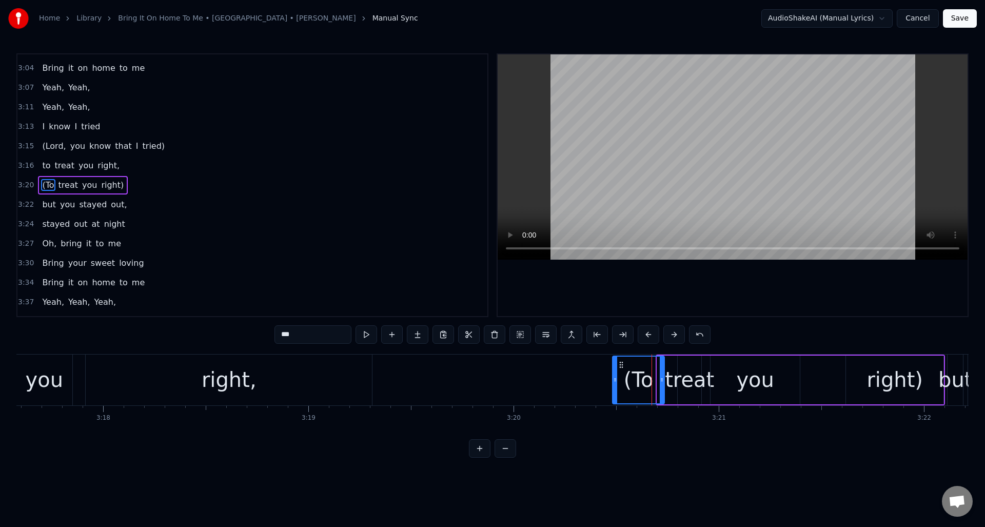
drag, startPoint x: 658, startPoint y: 371, endPoint x: 614, endPoint y: 372, distance: 44.6
click at [614, 372] on div at bounding box center [615, 380] width 4 height 47
drag, startPoint x: 622, startPoint y: 363, endPoint x: 389, endPoint y: 369, distance: 233.1
click at [389, 369] on div "(To" at bounding box center [406, 380] width 51 height 47
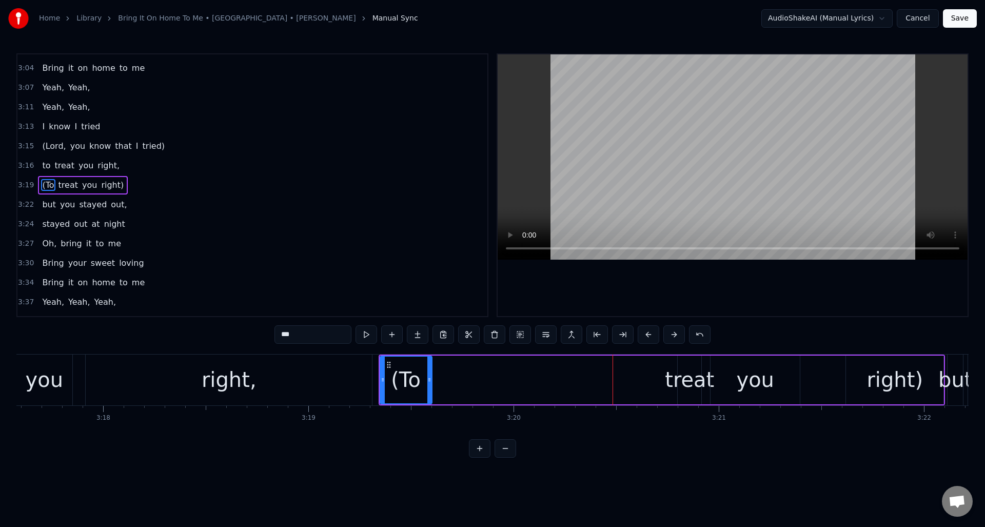
click at [696, 369] on div "treat" at bounding box center [689, 379] width 49 height 31
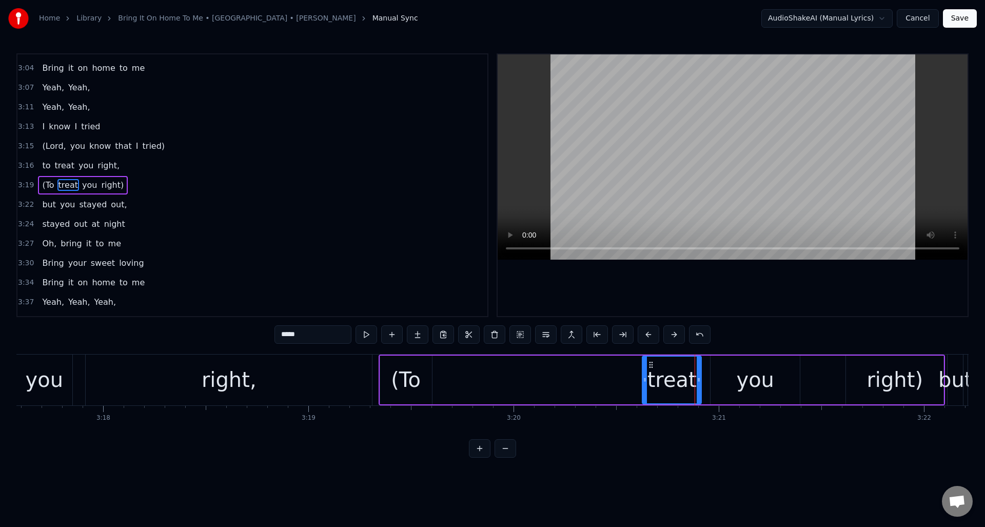
drag, startPoint x: 680, startPoint y: 373, endPoint x: 645, endPoint y: 377, distance: 35.6
click at [645, 377] on div at bounding box center [645, 380] width 4 height 47
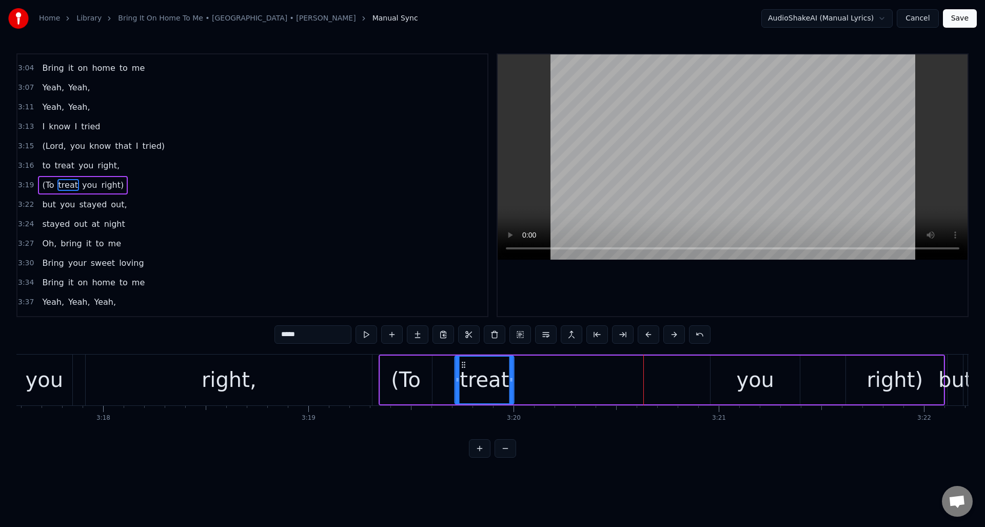
drag, startPoint x: 651, startPoint y: 363, endPoint x: 464, endPoint y: 373, distance: 187.6
click at [464, 373] on div "treat" at bounding box center [485, 380] width 58 height 47
click at [738, 373] on div "you" at bounding box center [755, 380] width 89 height 49
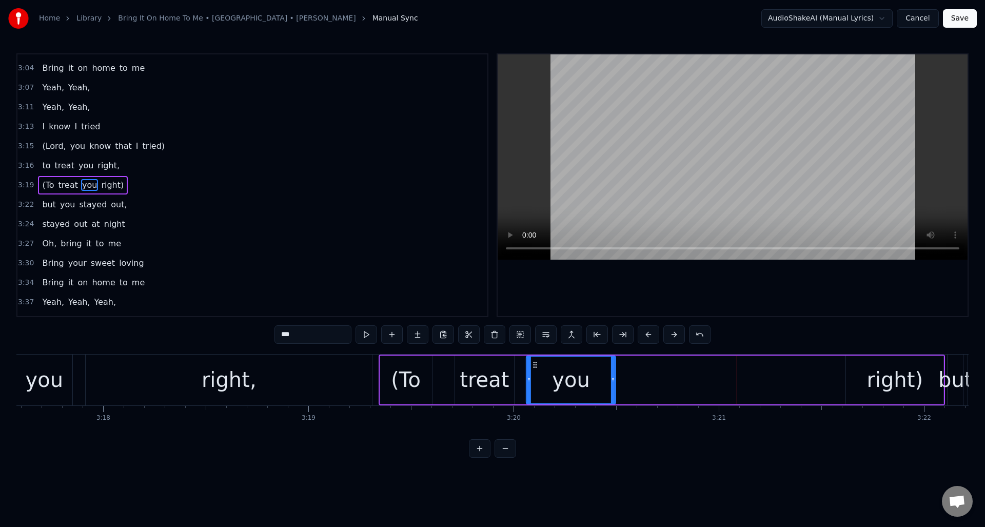
drag, startPoint x: 719, startPoint y: 364, endPoint x: 534, endPoint y: 370, distance: 184.8
click at [534, 370] on div "you" at bounding box center [571, 380] width 88 height 47
click at [869, 368] on div "right)" at bounding box center [894, 380] width 97 height 49
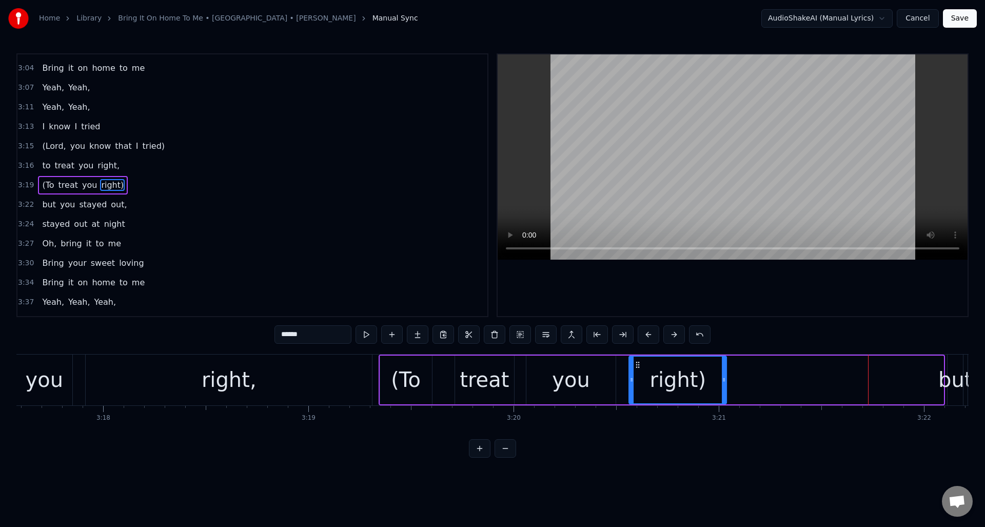
drag, startPoint x: 855, startPoint y: 366, endPoint x: 638, endPoint y: 382, distance: 217.6
click at [638, 382] on div "right)" at bounding box center [678, 380] width 96 height 47
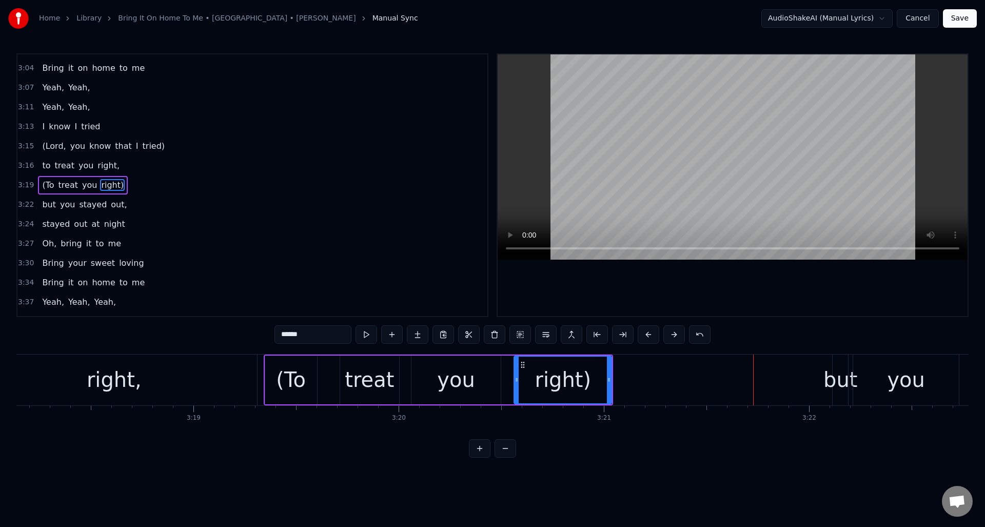
scroll to position [0, 40757]
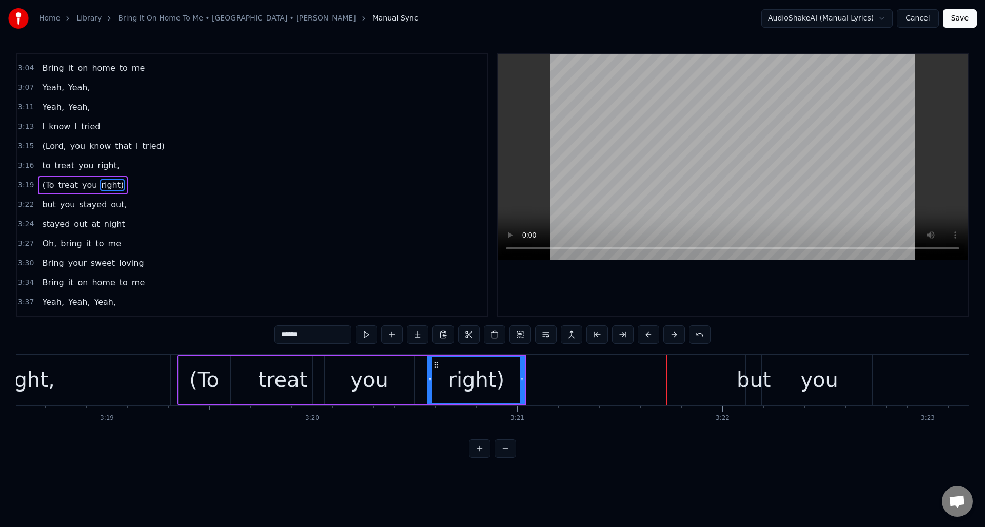
click at [756, 372] on div "but" at bounding box center [754, 379] width 34 height 31
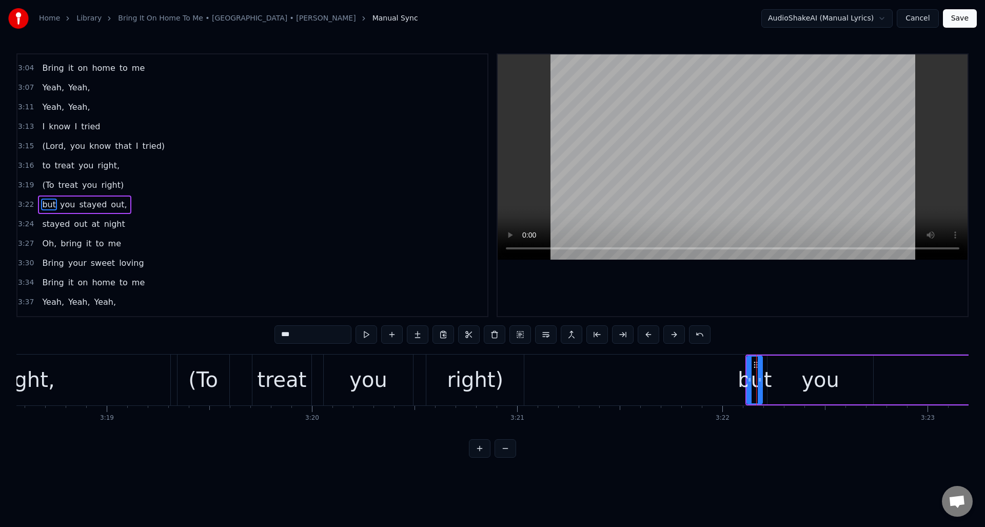
scroll to position [659, 0]
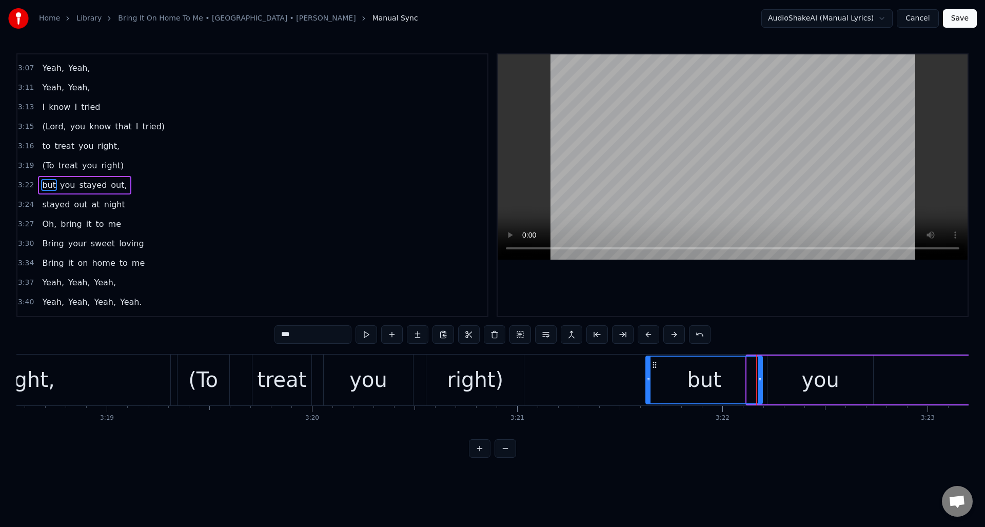
drag, startPoint x: 749, startPoint y: 374, endPoint x: 691, endPoint y: 376, distance: 57.5
click at [648, 381] on div at bounding box center [649, 380] width 4 height 47
drag, startPoint x: 759, startPoint y: 368, endPoint x: 715, endPoint y: 371, distance: 43.7
click at [715, 371] on div at bounding box center [716, 380] width 4 height 47
click at [791, 368] on div "you" at bounding box center [821, 380] width 106 height 49
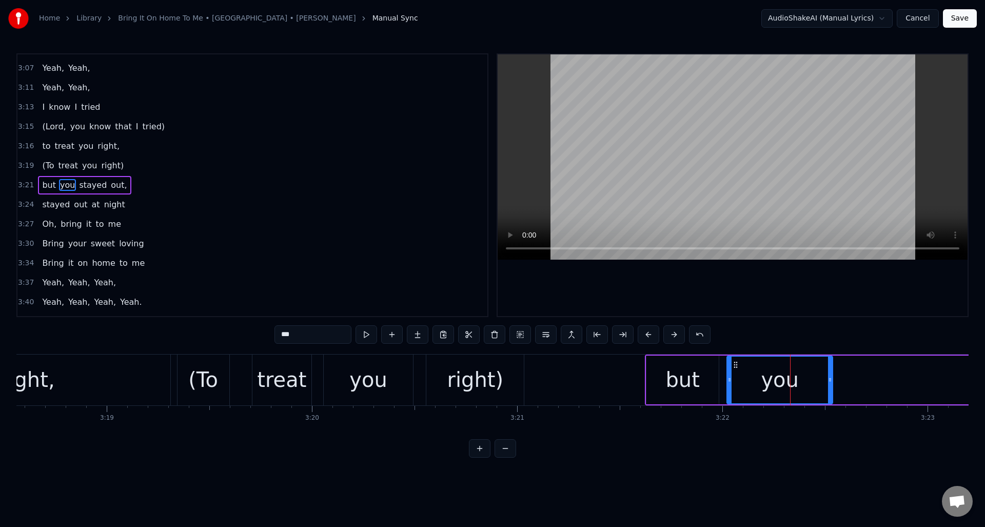
drag, startPoint x: 776, startPoint y: 364, endPoint x: 736, endPoint y: 367, distance: 40.7
click at [736, 367] on icon at bounding box center [736, 365] width 8 height 8
click at [126, 366] on div "right," at bounding box center [27, 380] width 286 height 51
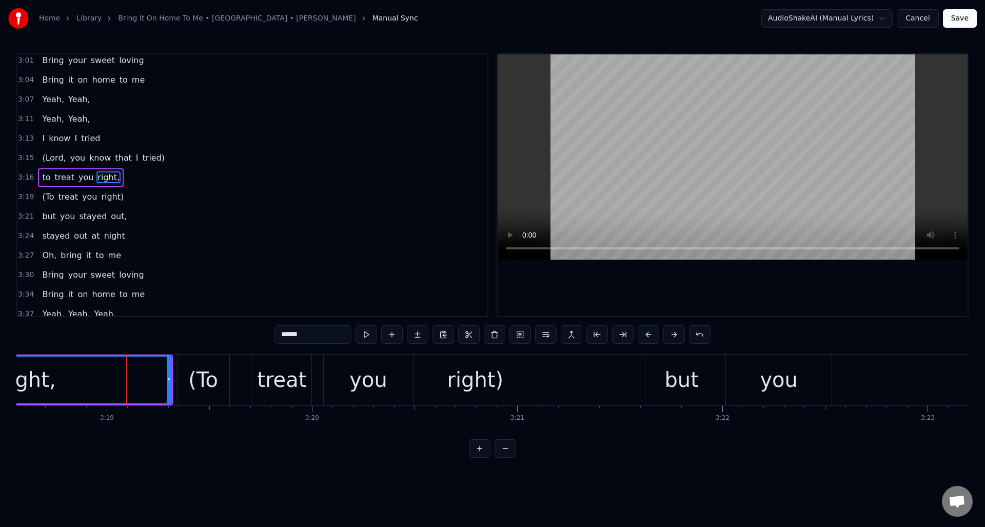
scroll to position [620, 0]
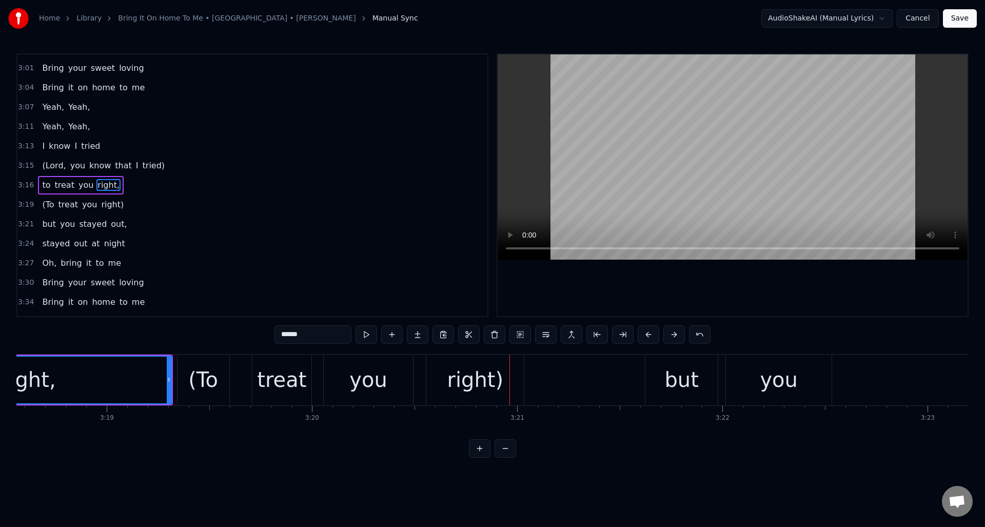
click at [266, 364] on div "treat" at bounding box center [281, 379] width 49 height 31
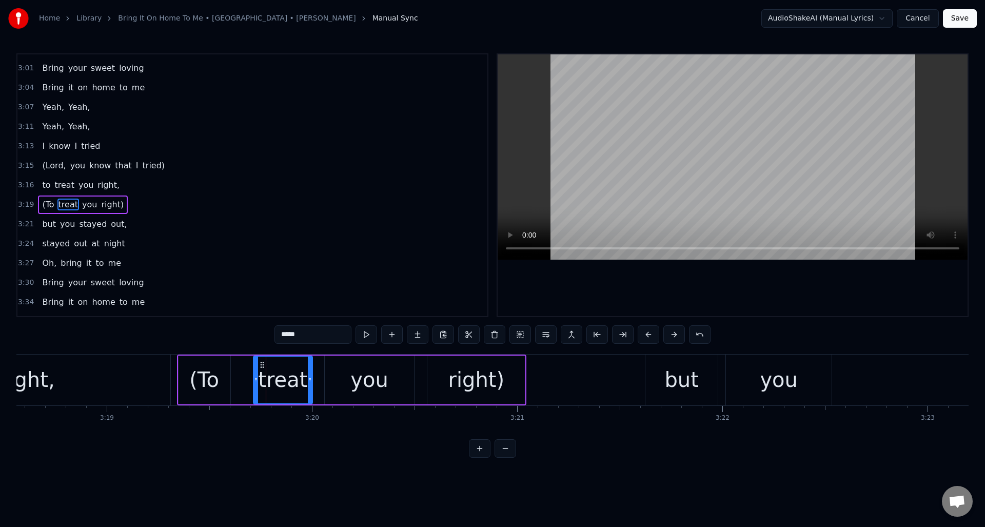
scroll to position [639, 0]
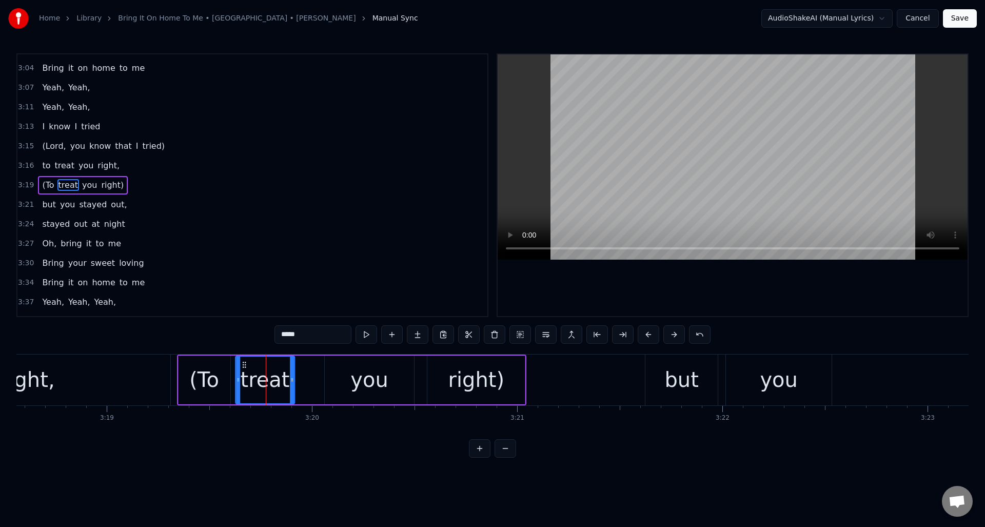
drag, startPoint x: 261, startPoint y: 363, endPoint x: 243, endPoint y: 364, distance: 18.0
click at [243, 364] on icon at bounding box center [244, 365] width 8 height 8
click at [341, 367] on div "you" at bounding box center [369, 380] width 89 height 49
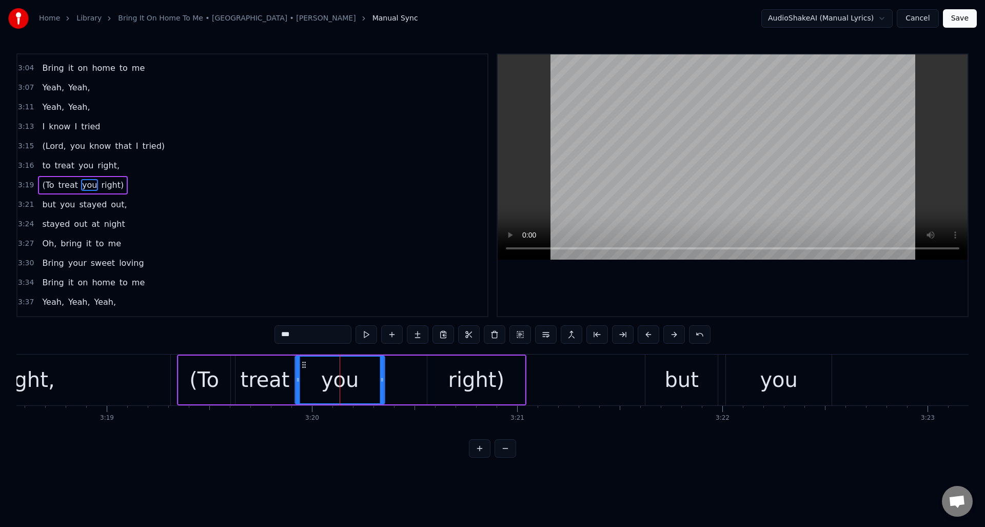
drag, startPoint x: 332, startPoint y: 364, endPoint x: 302, endPoint y: 365, distance: 29.8
click at [302, 365] on icon at bounding box center [304, 365] width 8 height 8
drag, startPoint x: 381, startPoint y: 370, endPoint x: 333, endPoint y: 370, distance: 48.8
click at [333, 370] on div at bounding box center [333, 380] width 4 height 47
click at [438, 363] on div "right)" at bounding box center [475, 380] width 97 height 49
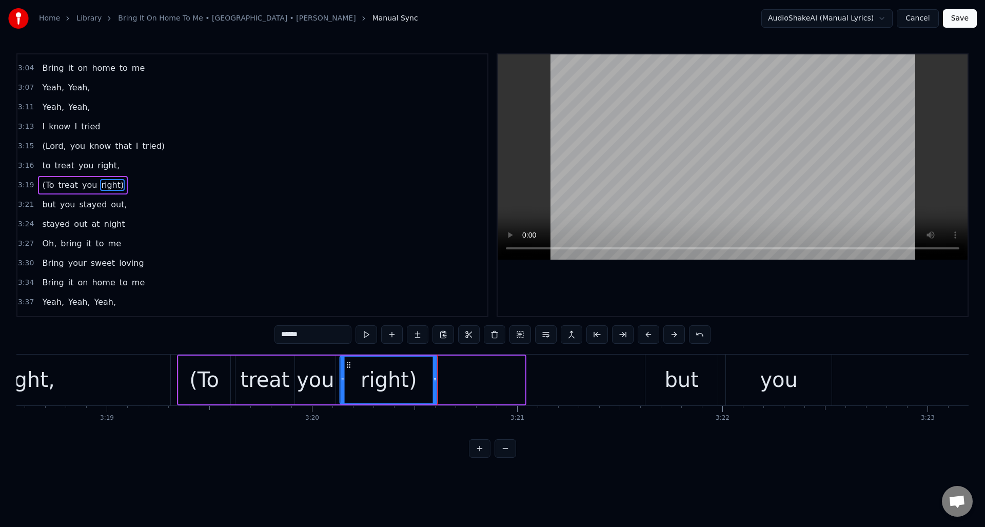
drag, startPoint x: 436, startPoint y: 362, endPoint x: 349, endPoint y: 364, distance: 87.3
click at [349, 364] on icon at bounding box center [349, 365] width 8 height 8
drag, startPoint x: 436, startPoint y: 366, endPoint x: 393, endPoint y: 370, distance: 43.3
click at [393, 370] on div at bounding box center [392, 380] width 4 height 47
click at [661, 363] on div "but" at bounding box center [682, 380] width 72 height 51
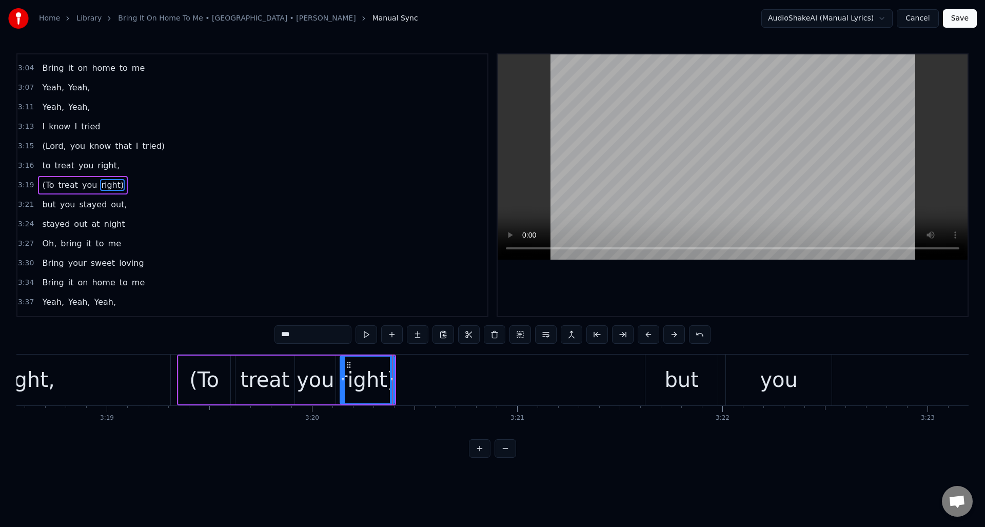
scroll to position [659, 0]
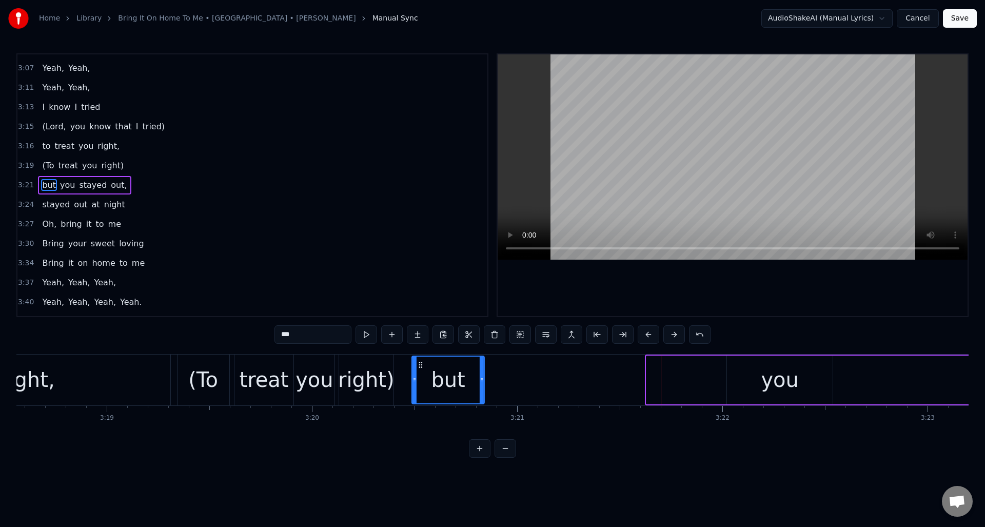
drag, startPoint x: 654, startPoint y: 363, endPoint x: 420, endPoint y: 374, distance: 234.8
click at [420, 374] on div "but" at bounding box center [448, 380] width 71 height 47
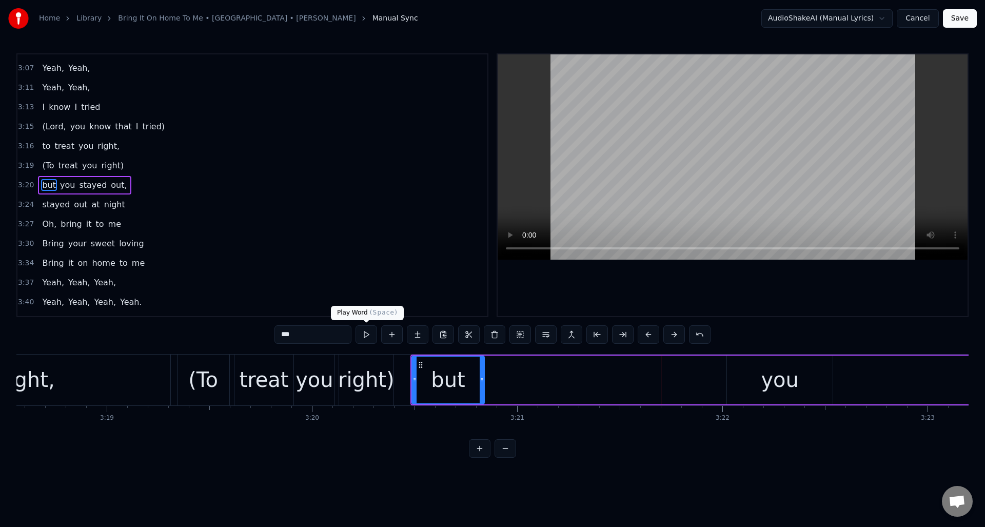
click at [368, 335] on button at bounding box center [367, 334] width 22 height 18
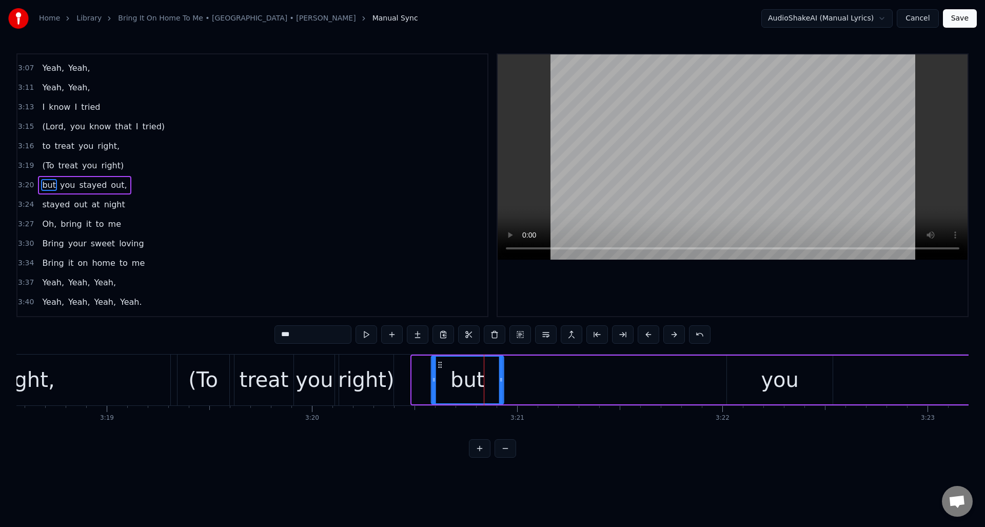
drag, startPoint x: 420, startPoint y: 363, endPoint x: 439, endPoint y: 366, distance: 19.7
click at [439, 366] on icon at bounding box center [440, 365] width 8 height 8
click at [366, 334] on button at bounding box center [367, 334] width 22 height 18
click at [769, 371] on div "you" at bounding box center [780, 379] width 38 height 31
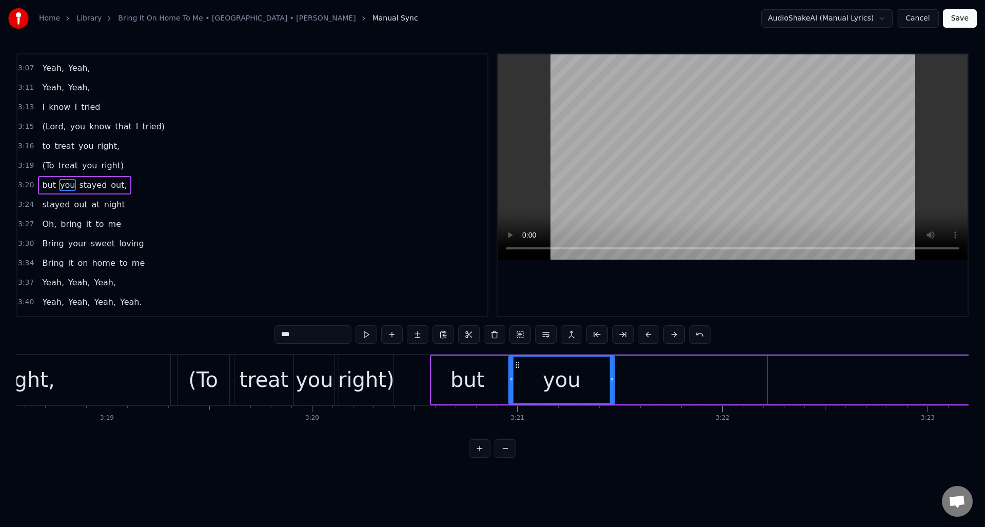
drag, startPoint x: 733, startPoint y: 363, endPoint x: 515, endPoint y: 368, distance: 218.1
click at [515, 368] on icon at bounding box center [518, 365] width 8 height 8
click at [366, 335] on button at bounding box center [367, 334] width 22 height 18
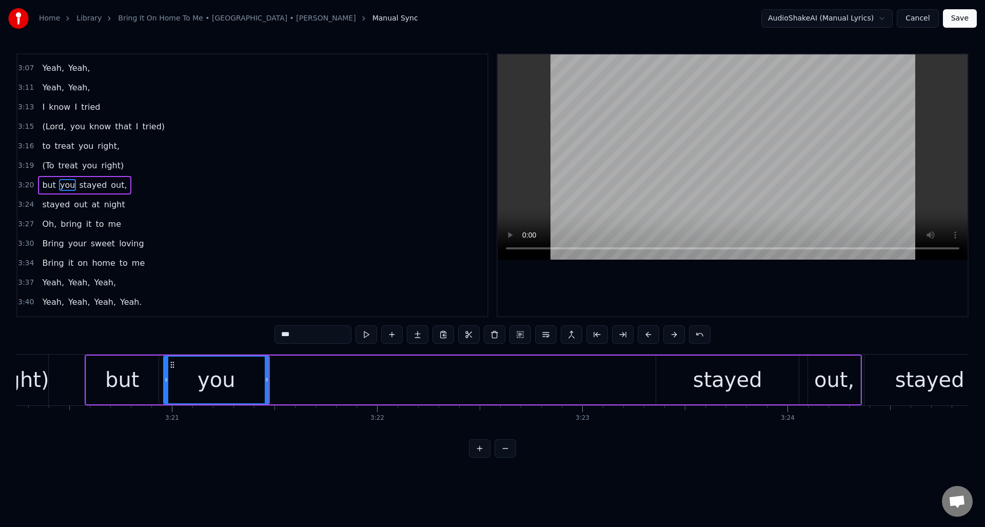
scroll to position [0, 41159]
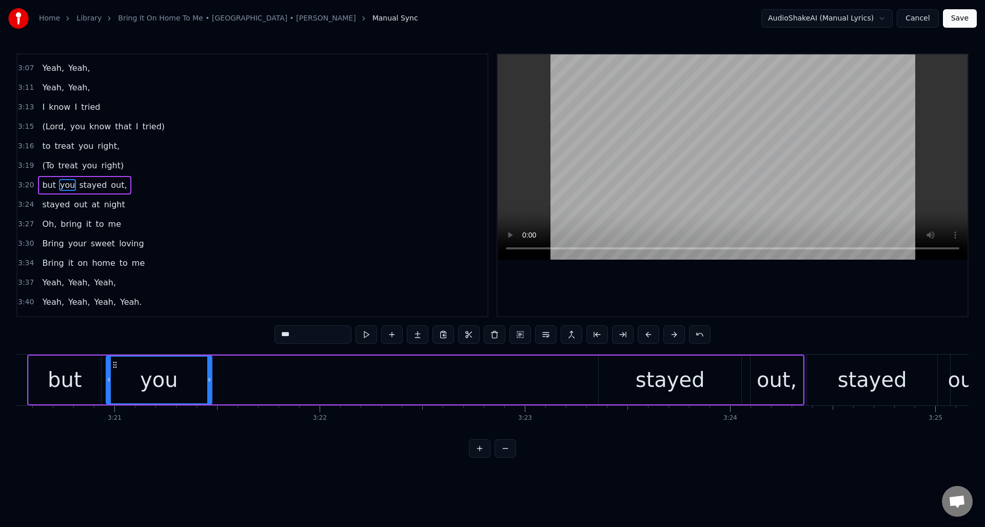
click at [652, 364] on div "stayed" at bounding box center [670, 379] width 69 height 31
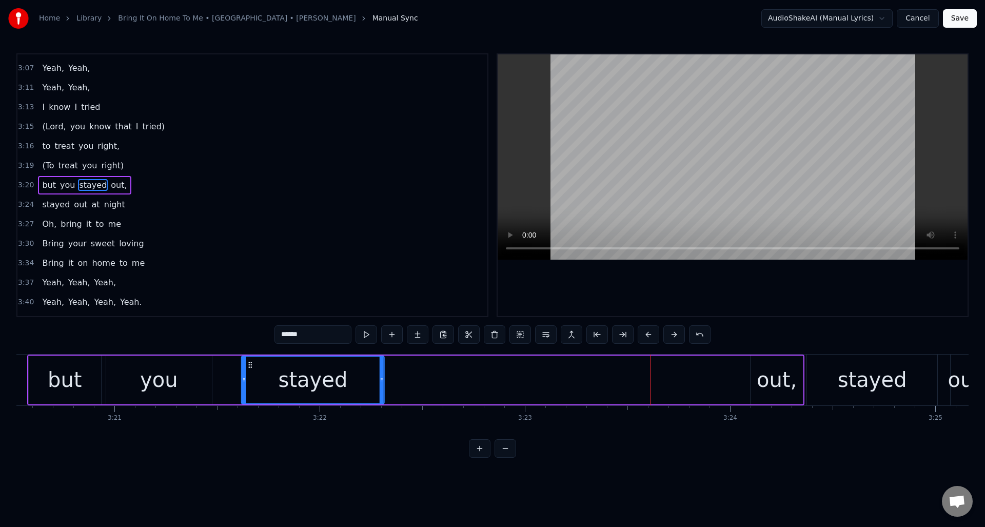
drag, startPoint x: 608, startPoint y: 365, endPoint x: 258, endPoint y: 362, distance: 350.0
click at [250, 362] on icon at bounding box center [250, 365] width 8 height 8
click at [368, 338] on button at bounding box center [367, 334] width 22 height 18
drag, startPoint x: 381, startPoint y: 371, endPoint x: 341, endPoint y: 373, distance: 40.1
click at [341, 373] on div at bounding box center [342, 380] width 4 height 47
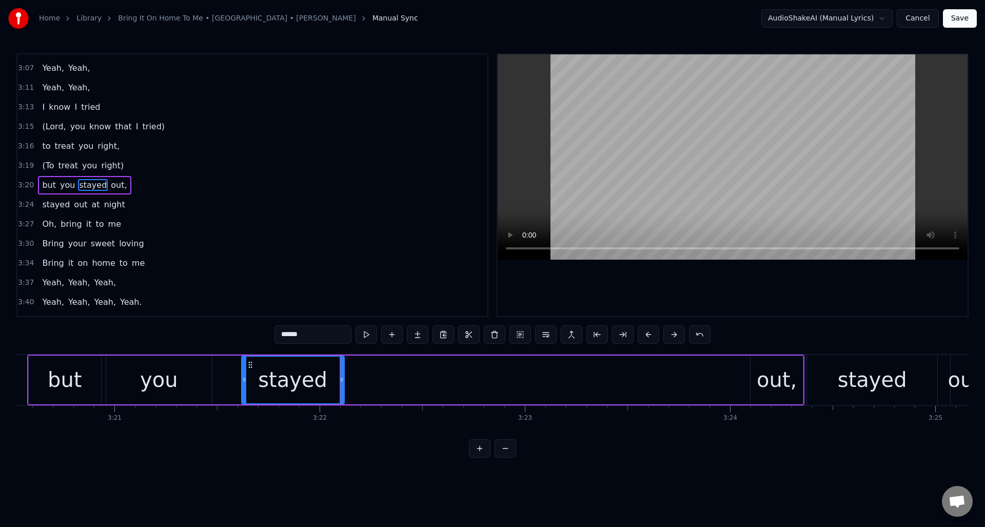
click at [766, 368] on div "out," at bounding box center [777, 379] width 40 height 31
type input "****"
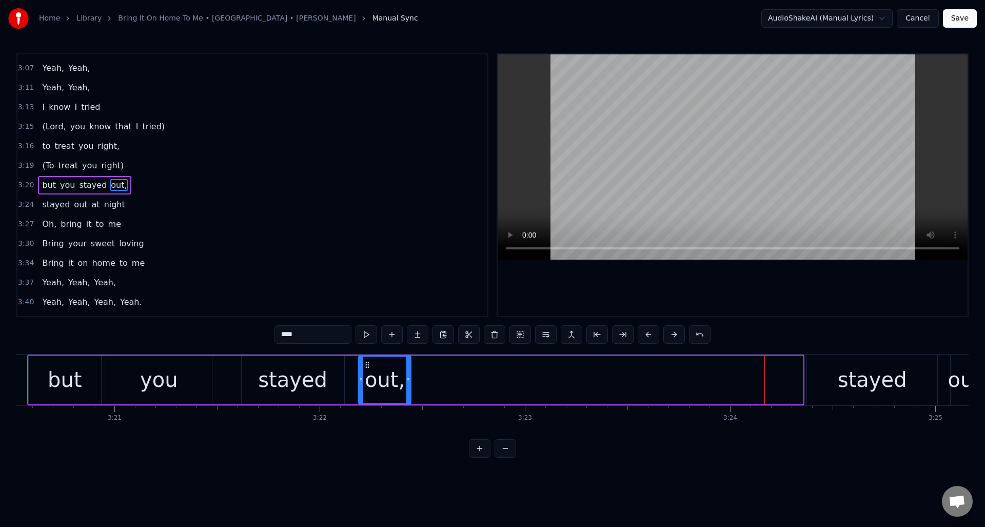
drag, startPoint x: 758, startPoint y: 362, endPoint x: 366, endPoint y: 361, distance: 392.0
click at [366, 361] on icon at bounding box center [367, 365] width 8 height 8
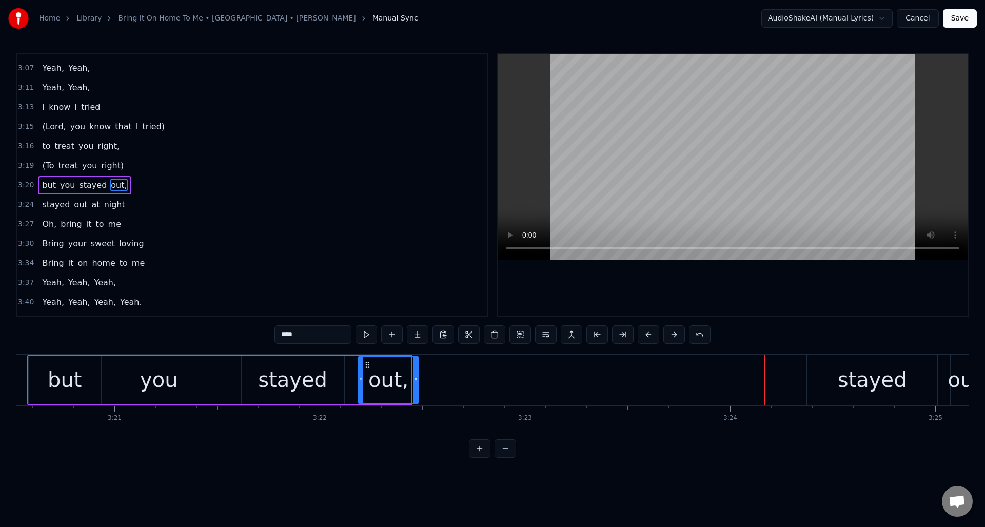
drag, startPoint x: 410, startPoint y: 367, endPoint x: 418, endPoint y: 364, distance: 8.3
click at [417, 369] on div at bounding box center [416, 380] width 4 height 47
click at [366, 334] on button at bounding box center [367, 334] width 22 height 18
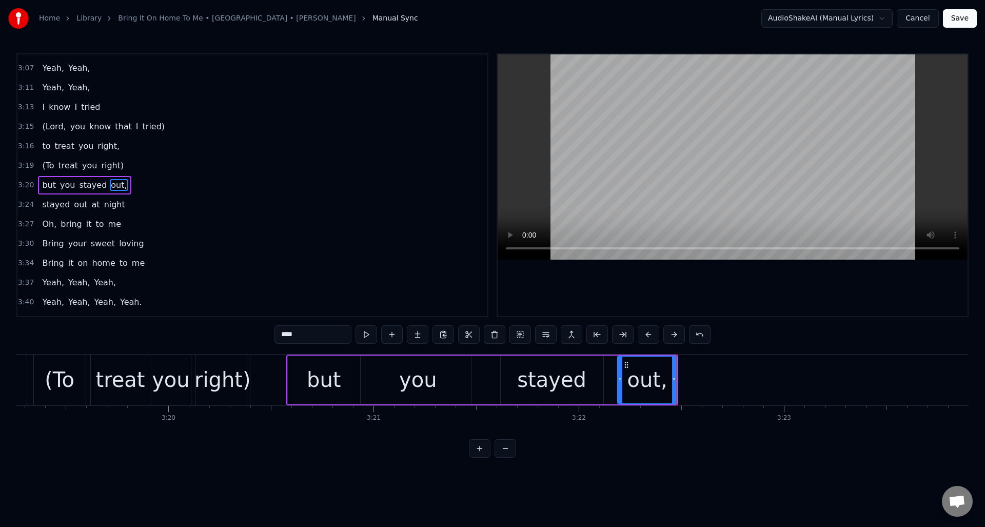
scroll to position [0, 40843]
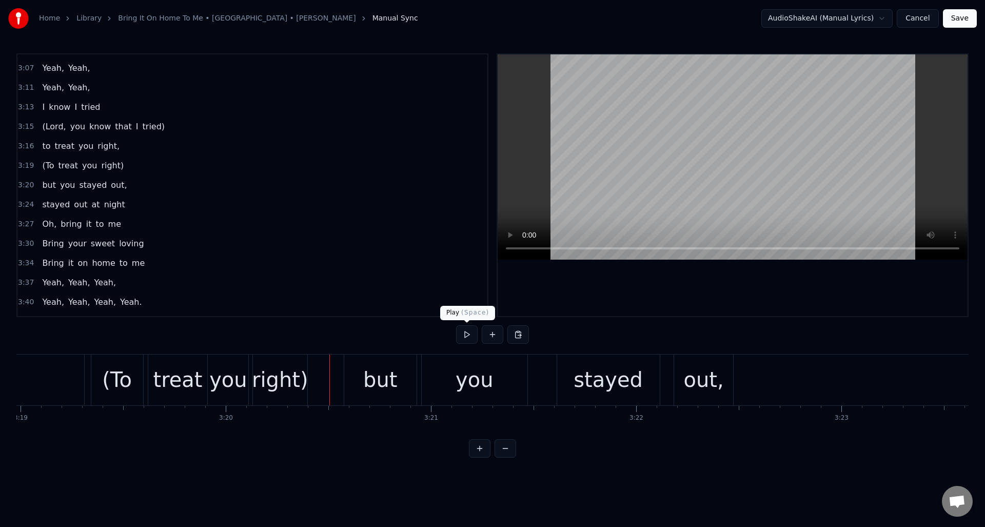
click at [465, 336] on button at bounding box center [467, 334] width 22 height 18
click at [467, 337] on button at bounding box center [467, 334] width 22 height 18
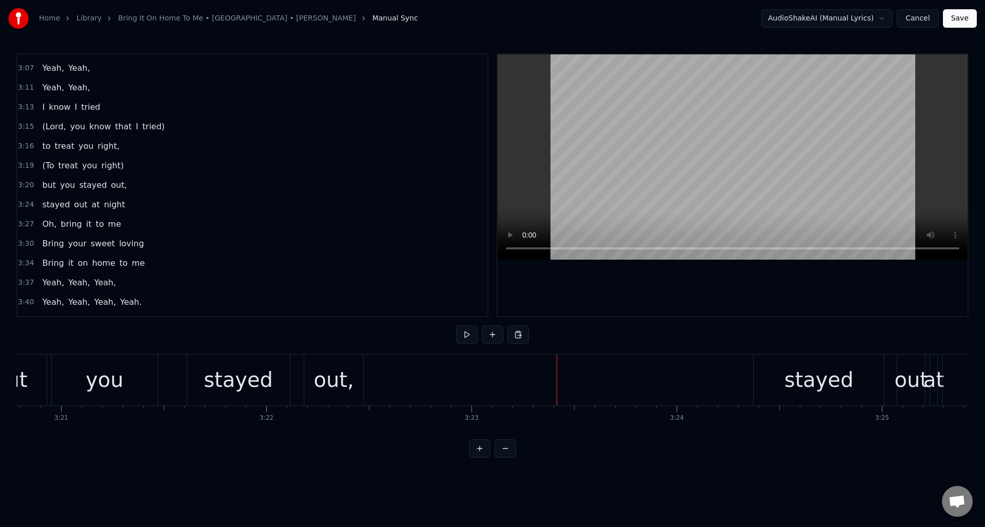
scroll to position [0, 41155]
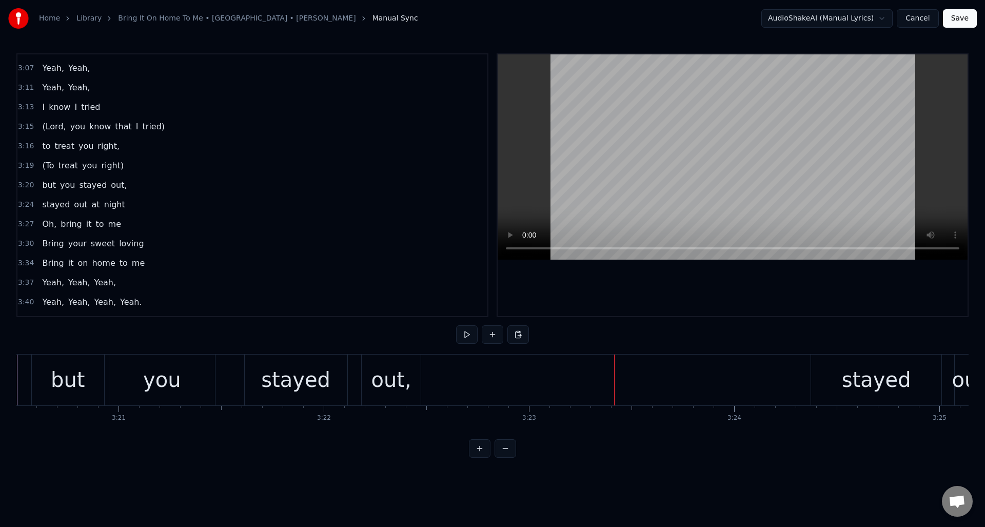
click at [408, 369] on div "out," at bounding box center [391, 380] width 59 height 51
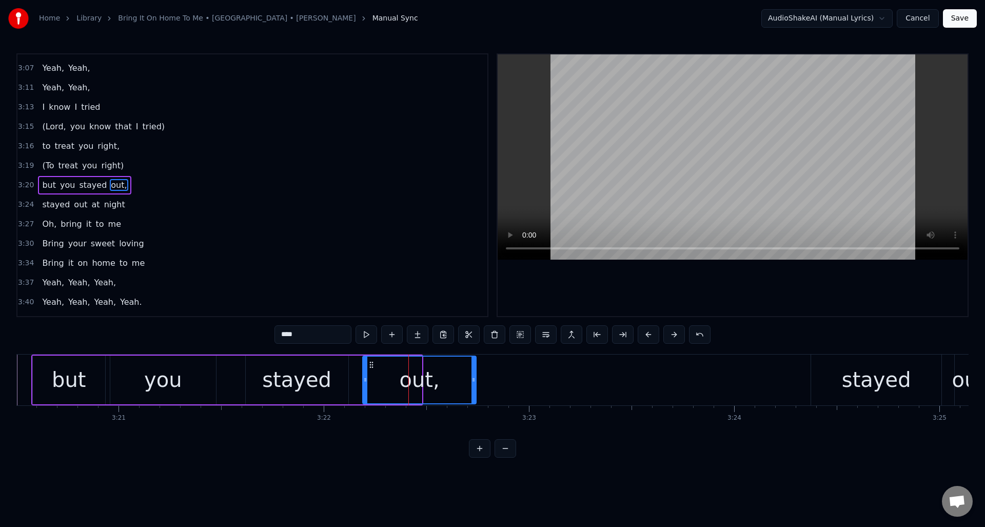
drag, startPoint x: 419, startPoint y: 369, endPoint x: 474, endPoint y: 374, distance: 54.6
click at [474, 374] on div at bounding box center [474, 380] width 4 height 47
click at [364, 336] on button at bounding box center [367, 334] width 22 height 18
click at [849, 369] on div "stayed" at bounding box center [876, 379] width 69 height 31
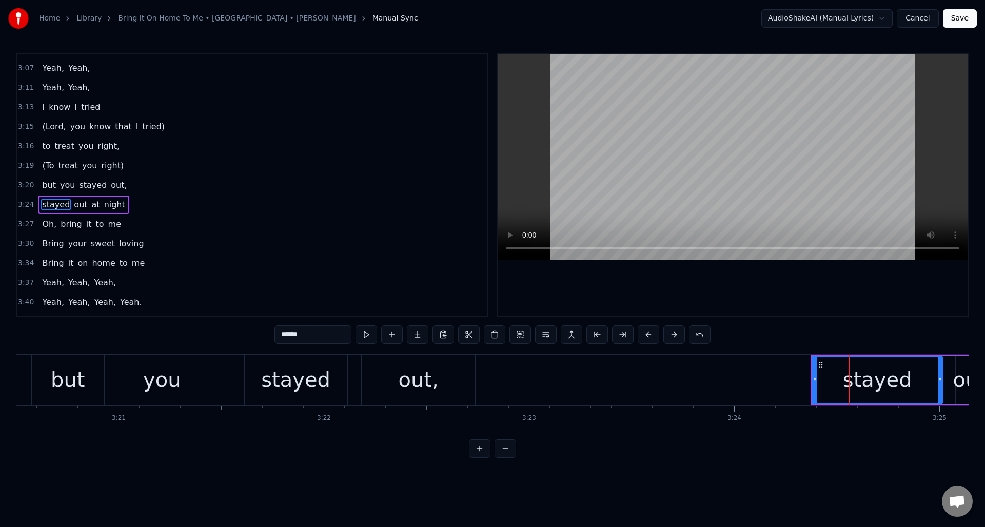
scroll to position [678, 0]
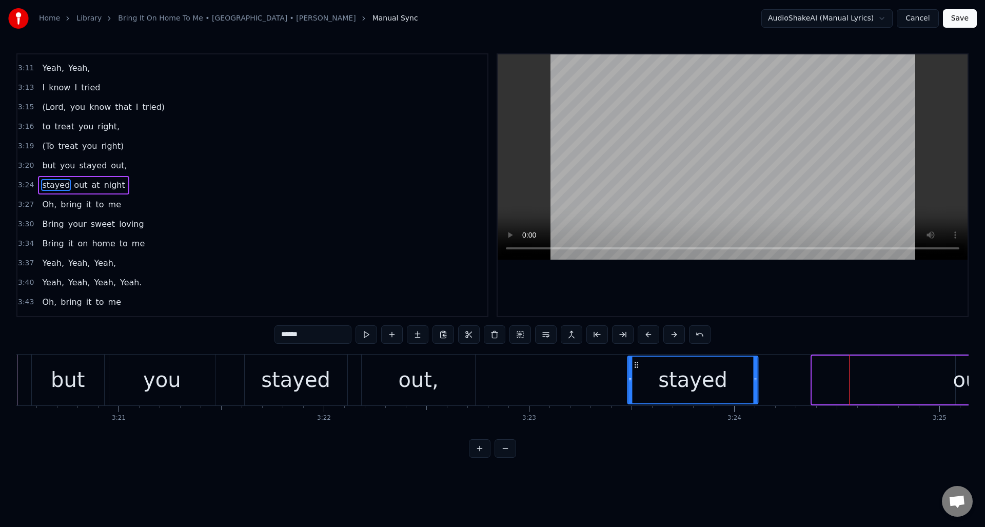
drag, startPoint x: 820, startPoint y: 363, endPoint x: 635, endPoint y: 372, distance: 184.4
click at [635, 372] on div "stayed" at bounding box center [693, 380] width 129 height 47
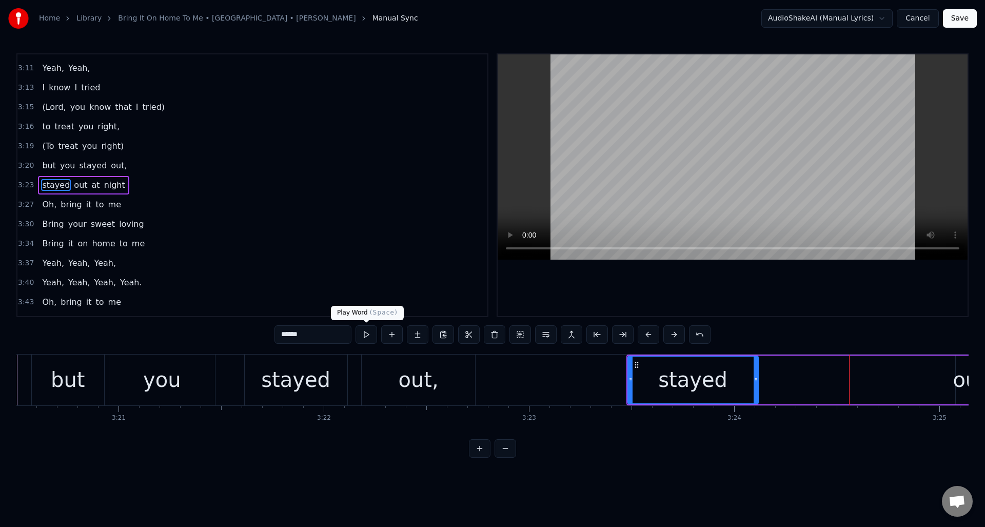
click at [368, 334] on button at bounding box center [367, 334] width 22 height 18
drag, startPoint x: 756, startPoint y: 392, endPoint x: 745, endPoint y: 401, distance: 14.6
click at [733, 394] on div at bounding box center [733, 380] width 4 height 47
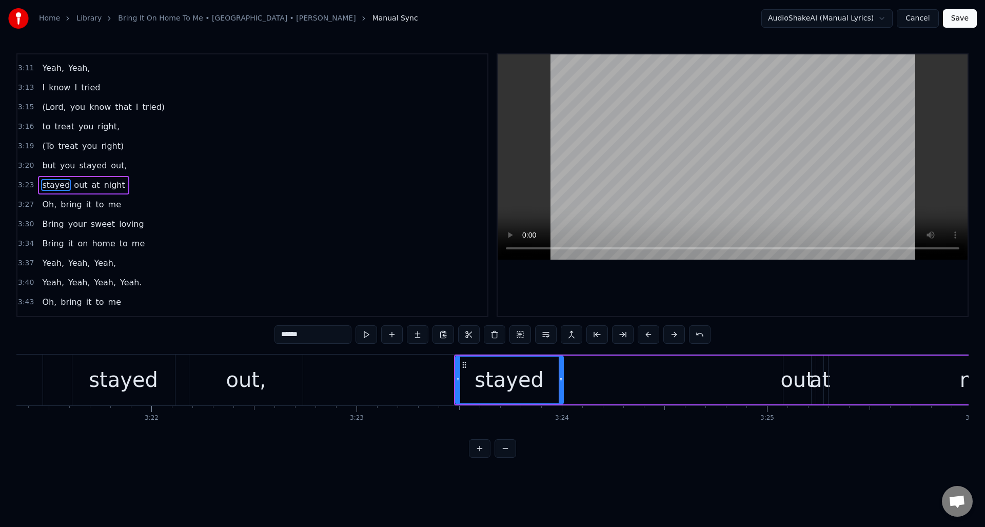
scroll to position [0, 41357]
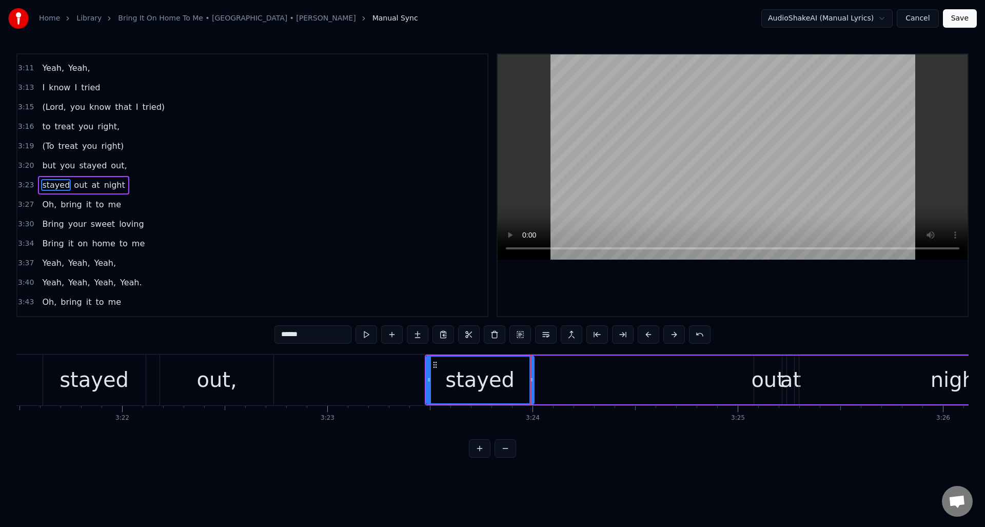
click at [764, 368] on div "out" at bounding box center [768, 379] width 34 height 31
type input "***"
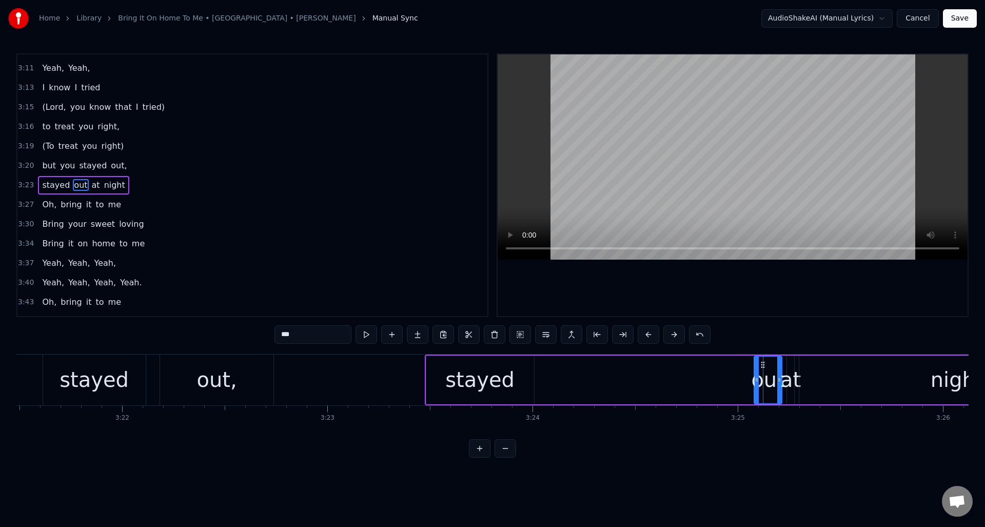
drag, startPoint x: 763, startPoint y: 363, endPoint x: 649, endPoint y: 367, distance: 113.5
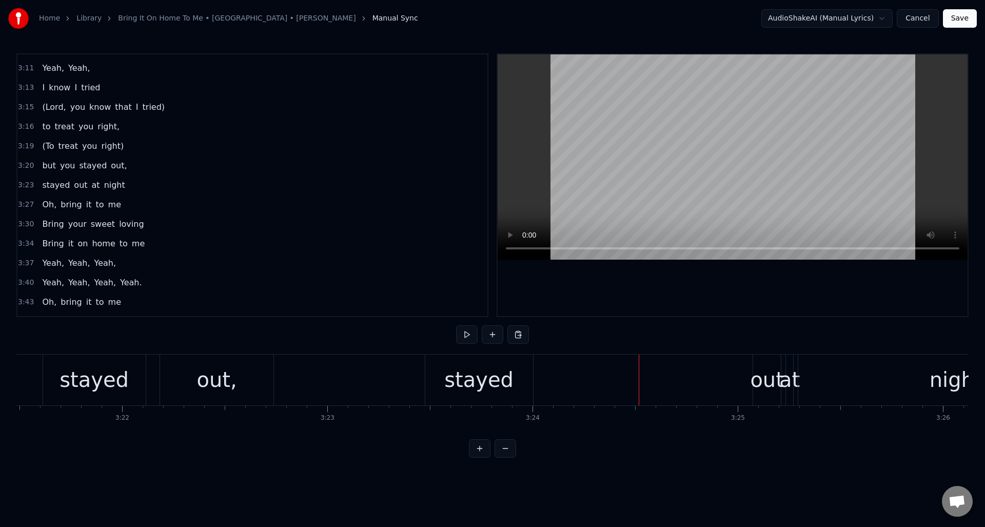
click at [755, 378] on div "out" at bounding box center [767, 379] width 34 height 31
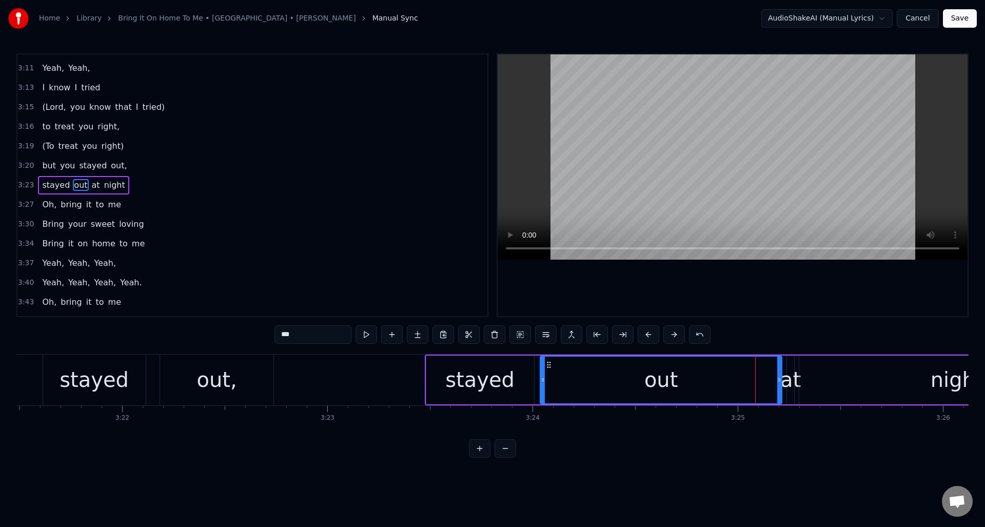
drag, startPoint x: 756, startPoint y: 379, endPoint x: 542, endPoint y: 389, distance: 214.2
click at [542, 389] on div at bounding box center [543, 380] width 4 height 47
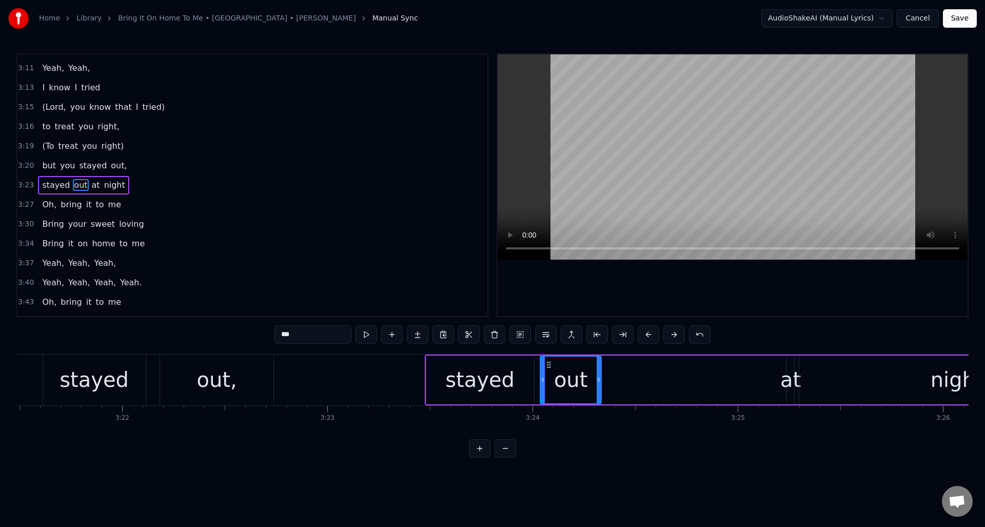
drag, startPoint x: 781, startPoint y: 390, endPoint x: 600, endPoint y: 391, distance: 180.6
click at [600, 391] on div at bounding box center [599, 380] width 4 height 47
click at [368, 335] on button at bounding box center [367, 334] width 22 height 18
click at [790, 386] on div "at" at bounding box center [791, 379] width 21 height 31
drag, startPoint x: 793, startPoint y: 391, endPoint x: 818, endPoint y: 390, distance: 25.1
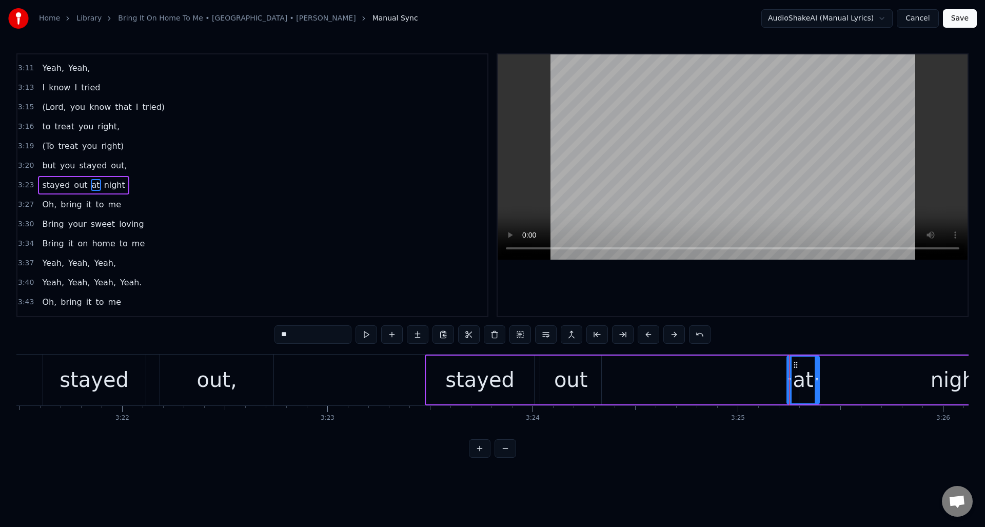
click at [818, 390] on div at bounding box center [817, 380] width 4 height 47
drag, startPoint x: 795, startPoint y: 363, endPoint x: 613, endPoint y: 380, distance: 183.0
click at [613, 380] on div "at" at bounding box center [621, 380] width 31 height 47
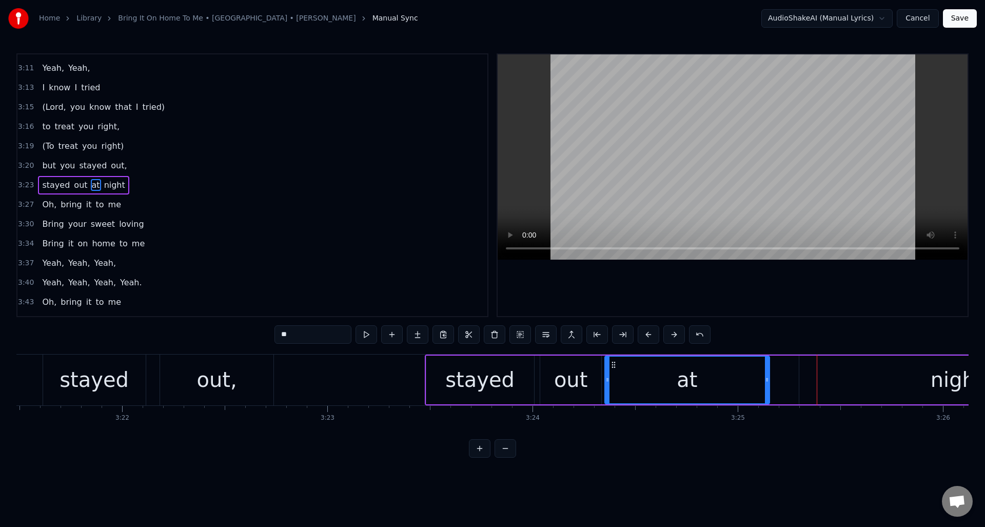
drag, startPoint x: 635, startPoint y: 376, endPoint x: 767, endPoint y: 376, distance: 132.4
click at [767, 376] on icon at bounding box center [767, 380] width 4 height 8
click at [689, 386] on div "at" at bounding box center [687, 379] width 21 height 31
click at [296, 336] on input "**" at bounding box center [313, 334] width 77 height 18
click at [824, 376] on div "night" at bounding box center [956, 380] width 315 height 49
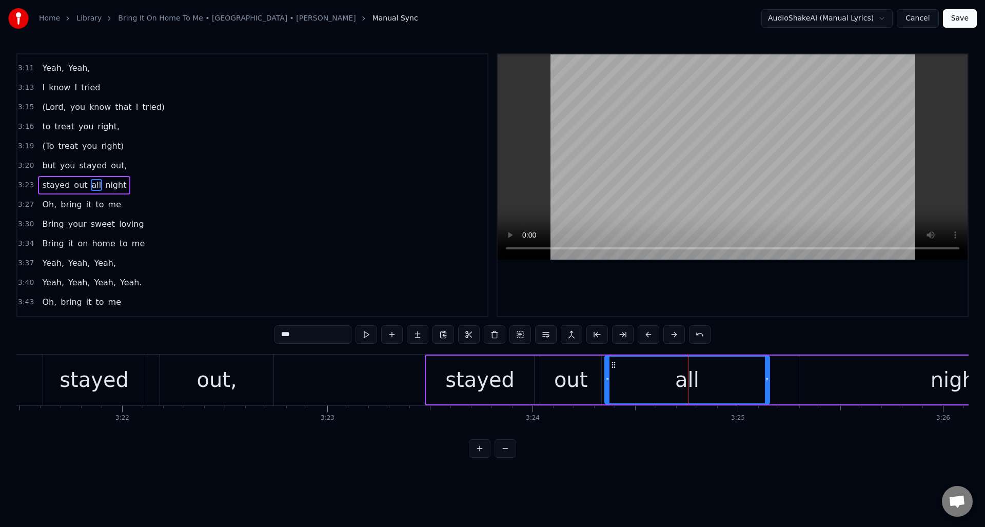
type input "*****"
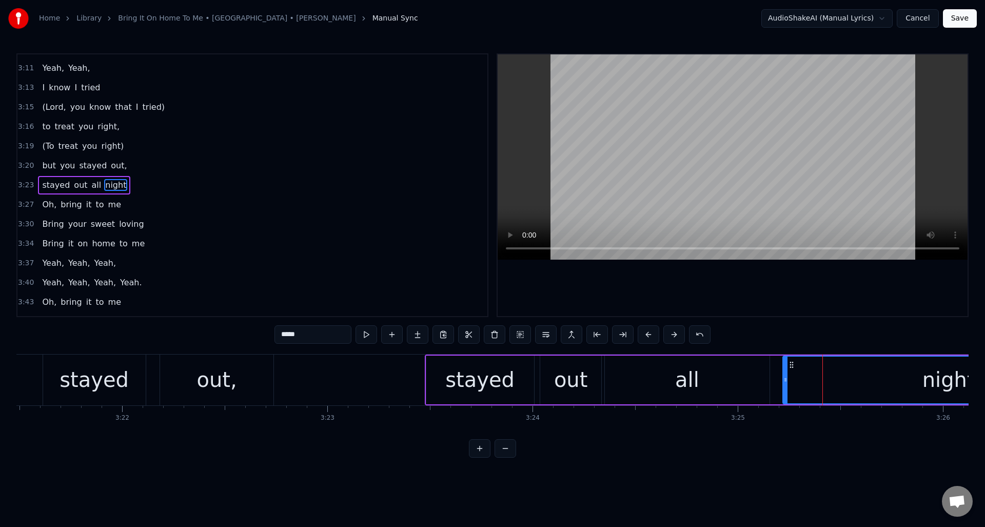
drag, startPoint x: 803, startPoint y: 373, endPoint x: 786, endPoint y: 376, distance: 16.6
click at [786, 376] on div at bounding box center [786, 380] width 4 height 47
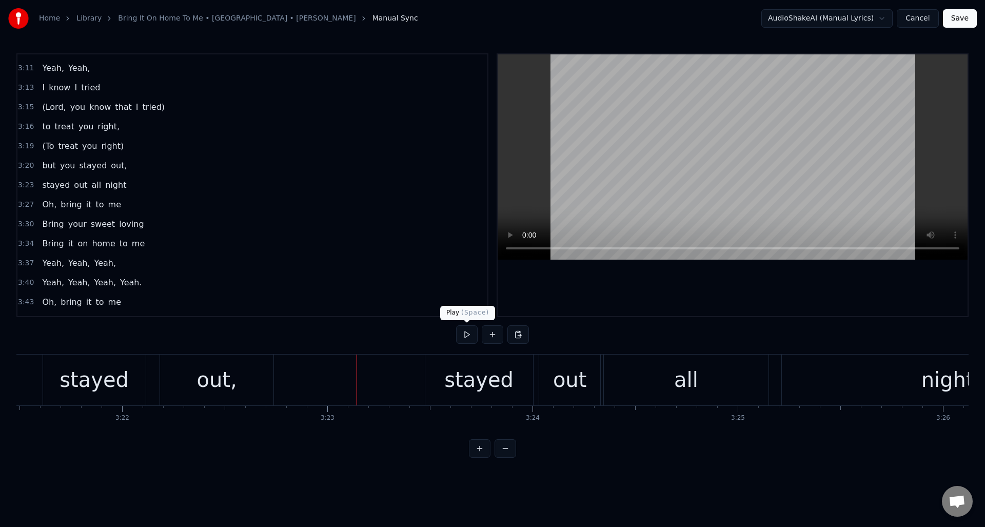
click at [464, 335] on button at bounding box center [467, 334] width 22 height 18
click at [649, 384] on div "all" at bounding box center [686, 380] width 165 height 51
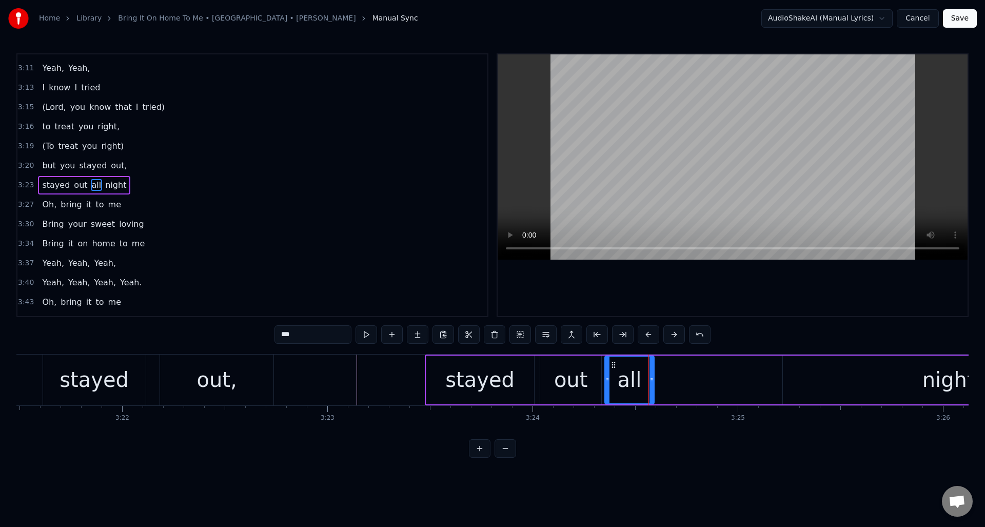
drag, startPoint x: 766, startPoint y: 378, endPoint x: 651, endPoint y: 382, distance: 115.6
click at [651, 382] on icon at bounding box center [652, 380] width 4 height 8
drag, startPoint x: 292, startPoint y: 336, endPoint x: 269, endPoint y: 336, distance: 23.6
click at [269, 336] on div "0:15 If you ever change your mind 0:22 About leaving, 0:25 leaving me behind. 0…" at bounding box center [492, 255] width 952 height 404
type input "****"
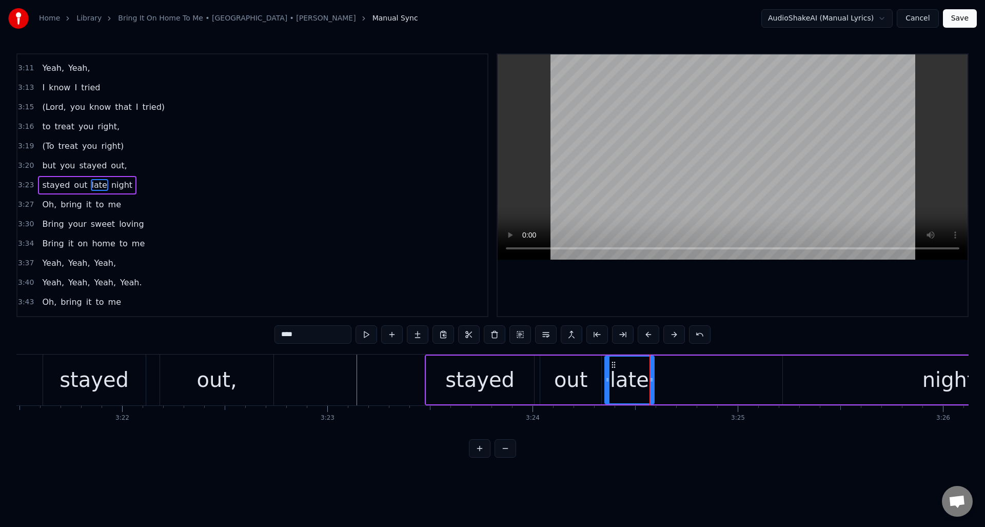
click at [393, 335] on button at bounding box center [392, 334] width 22 height 18
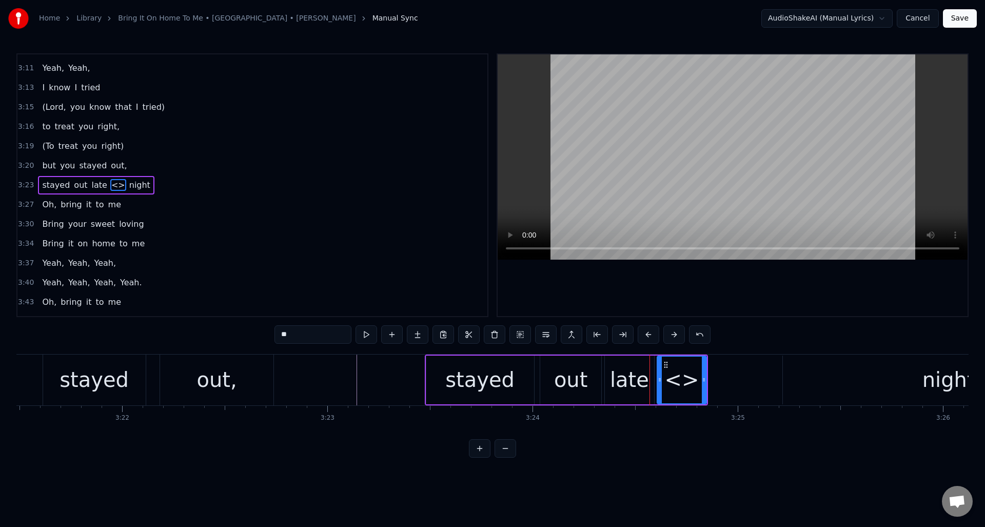
drag, startPoint x: 300, startPoint y: 335, endPoint x: 261, endPoint y: 336, distance: 39.0
click at [261, 336] on div "0:15 If you ever change your mind 0:22 About leaving, 0:25 leaving me behind. 0…" at bounding box center [492, 255] width 952 height 404
drag, startPoint x: 704, startPoint y: 369, endPoint x: 710, endPoint y: 370, distance: 6.2
click at [710, 370] on div at bounding box center [710, 380] width 4 height 47
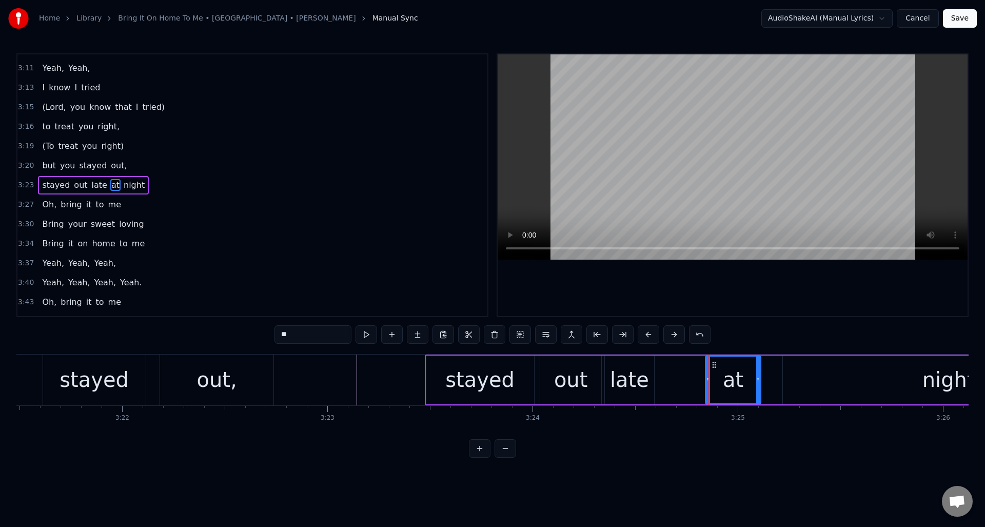
drag, startPoint x: 666, startPoint y: 364, endPoint x: 714, endPoint y: 364, distance: 47.7
click at [714, 364] on icon at bounding box center [714, 365] width 8 height 8
click at [366, 334] on button at bounding box center [367, 334] width 22 height 18
drag, startPoint x: 714, startPoint y: 363, endPoint x: 741, endPoint y: 364, distance: 26.7
click at [741, 364] on icon at bounding box center [741, 365] width 8 height 8
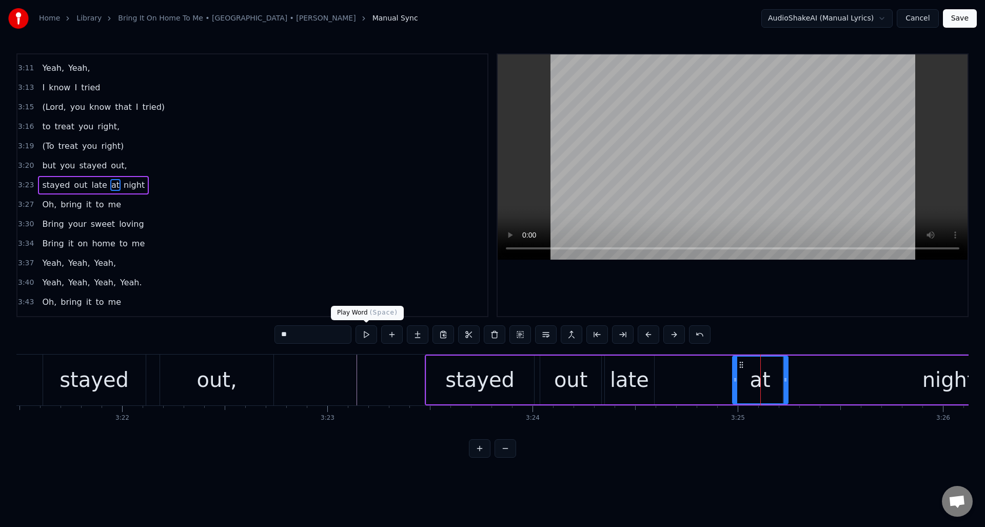
click at [365, 334] on button at bounding box center [367, 334] width 22 height 18
click at [633, 371] on div "late" at bounding box center [629, 379] width 39 height 31
type input "****"
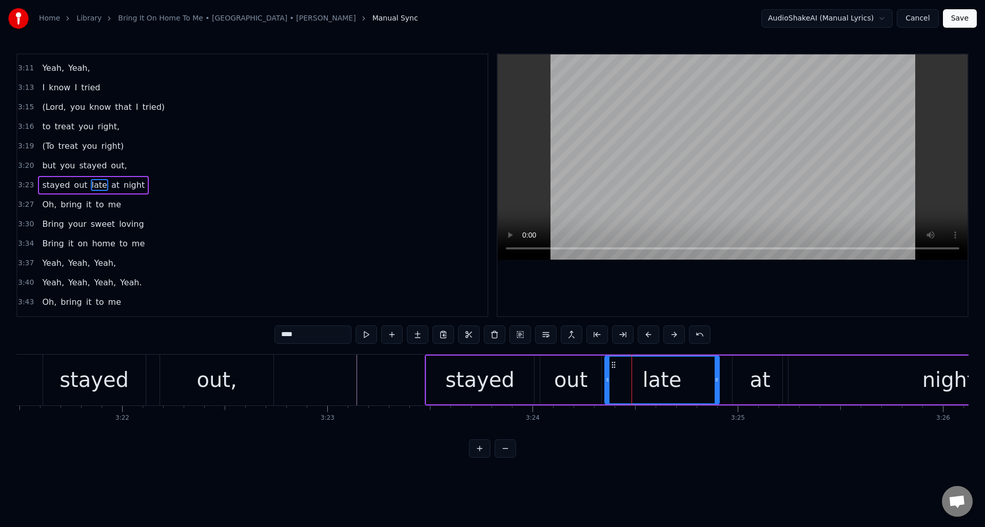
drag, startPoint x: 650, startPoint y: 372, endPoint x: 715, endPoint y: 372, distance: 65.2
click at [715, 372] on div at bounding box center [717, 380] width 4 height 47
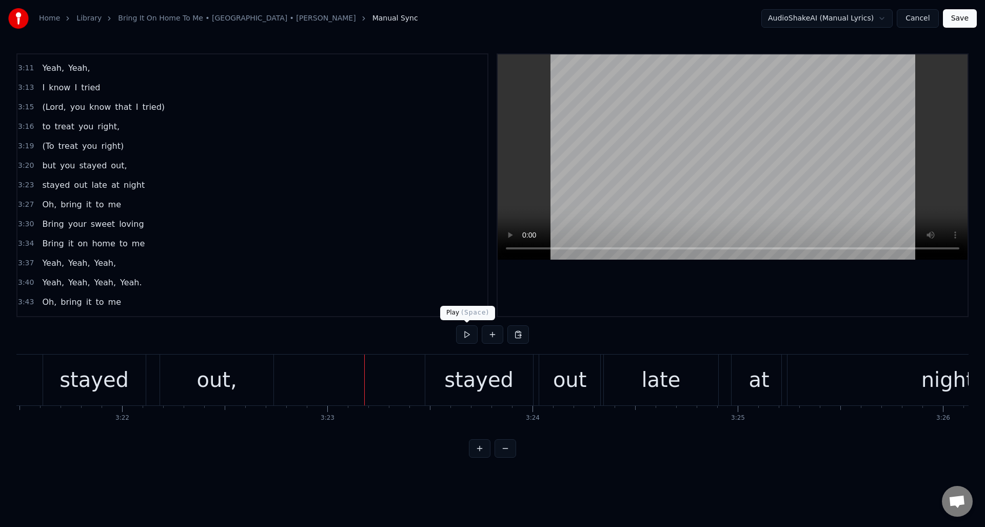
click at [468, 337] on button at bounding box center [467, 334] width 22 height 18
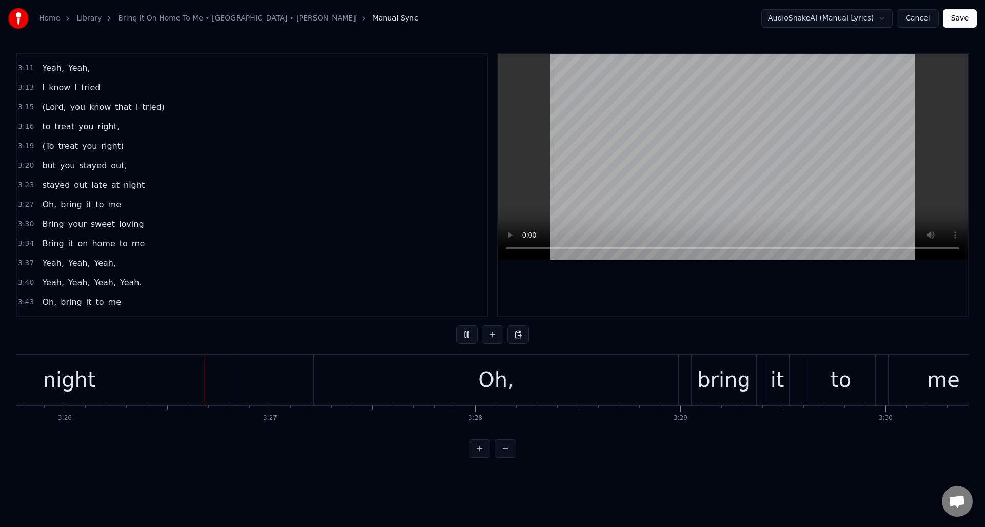
scroll to position [0, 42238]
click at [468, 337] on button at bounding box center [467, 334] width 22 height 18
click at [466, 337] on button at bounding box center [467, 334] width 22 height 18
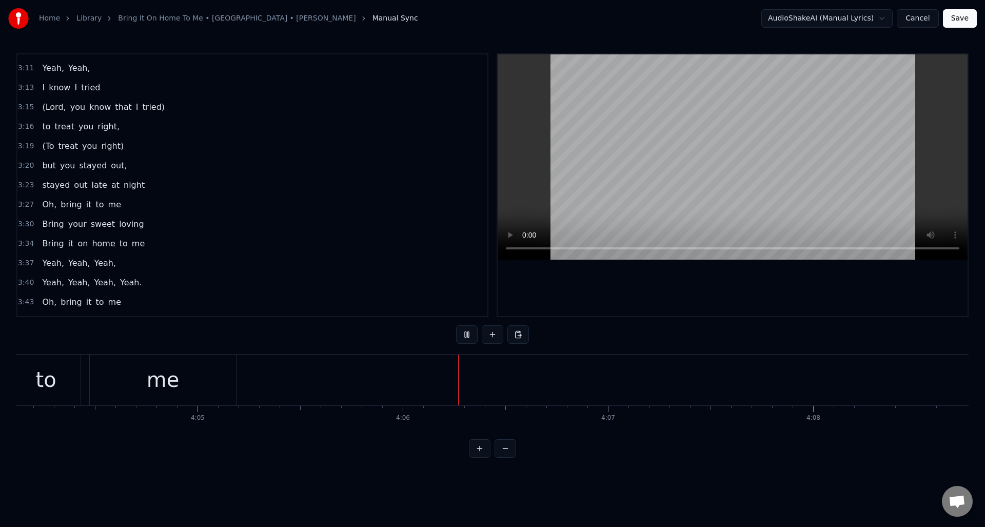
click at [466, 337] on button at bounding box center [467, 334] width 22 height 18
click at [960, 21] on button "Save" at bounding box center [960, 18] width 34 height 18
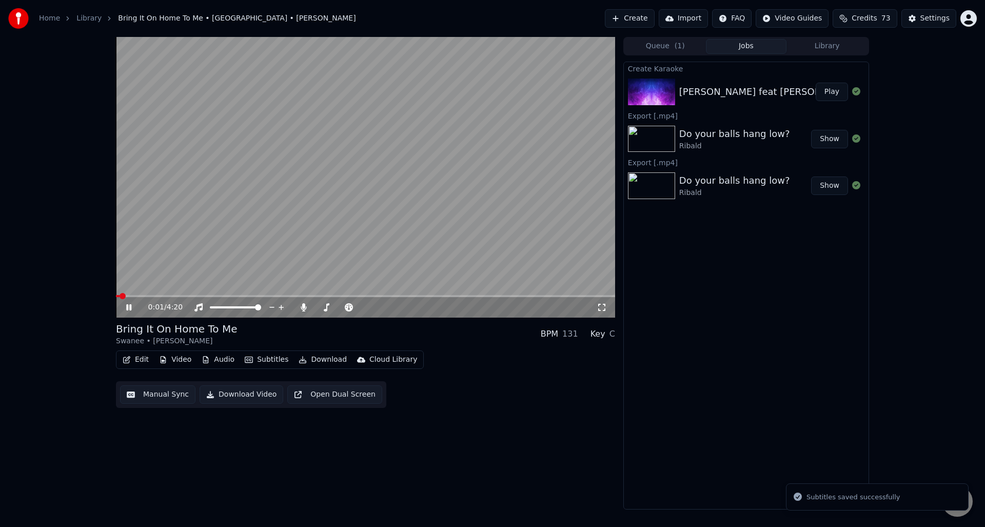
click at [129, 305] on icon at bounding box center [136, 307] width 24 height 8
click at [156, 393] on button "Manual Sync" at bounding box center [157, 394] width 75 height 18
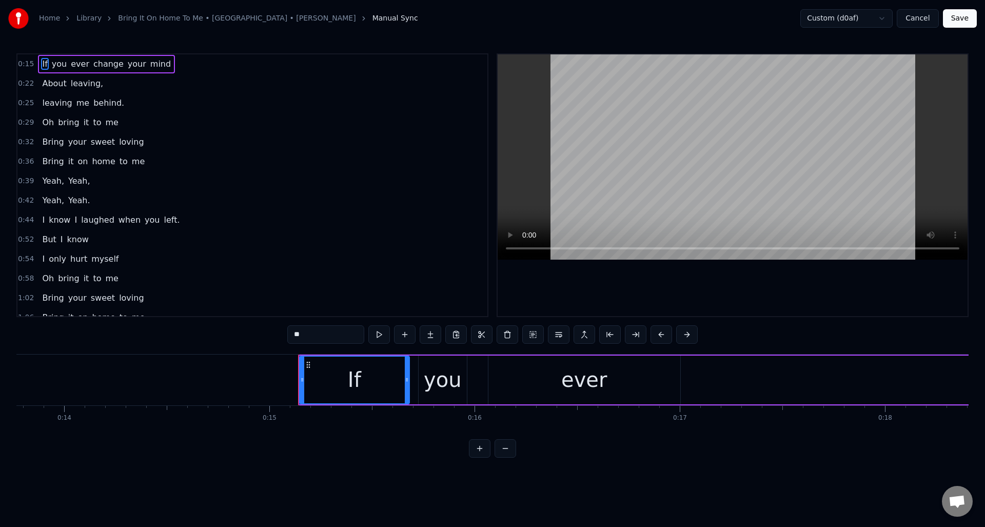
scroll to position [0, 2768]
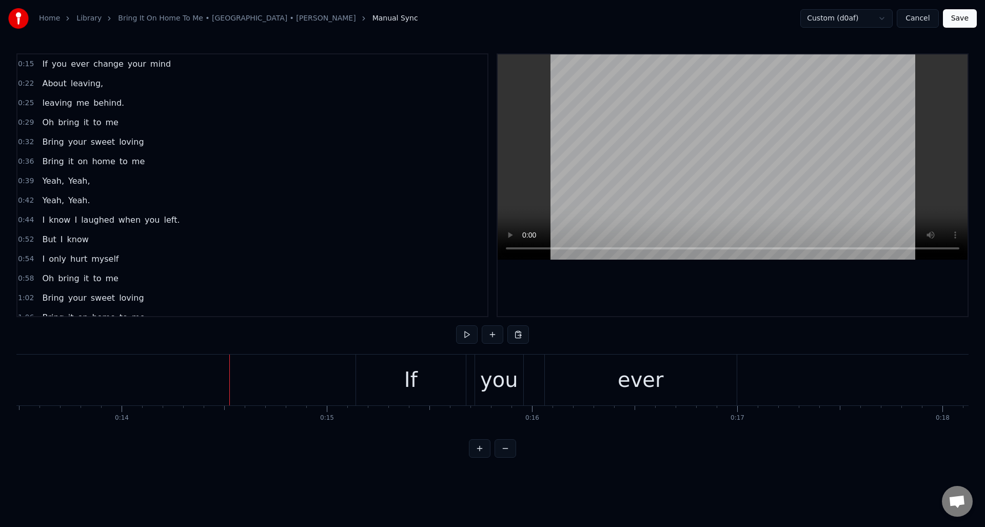
click at [398, 370] on div "If" at bounding box center [411, 380] width 110 height 51
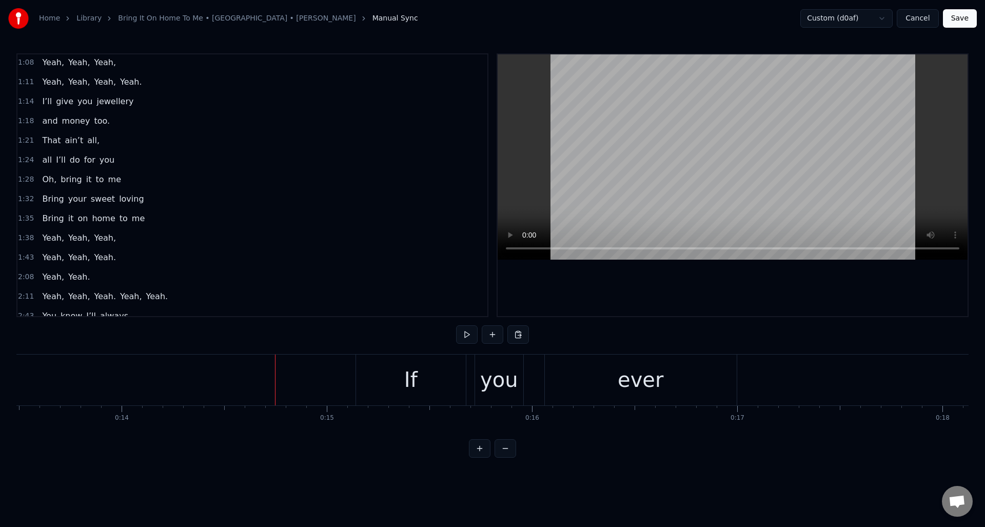
scroll to position [0, 0]
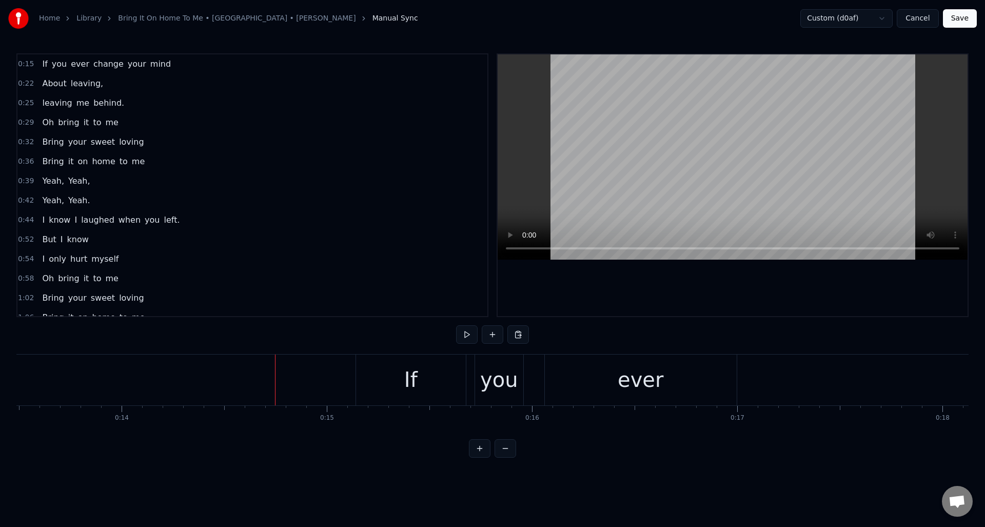
click at [914, 19] on button "Cancel" at bounding box center [918, 18] width 42 height 18
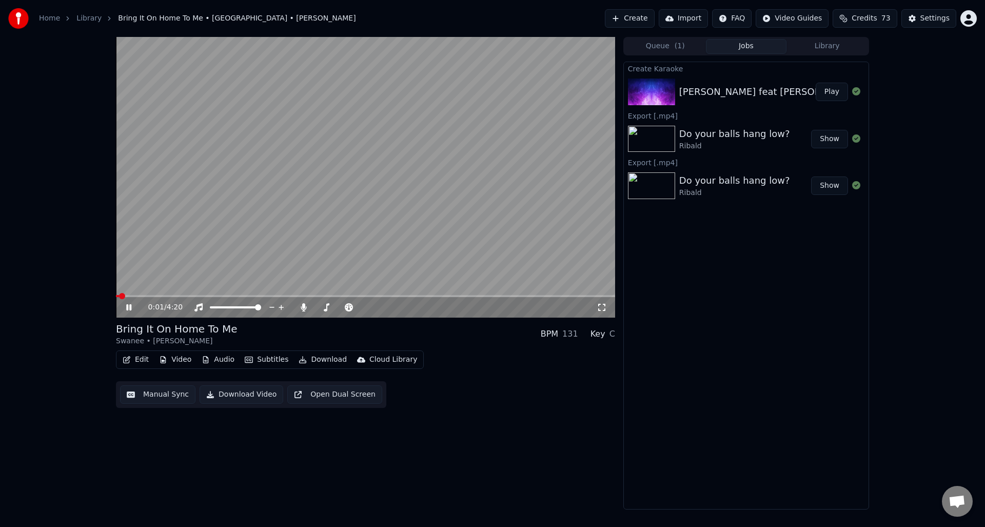
click at [128, 304] on icon at bounding box center [136, 307] width 24 height 8
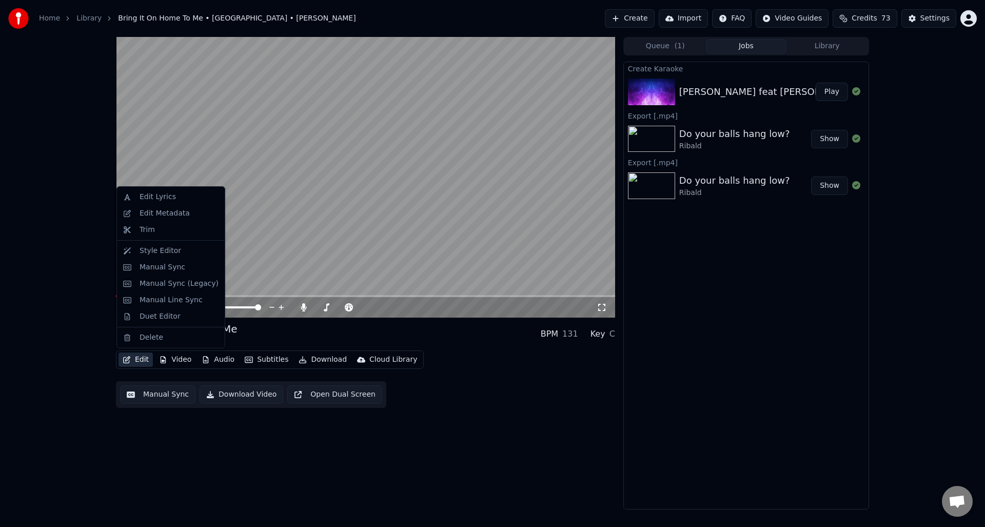
click at [132, 360] on button "Edit" at bounding box center [136, 360] width 34 height 14
click at [461, 389] on div "Edit Video Audio Subtitles Download Cloud Library Manual Sync Download Video Op…" at bounding box center [365, 378] width 499 height 57
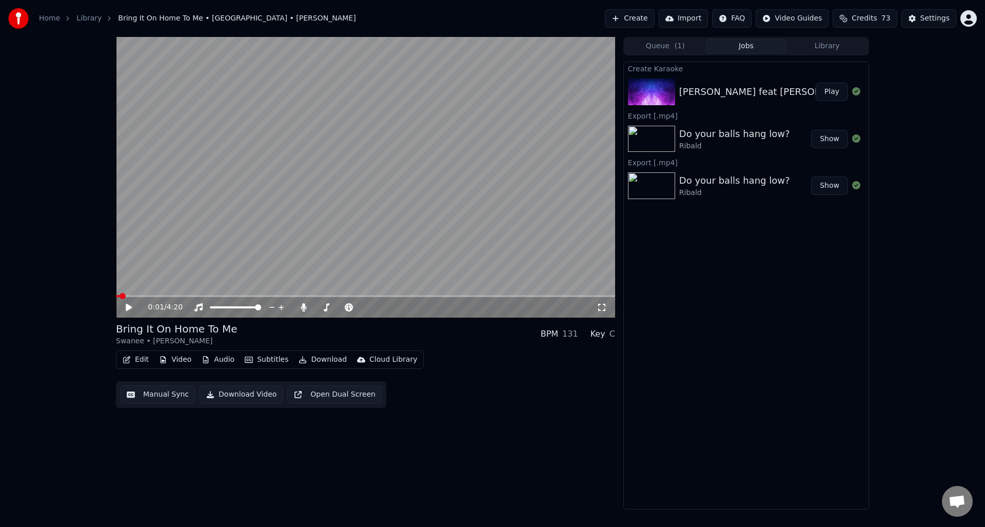
click at [48, 16] on link "Home" at bounding box center [49, 18] width 21 height 10
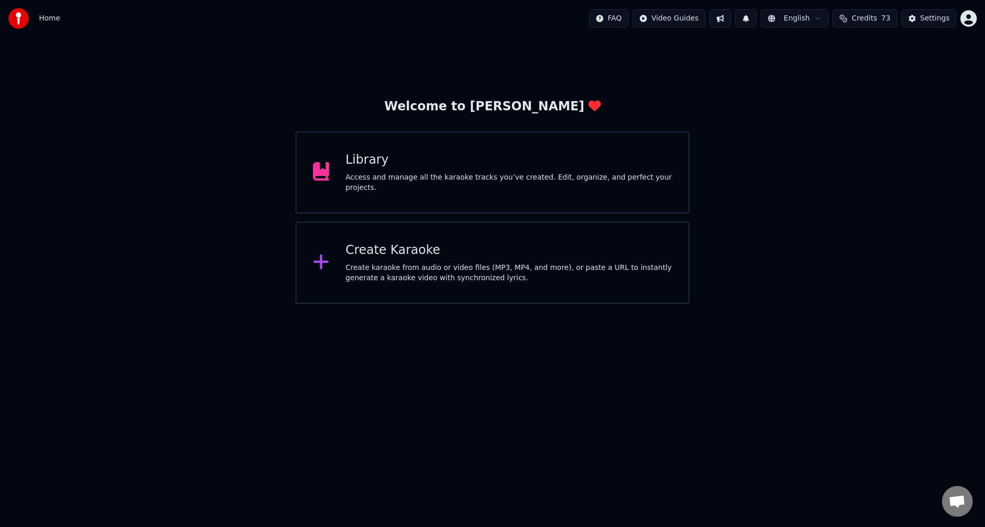
click at [452, 180] on div "Access and manage all the karaoke tracks you’ve created. Edit, organize, and pe…" at bounding box center [509, 182] width 327 height 21
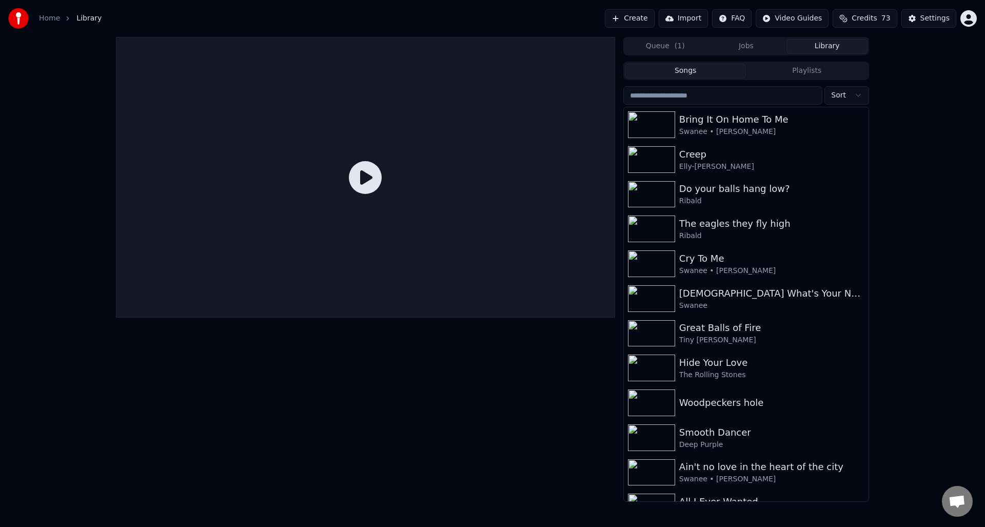
click at [829, 46] on button "Library" at bounding box center [827, 46] width 81 height 15
click at [691, 158] on div "Creep" at bounding box center [766, 154] width 175 height 14
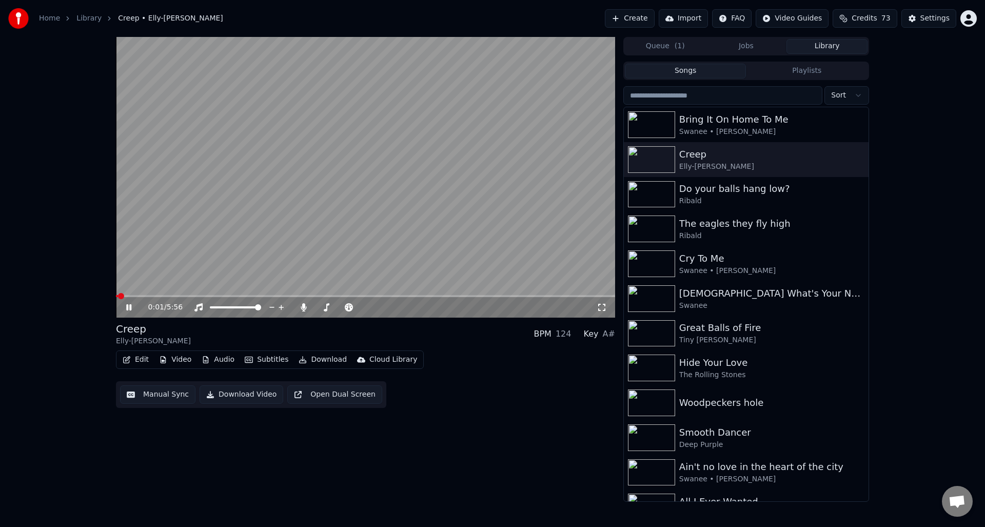
click at [125, 308] on icon at bounding box center [136, 307] width 24 height 8
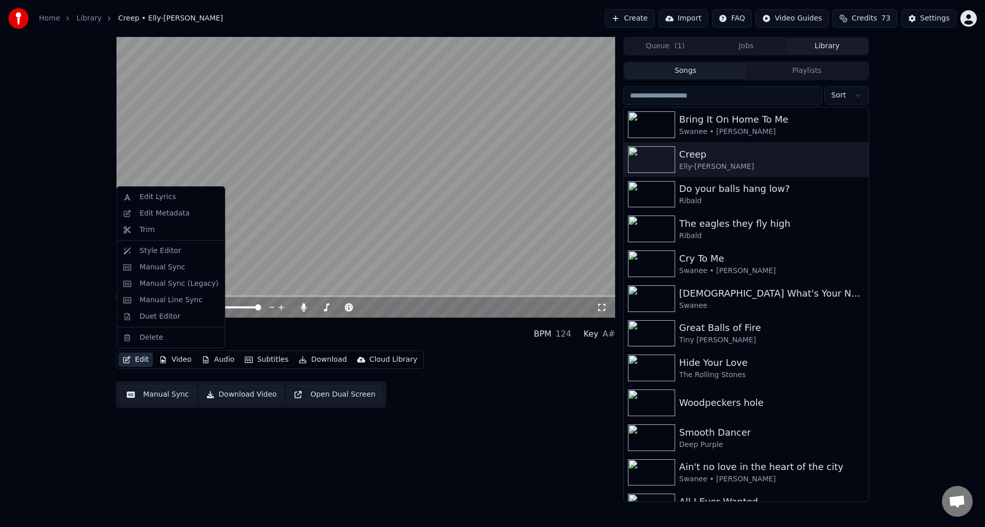
click at [134, 359] on button "Edit" at bounding box center [136, 360] width 34 height 14
click at [171, 250] on div "Style Editor" at bounding box center [161, 251] width 42 height 10
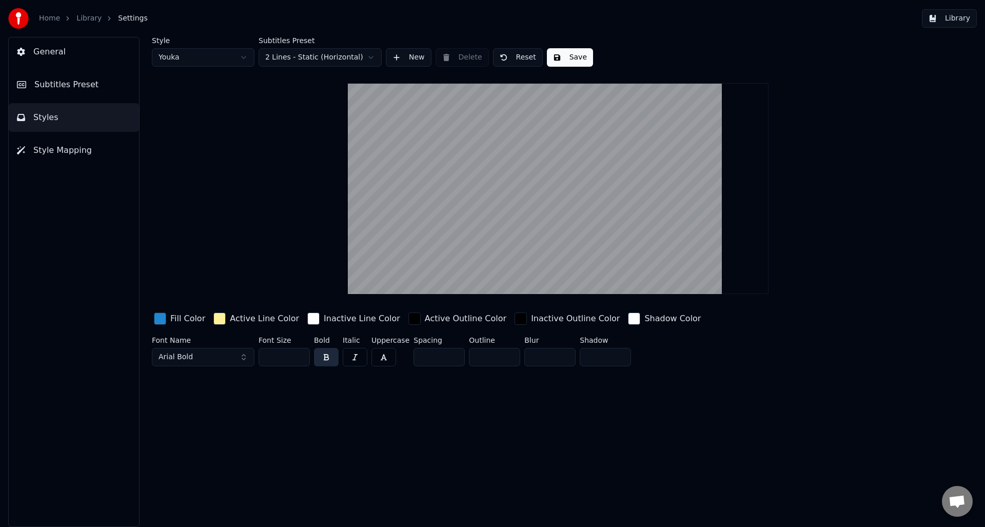
click at [69, 151] on span "Style Mapping" at bounding box center [62, 150] width 58 height 12
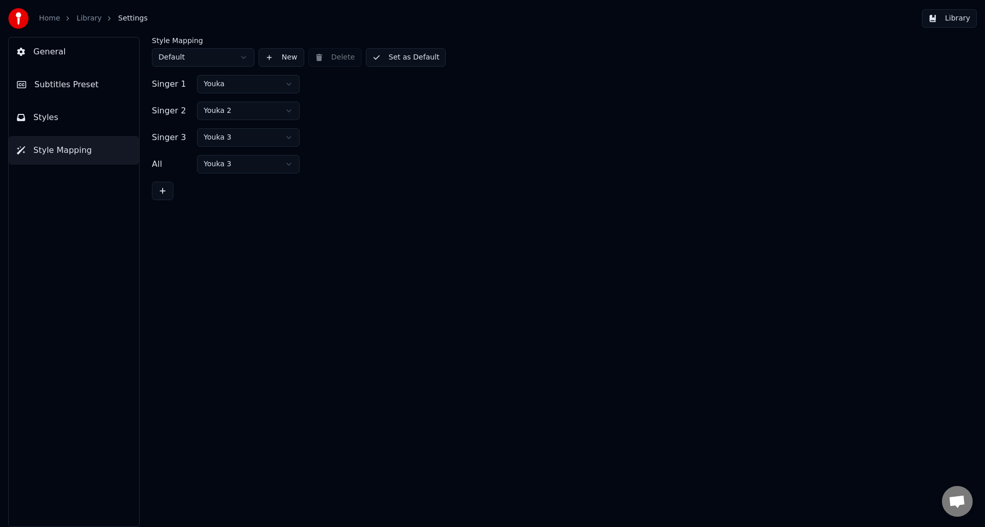
click at [74, 83] on span "Subtitles Preset" at bounding box center [66, 85] width 64 height 12
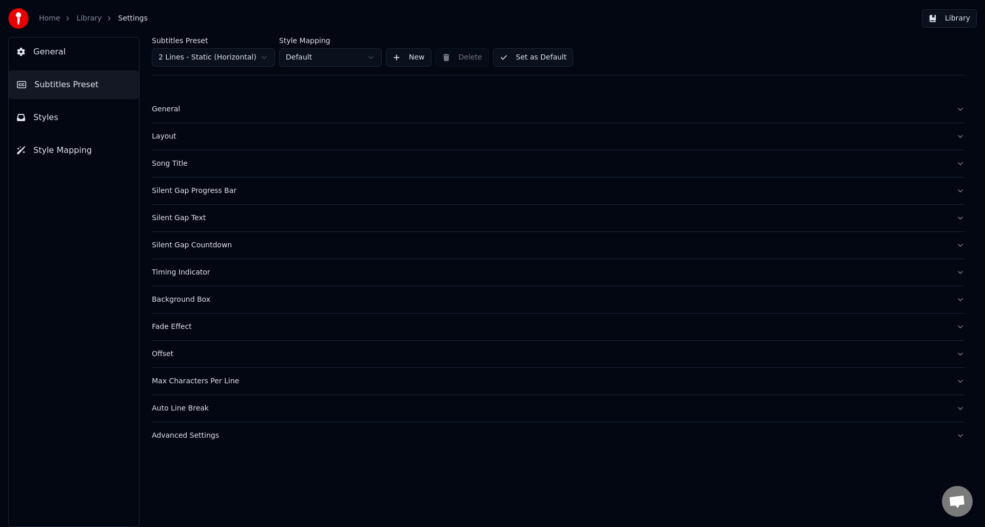
click at [52, 54] on span "General" at bounding box center [49, 52] width 32 height 12
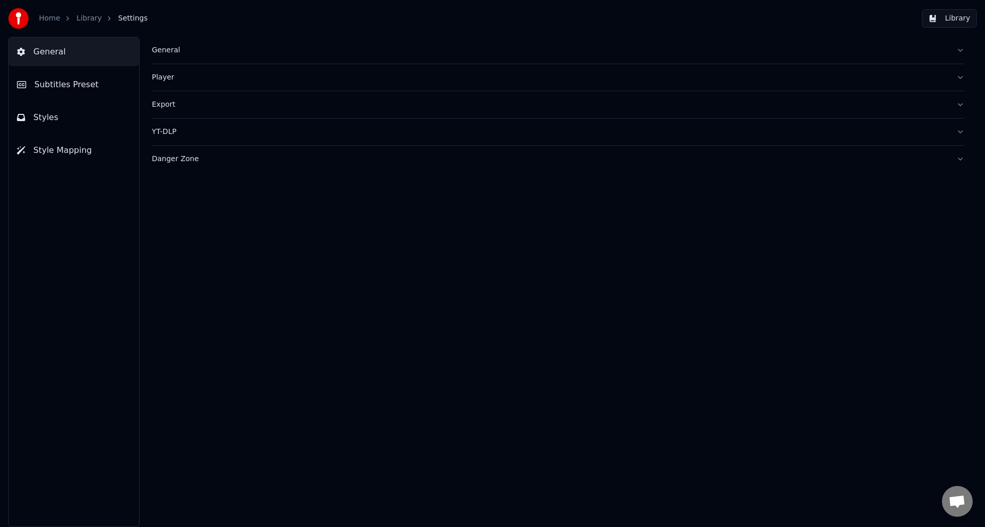
click at [959, 132] on button "YT-DLP" at bounding box center [558, 132] width 813 height 27
click at [960, 104] on button "Export" at bounding box center [558, 104] width 813 height 27
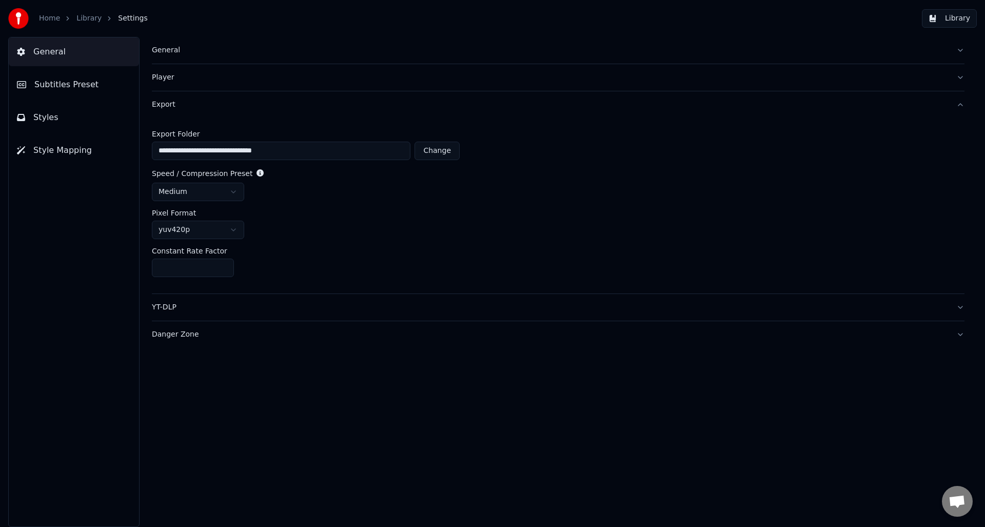
click at [960, 104] on button "Export" at bounding box center [558, 104] width 813 height 27
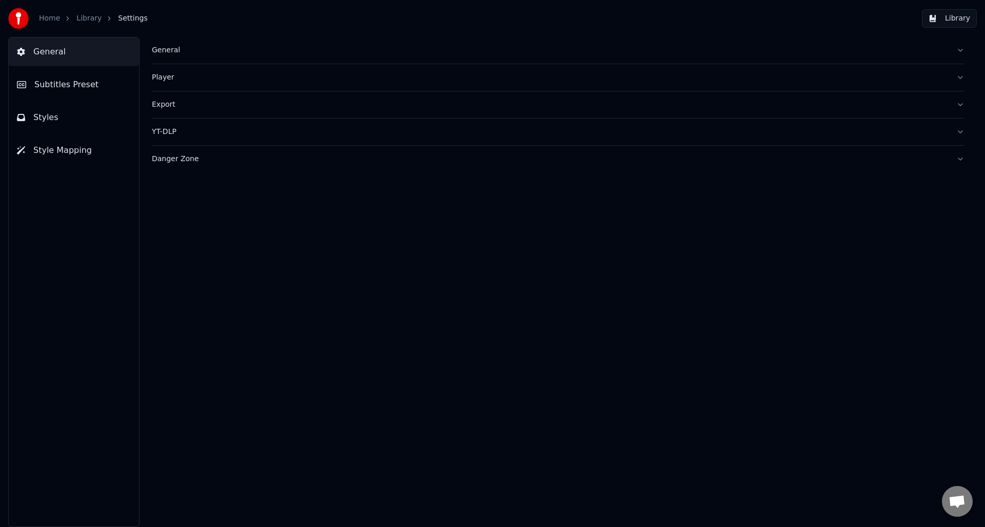
click at [963, 79] on button "Player" at bounding box center [558, 77] width 813 height 27
click at [962, 51] on button "General" at bounding box center [558, 50] width 813 height 27
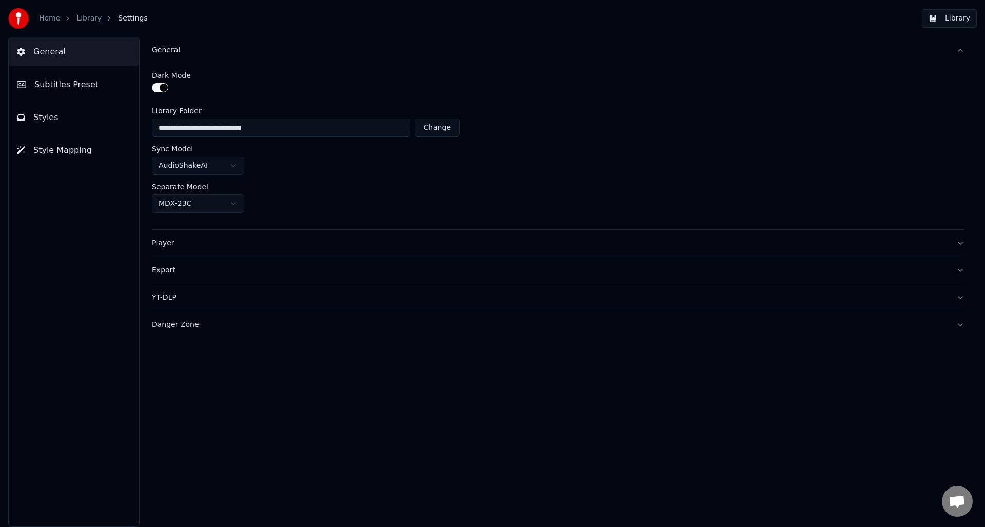
click at [962, 51] on button "General" at bounding box center [558, 50] width 813 height 27
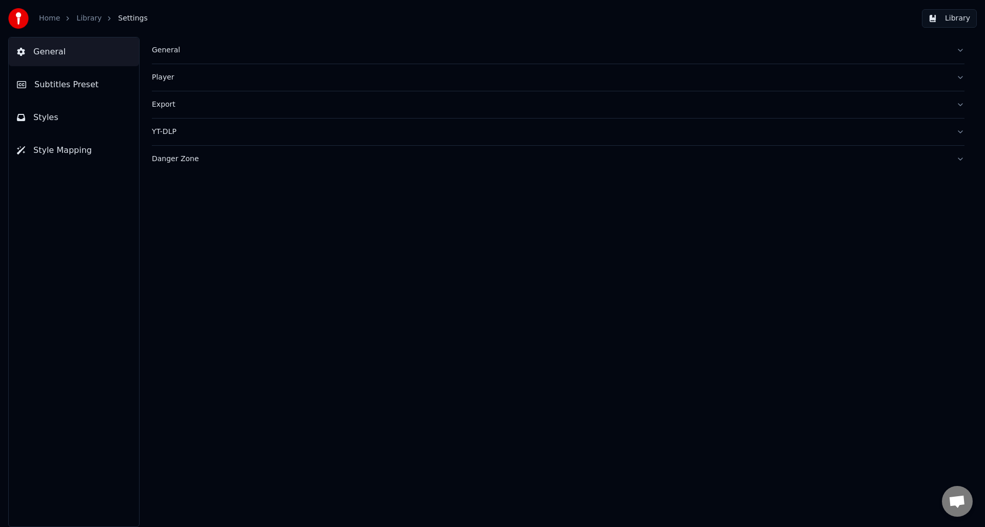
click at [957, 14] on button "Library" at bounding box center [949, 18] width 55 height 18
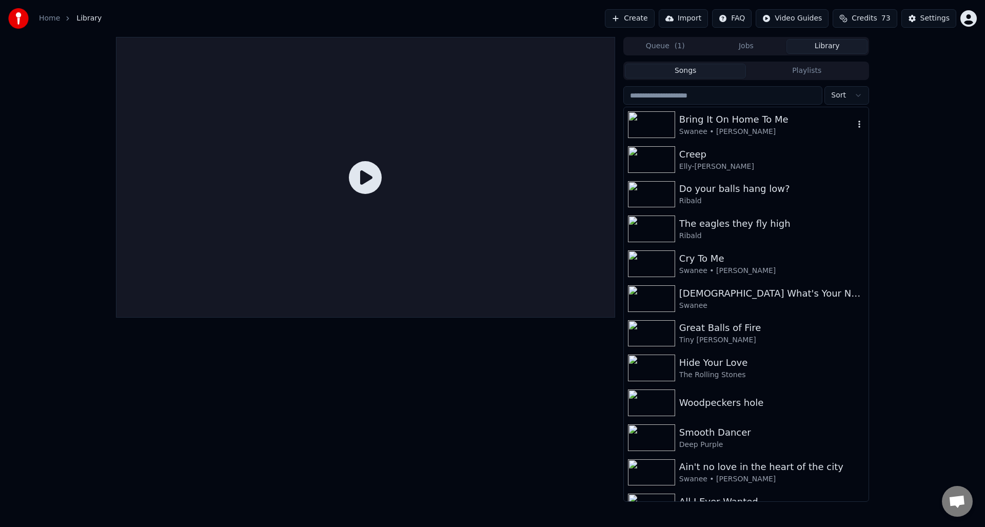
click at [720, 120] on div "Bring It On Home To Me" at bounding box center [766, 119] width 175 height 14
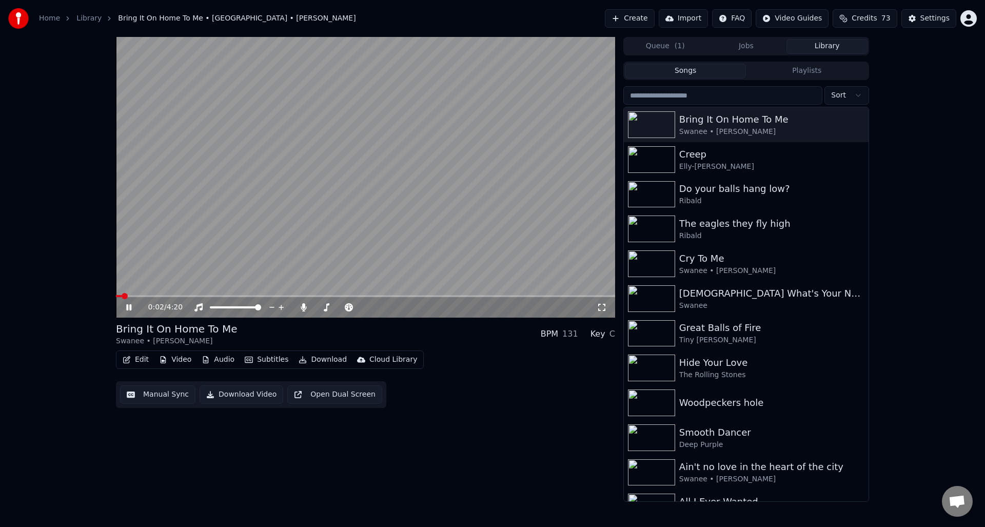
click at [127, 304] on icon at bounding box center [128, 307] width 5 height 6
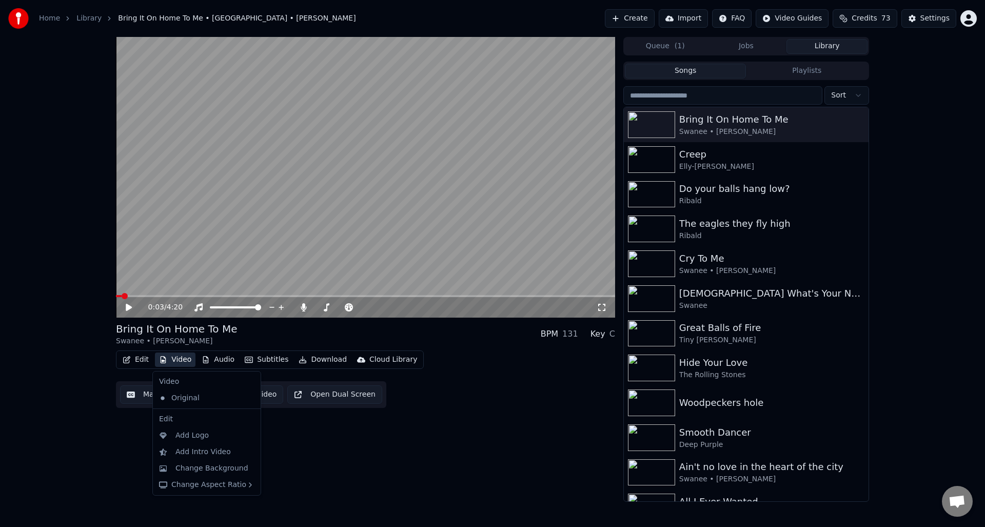
click at [174, 360] on button "Video" at bounding box center [175, 360] width 41 height 14
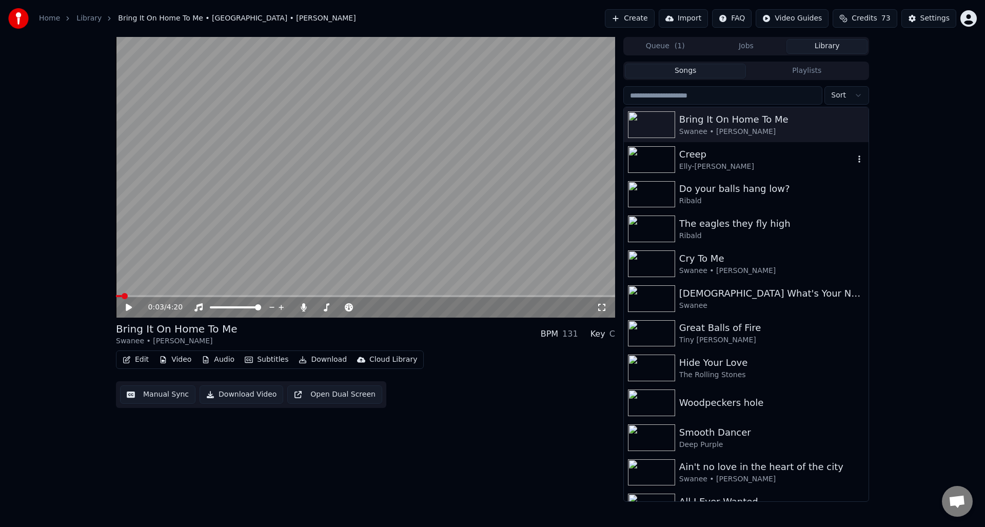
click at [698, 159] on div "Creep" at bounding box center [766, 154] width 175 height 14
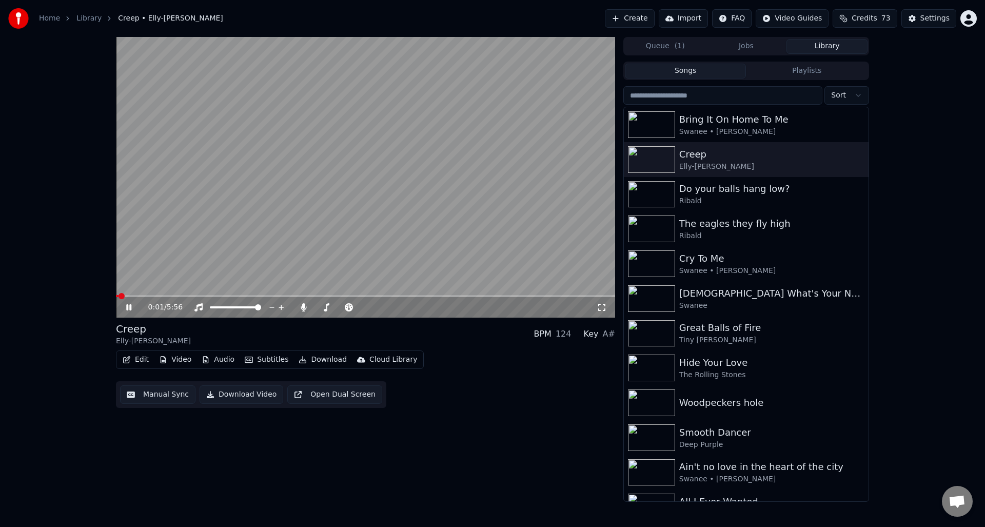
click at [128, 304] on icon at bounding box center [136, 307] width 24 height 8
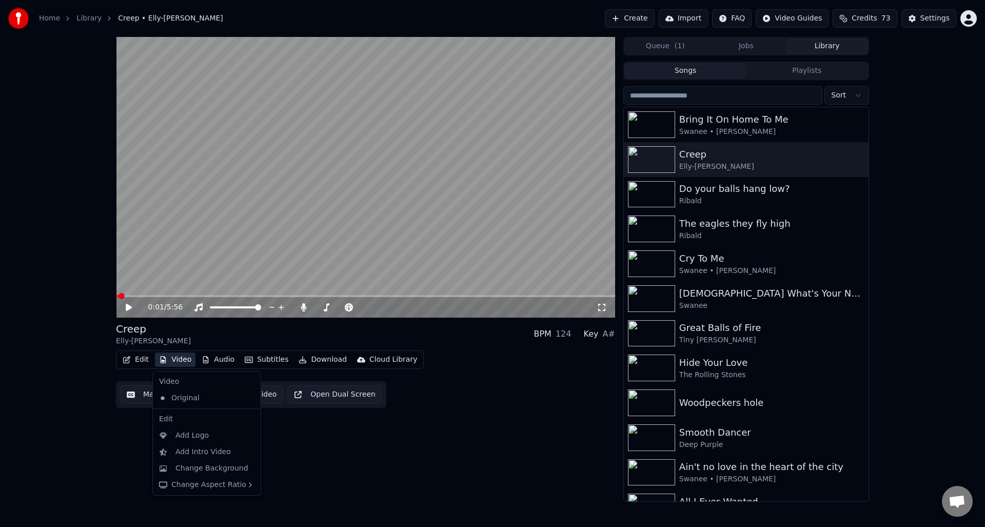
click at [178, 360] on button "Video" at bounding box center [175, 360] width 41 height 14
click at [179, 399] on div "Original" at bounding box center [199, 398] width 88 height 16
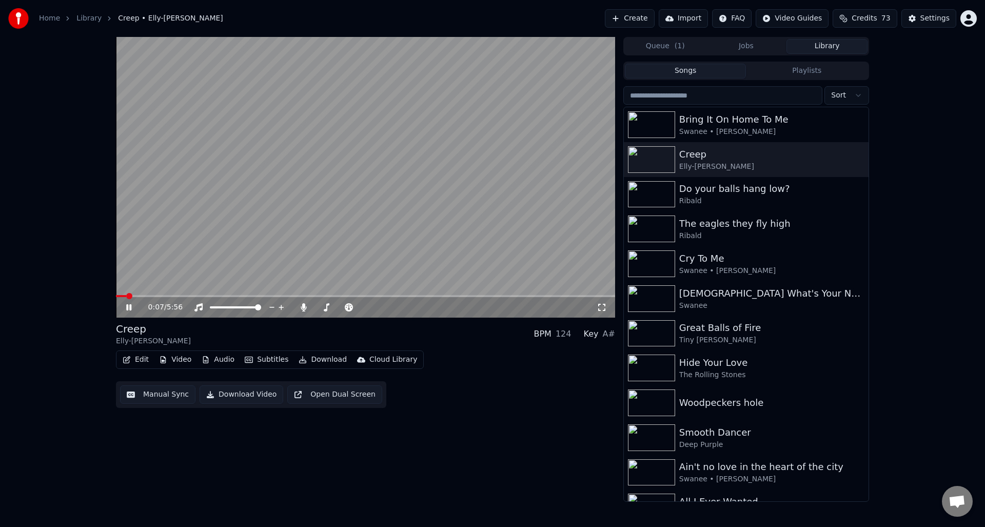
drag, startPoint x: 128, startPoint y: 305, endPoint x: 153, endPoint y: 314, distance: 27.3
click at [128, 305] on icon at bounding box center [128, 307] width 5 height 6
click at [173, 359] on button "Video" at bounding box center [175, 360] width 41 height 14
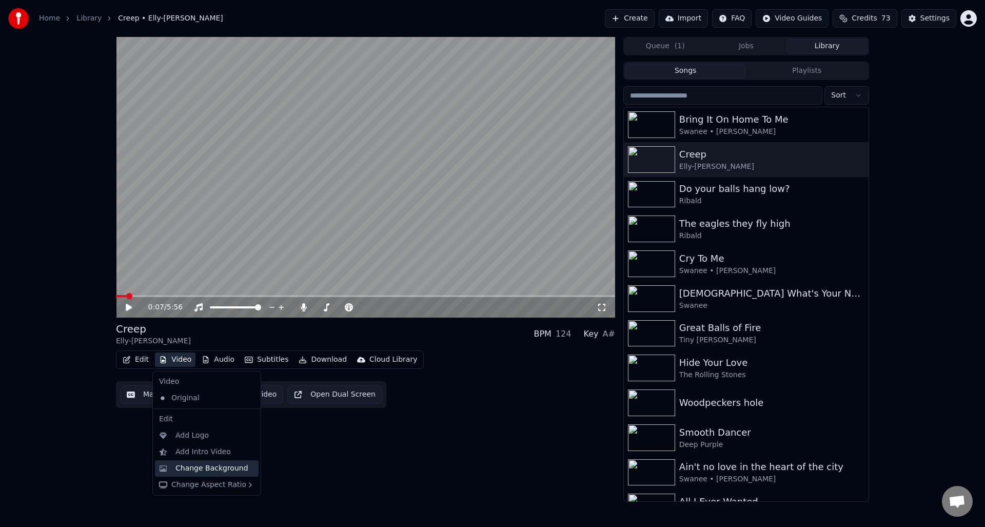
click at [197, 466] on div "Change Background" at bounding box center [211, 468] width 73 height 10
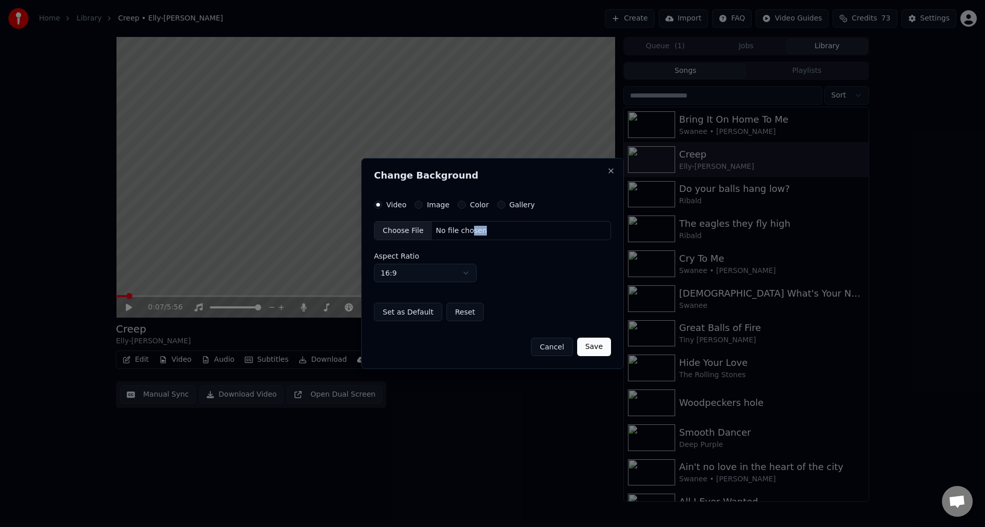
drag, startPoint x: 494, startPoint y: 228, endPoint x: 466, endPoint y: 227, distance: 27.2
click at [467, 227] on div "Choose File No file chosen" at bounding box center [492, 230] width 237 height 19
click at [495, 228] on div "Choose File No file chosen" at bounding box center [492, 230] width 237 height 19
drag, startPoint x: 430, startPoint y: 228, endPoint x: 489, endPoint y: 230, distance: 58.5
click at [489, 230] on div "Choose File No file chosen" at bounding box center [492, 230] width 237 height 19
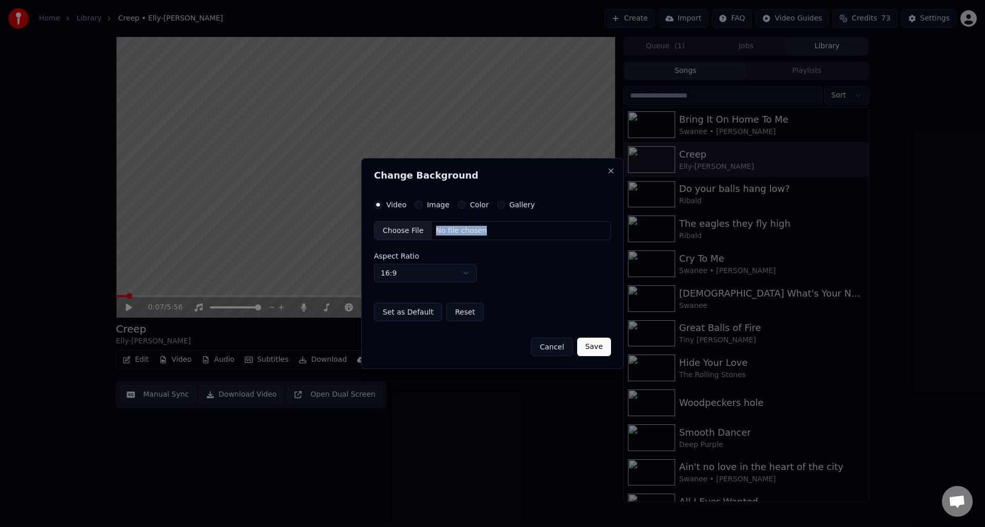
drag, startPoint x: 489, startPoint y: 229, endPoint x: 432, endPoint y: 229, distance: 57.0
click at [432, 229] on div "Choose File No file chosen" at bounding box center [492, 230] width 237 height 19
click at [421, 204] on button "Image" at bounding box center [419, 205] width 8 height 8
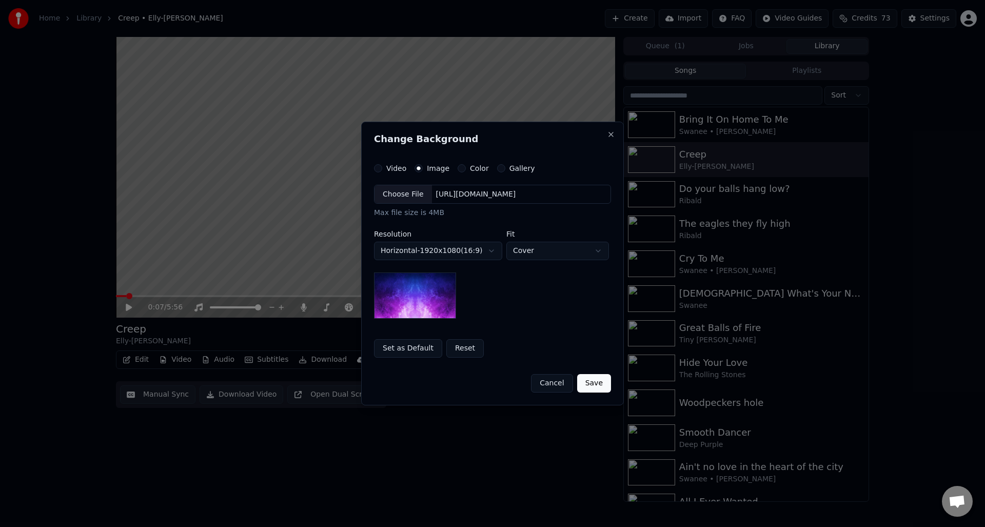
click at [520, 192] on div "[URL][DOMAIN_NAME]" at bounding box center [476, 194] width 88 height 10
click at [557, 381] on button "Cancel" at bounding box center [552, 383] width 42 height 18
